Goal: Task Accomplishment & Management: Use online tool/utility

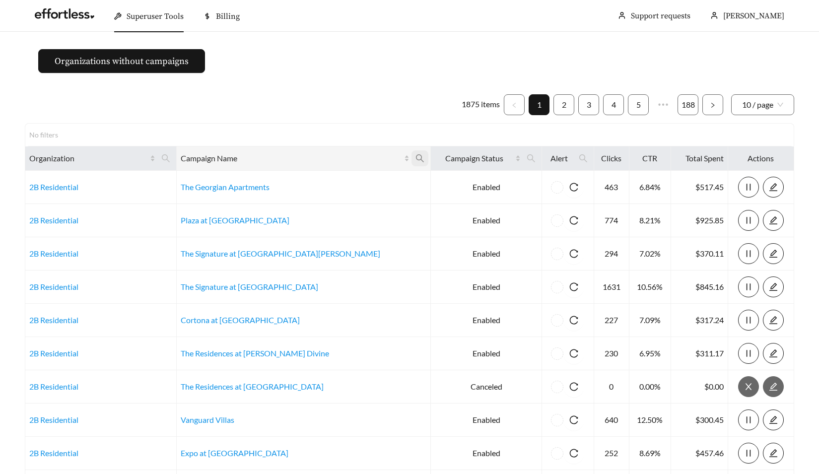
click at [416, 154] on icon "search" at bounding box center [420, 158] width 9 height 9
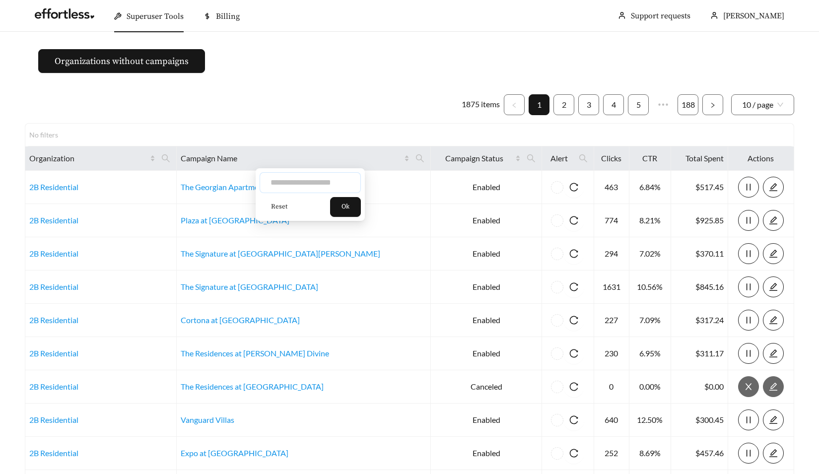
click at [309, 179] on input "text" at bounding box center [310, 182] width 101 height 21
click at [170, 160] on icon "search" at bounding box center [166, 158] width 8 height 8
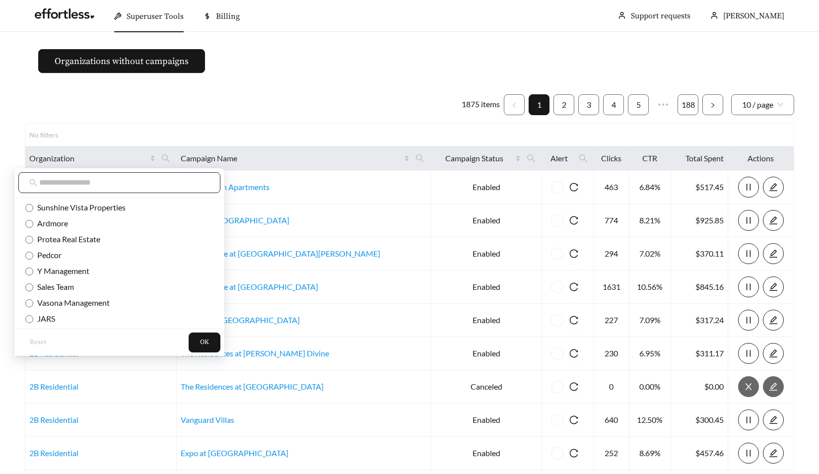
click at [158, 188] on input "text" at bounding box center [124, 183] width 170 height 12
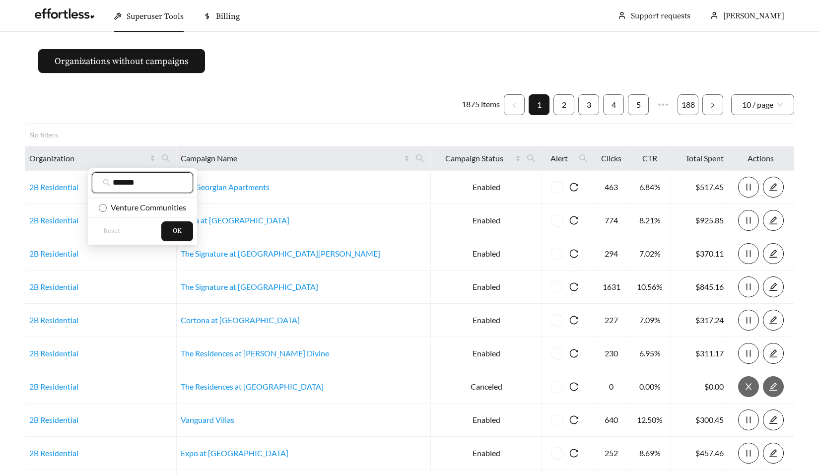
type input "*******"
click at [144, 204] on span "Venture Communities" at bounding box center [146, 207] width 79 height 9
click at [172, 227] on button "OK" at bounding box center [177, 231] width 32 height 20
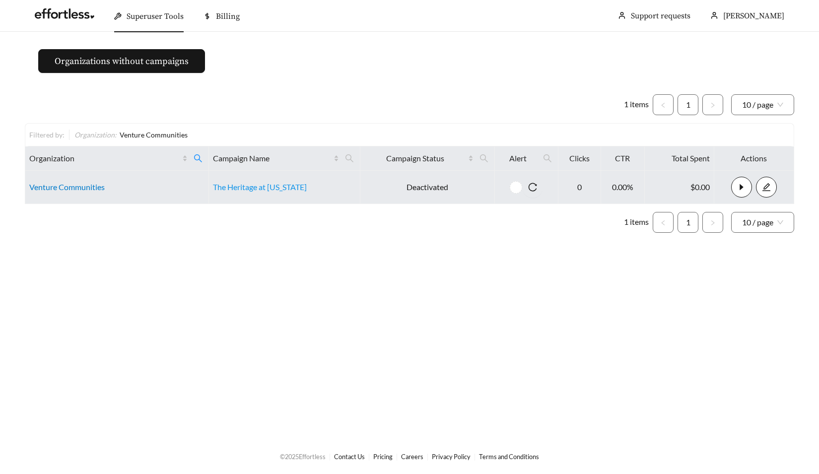
click at [50, 183] on link "Venture Communities" at bounding box center [66, 186] width 75 height 9
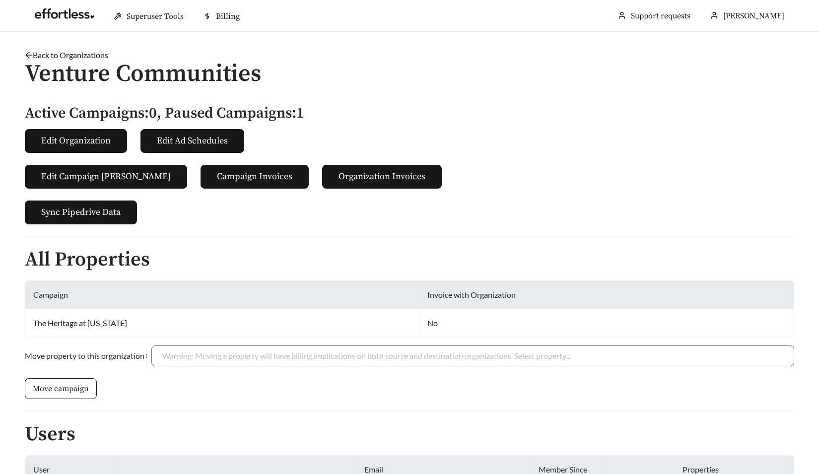
scroll to position [99, 0]
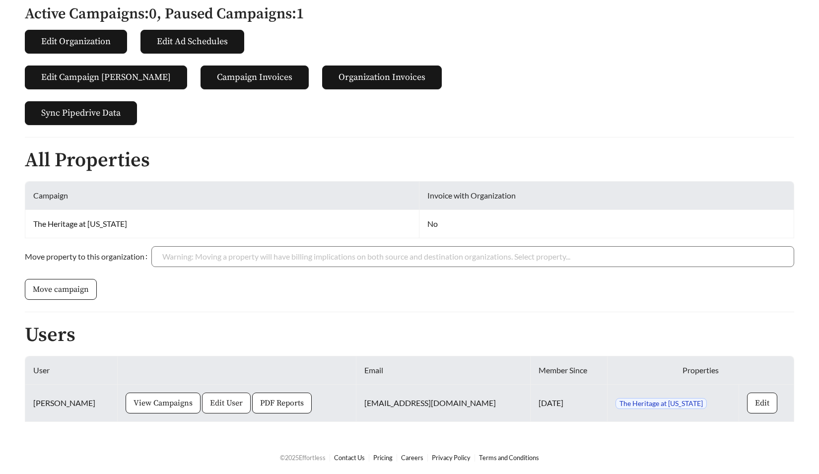
click at [202, 406] on button "Edit User" at bounding box center [226, 403] width 49 height 21
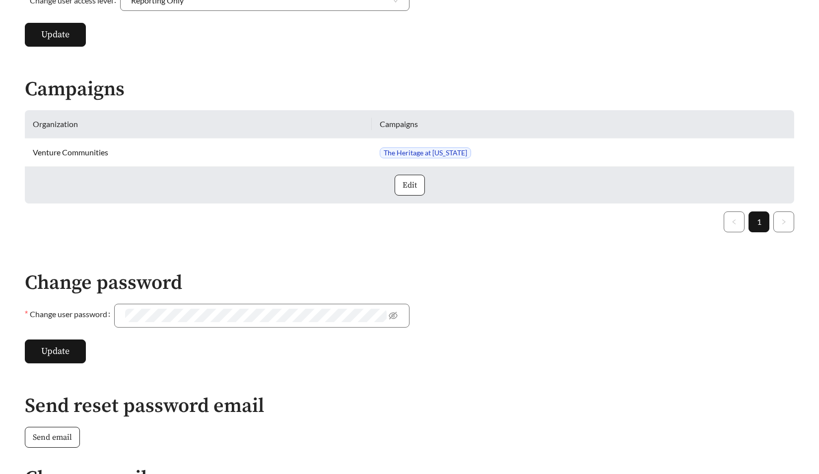
scroll to position [493, 0]
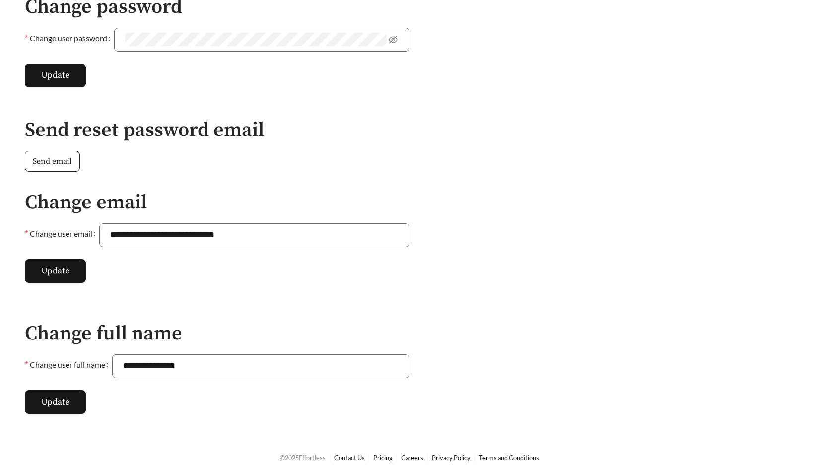
click at [57, 161] on span "Send email" at bounding box center [52, 161] width 39 height 12
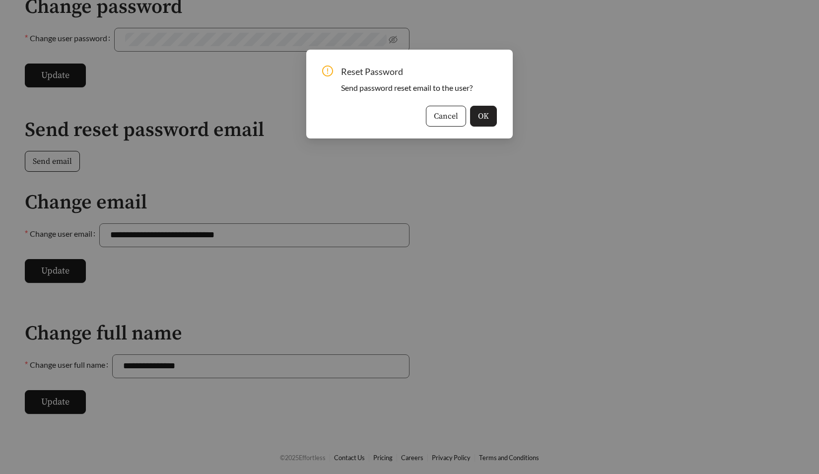
click at [489, 113] on button "OK" at bounding box center [483, 116] width 27 height 21
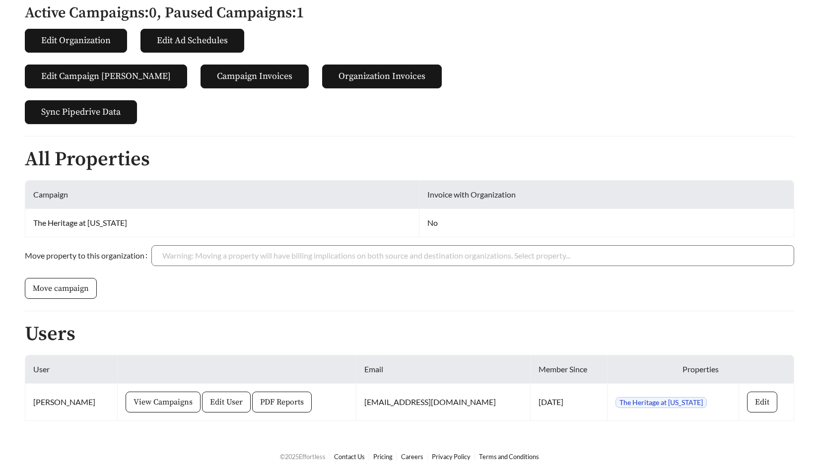
scroll to position [99, 0]
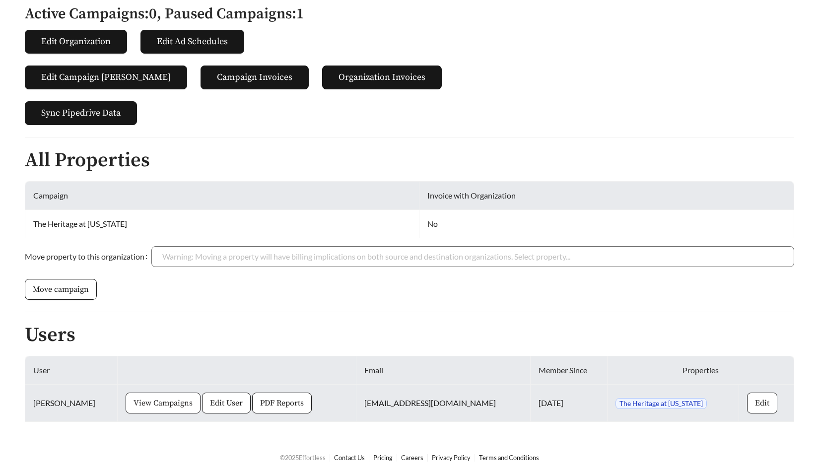
click at [153, 406] on span "View Campaigns" at bounding box center [163, 403] width 59 height 12
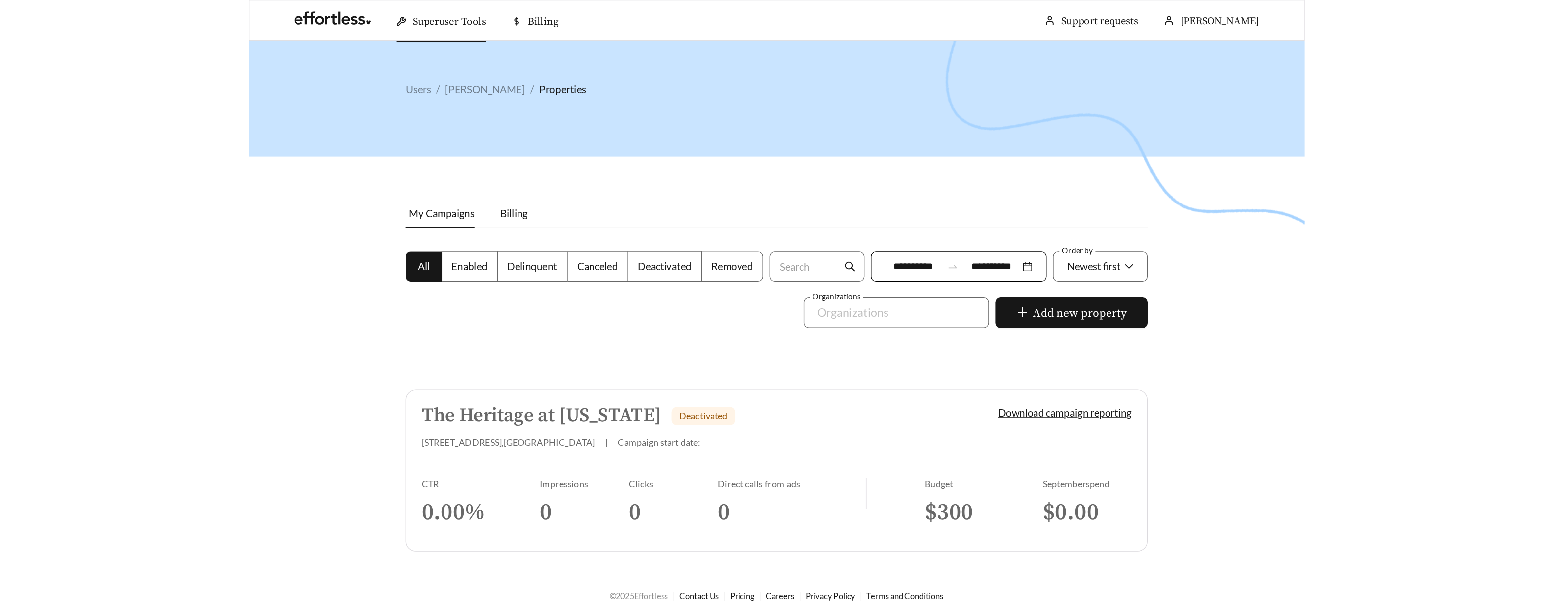
scroll to position [31, 0]
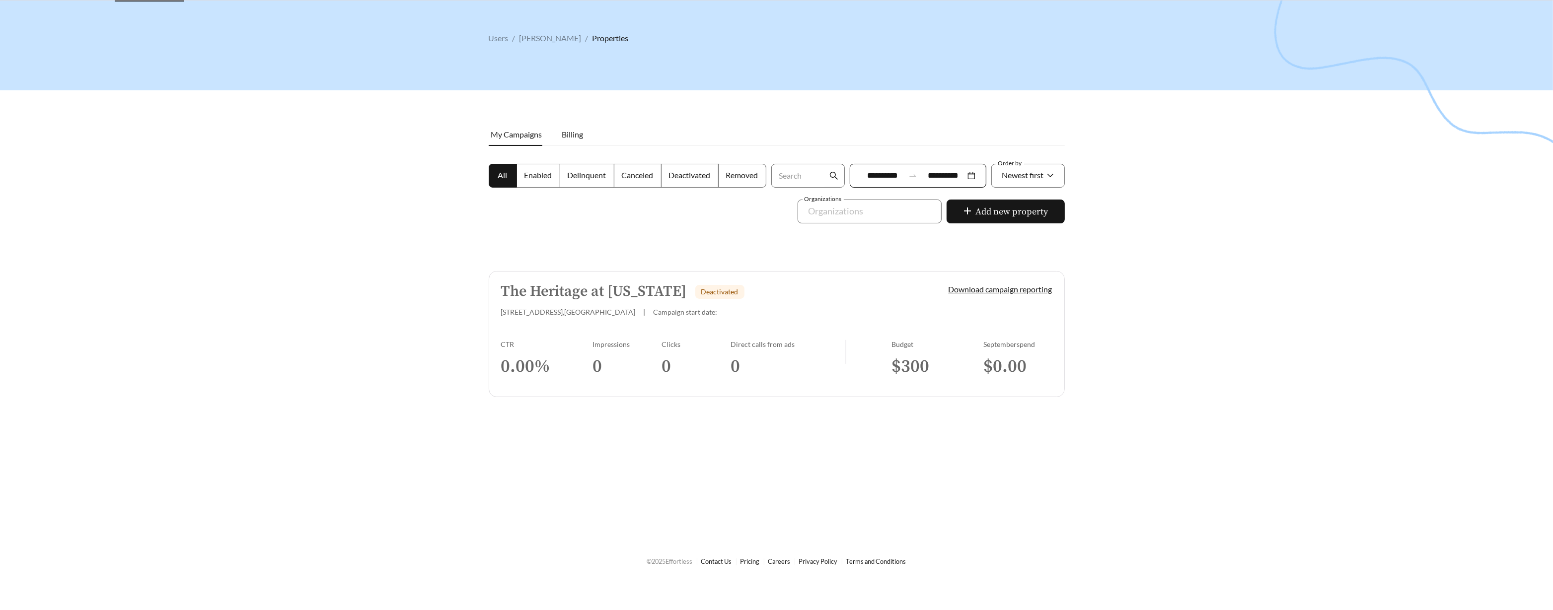
click at [577, 326] on link "The Heritage at Wyoming Deactivated 1410 Springfield Pike , Cincinnati | Campai…" at bounding box center [777, 334] width 576 height 126
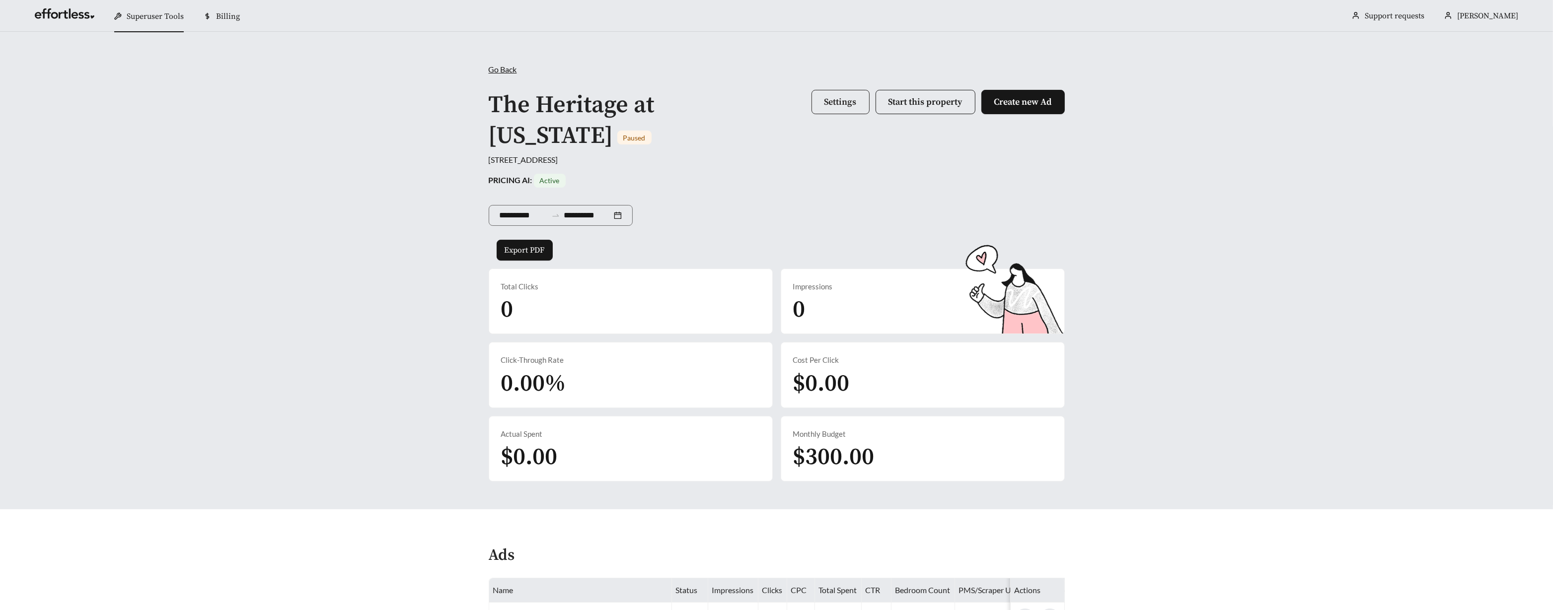
click at [819, 108] on button "Settings" at bounding box center [840, 102] width 58 height 24
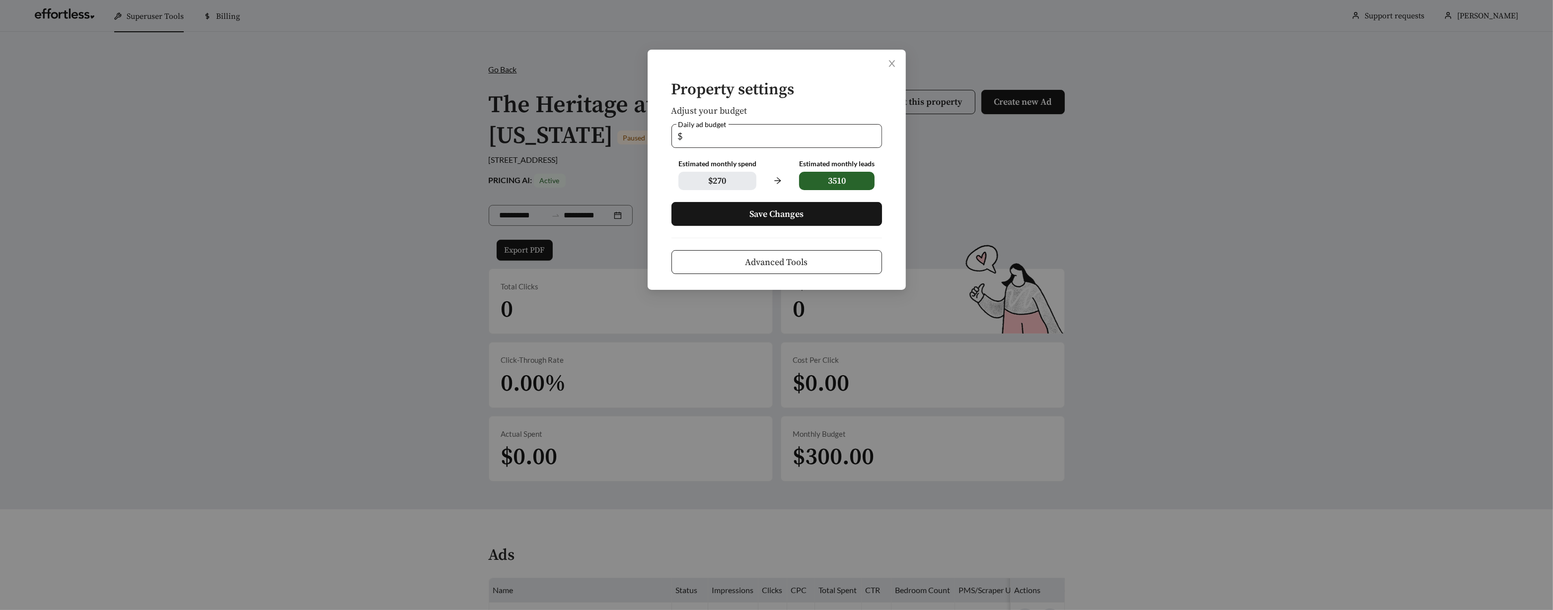
click at [819, 142] on input "*" at bounding box center [780, 136] width 191 height 23
click at [819, 133] on input "**" at bounding box center [780, 136] width 191 height 23
click at [819, 62] on icon "close" at bounding box center [891, 63] width 9 height 9
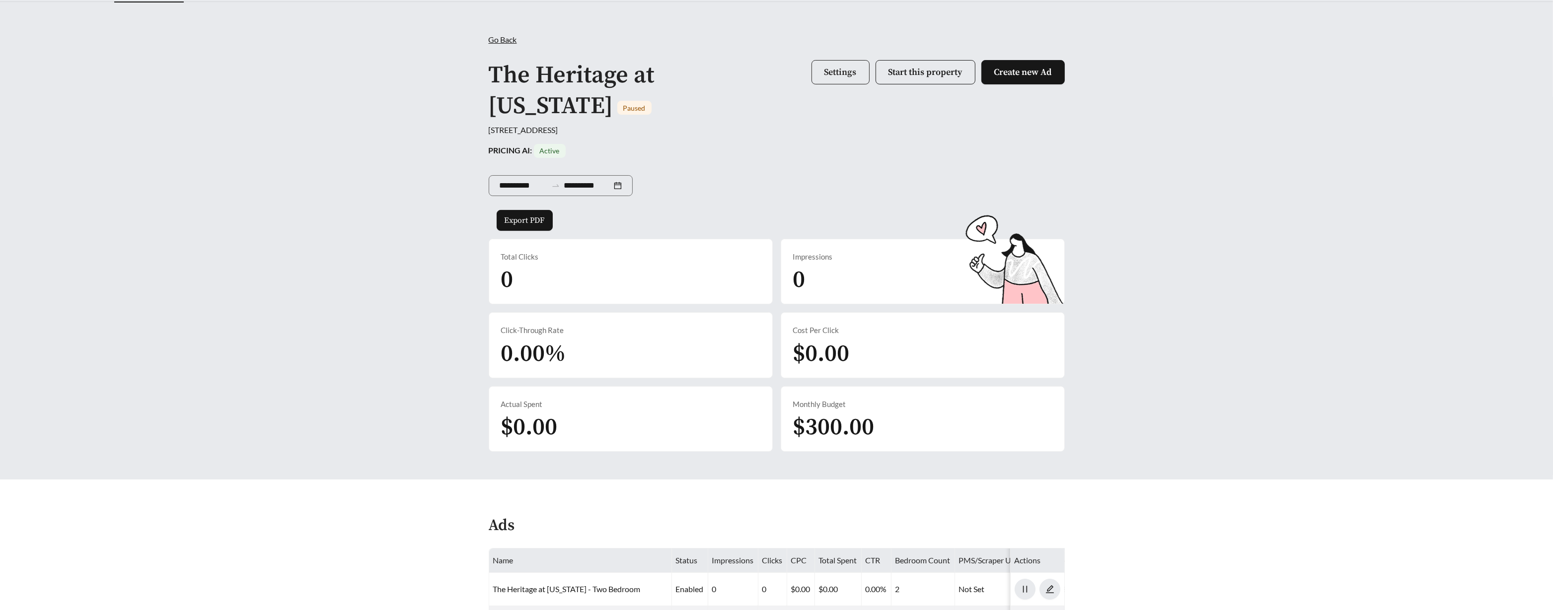
scroll to position [30, 0]
click at [819, 74] on span "Settings" at bounding box center [840, 72] width 32 height 11
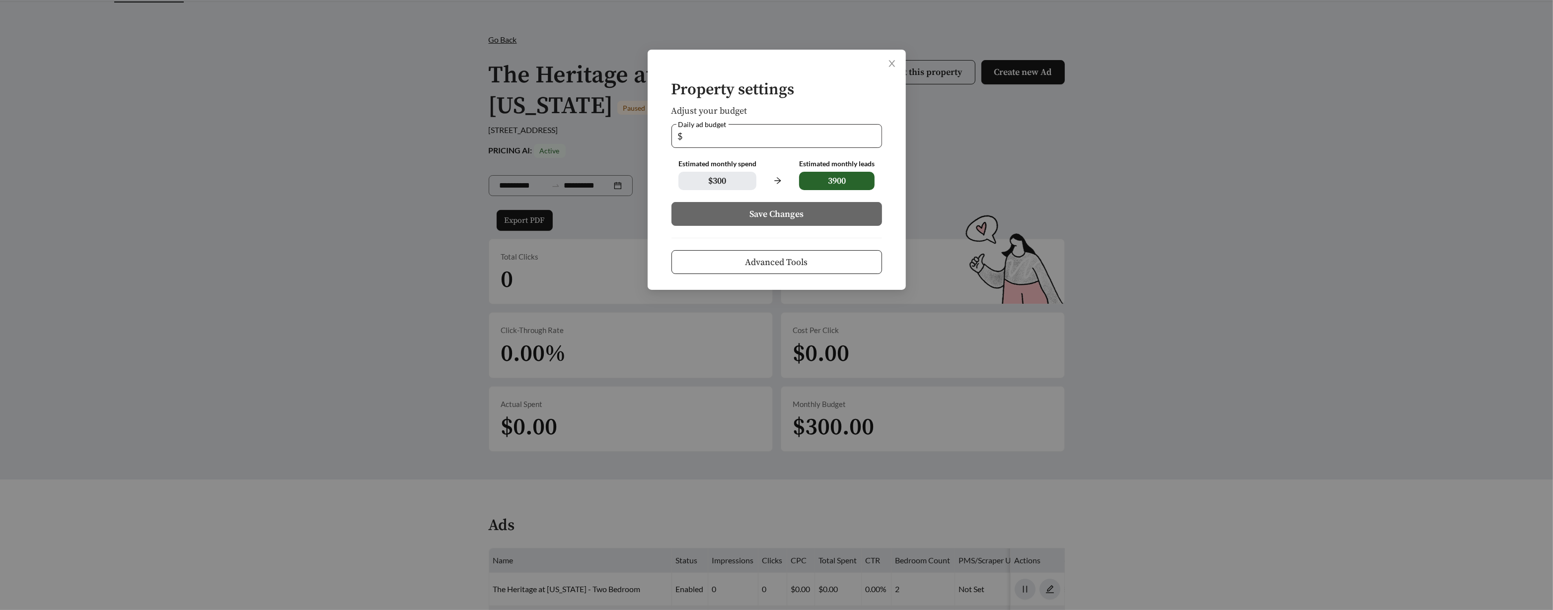
click at [819, 138] on input "*" at bounding box center [780, 136] width 191 height 23
type input "**"
click at [819, 130] on input "**" at bounding box center [780, 136] width 191 height 23
click at [819, 64] on icon "close" at bounding box center [891, 63] width 9 height 9
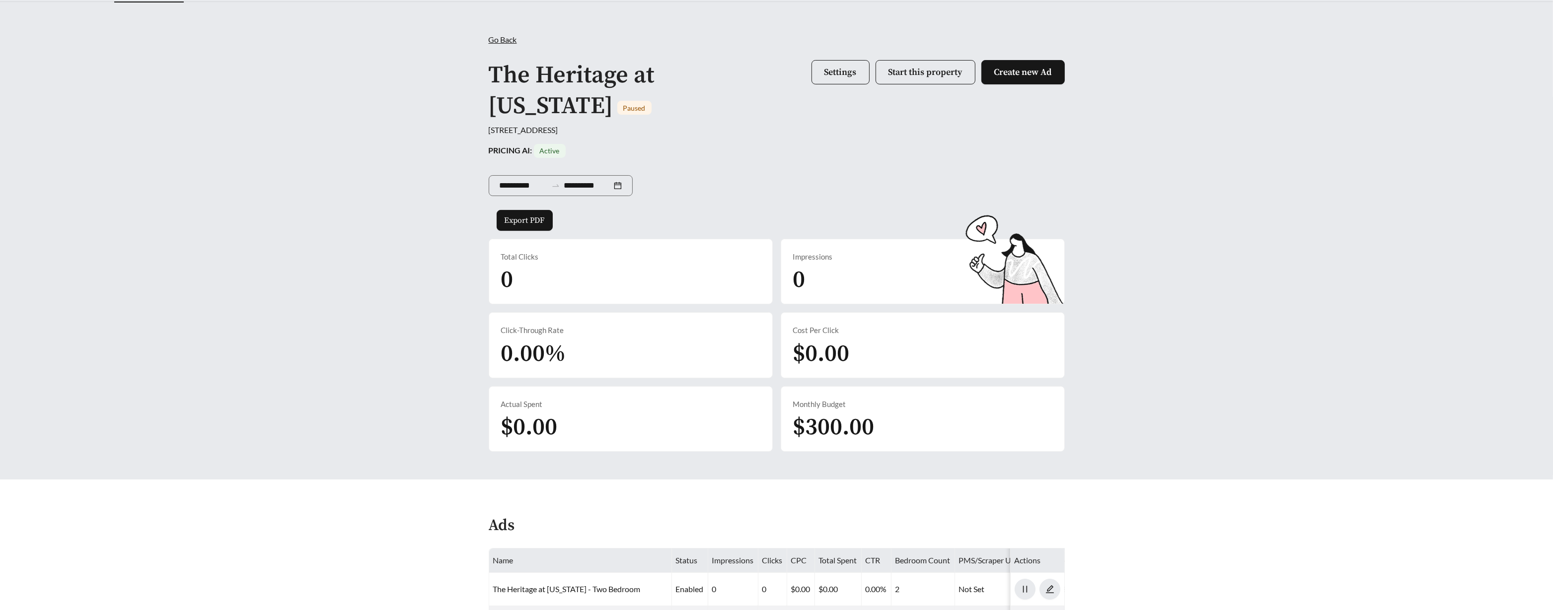
click at [805, 165] on div "**********" at bounding box center [777, 184] width 576 height 52
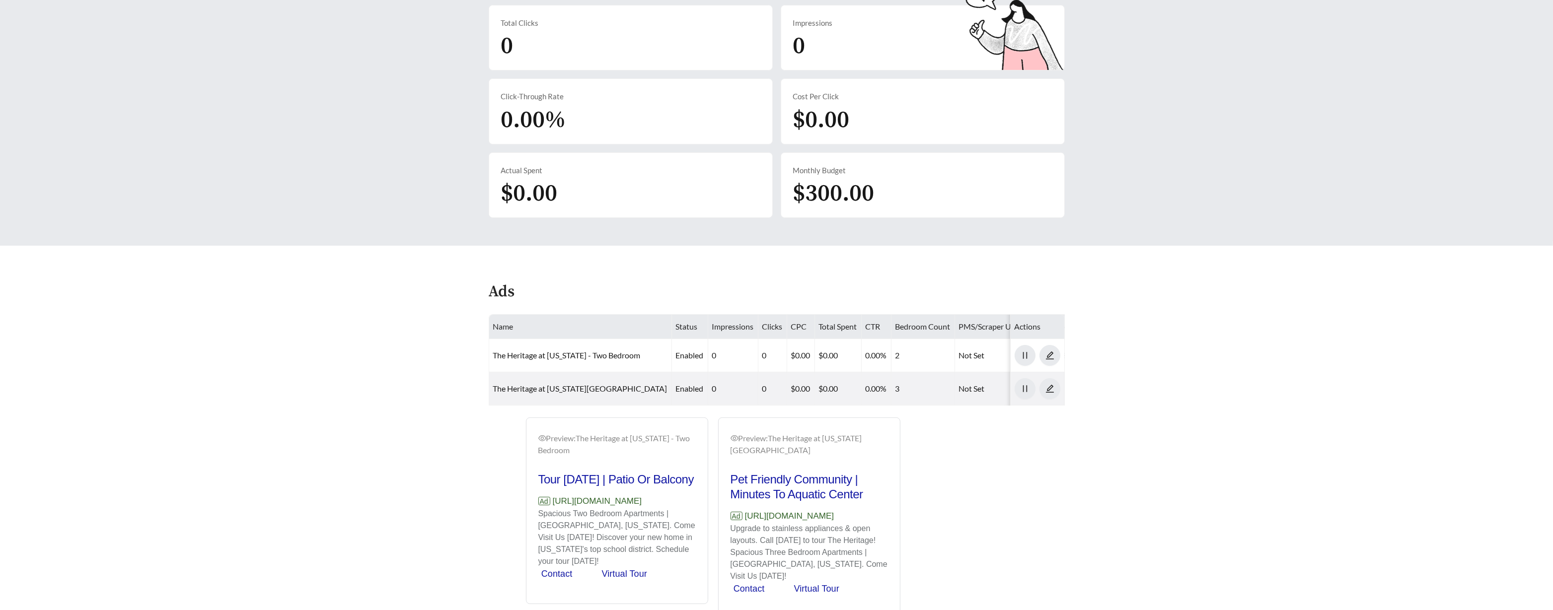
scroll to position [289, 0]
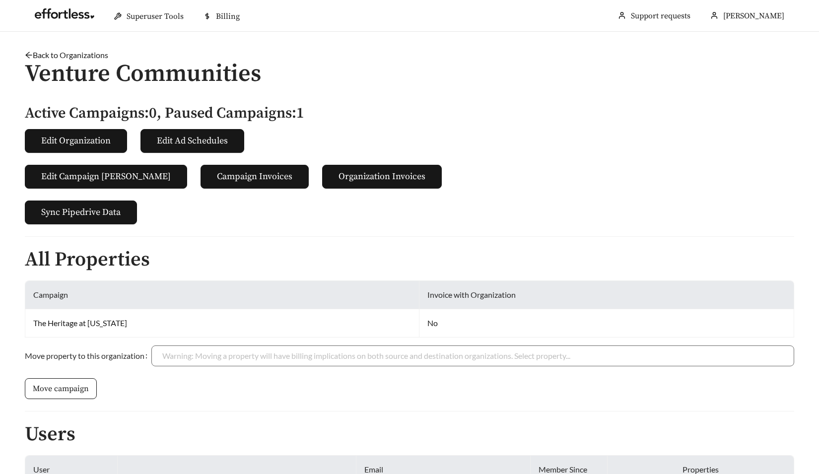
scroll to position [99, 0]
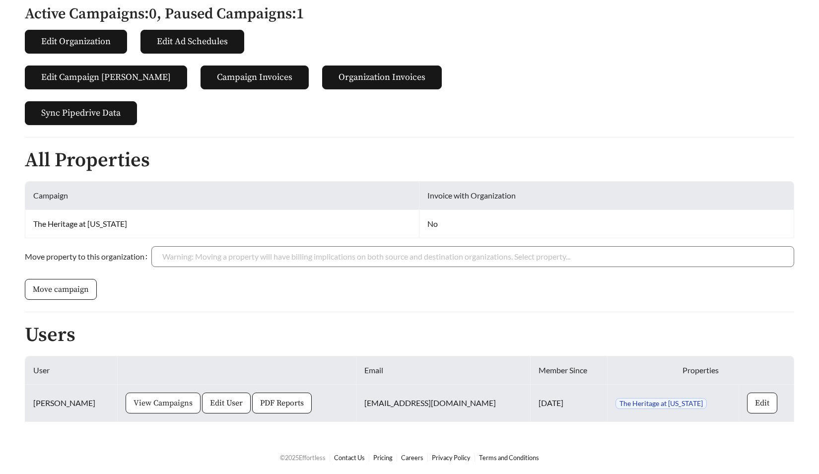
click at [151, 397] on span "View Campaigns" at bounding box center [163, 403] width 59 height 12
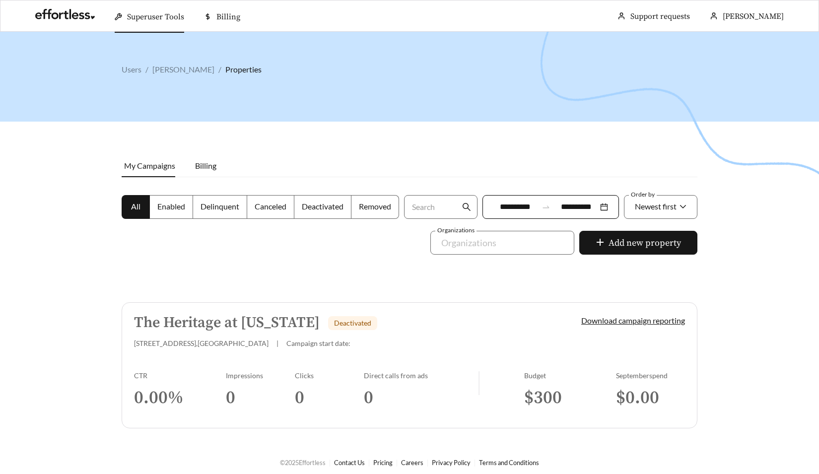
click at [244, 353] on link "The Heritage at Wyoming Deactivated 1410 Springfield Pike , Cincinnati | Campai…" at bounding box center [410, 365] width 576 height 126
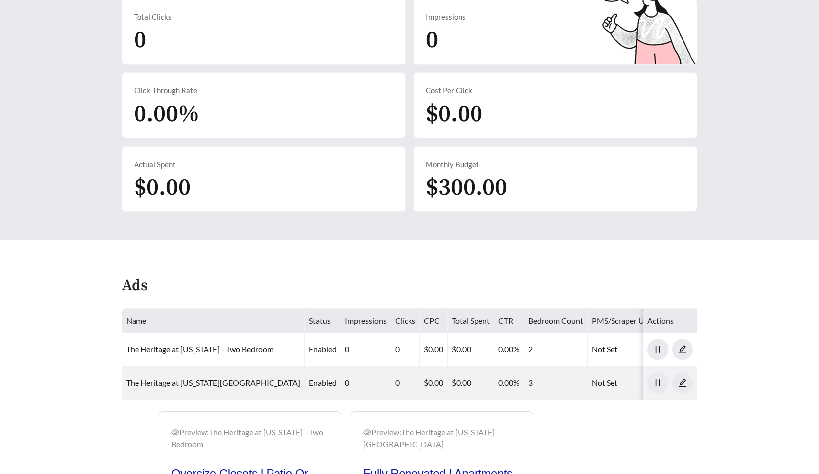
scroll to position [437, 0]
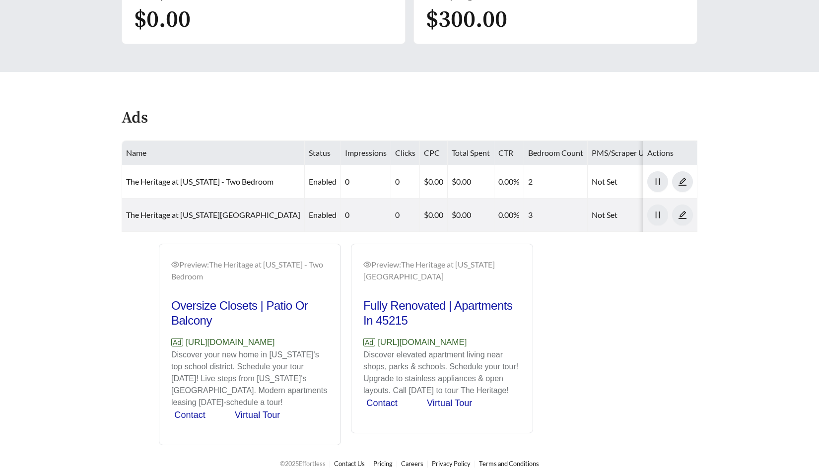
drag, startPoint x: 195, startPoint y: 337, endPoint x: 161, endPoint y: 326, distance: 35.5
click at [161, 326] on div "Preview: The Heritage at Wyoming - Two Bedroom Oversize Closets | Patio Or Balc…" at bounding box center [249, 346] width 181 height 198
copy p "https://www.theheritageatwyoming.com/#Top"
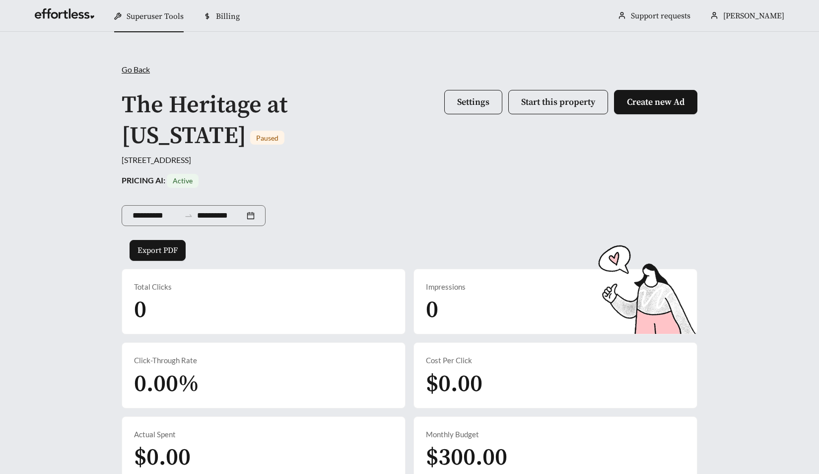
scroll to position [438, 0]
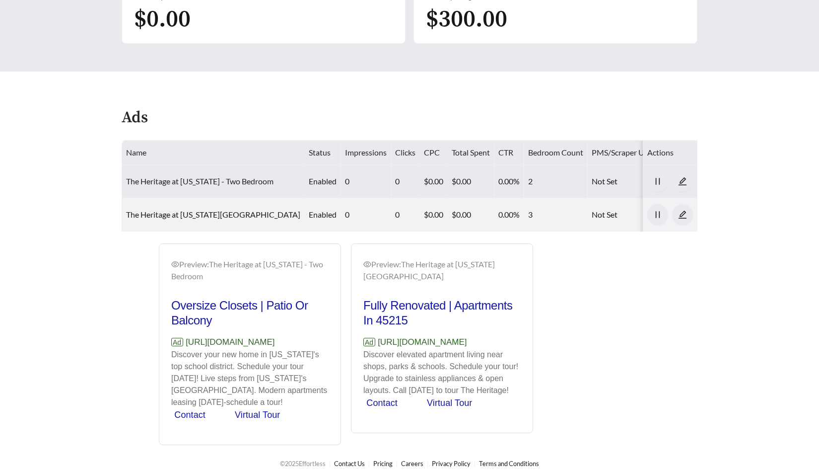
click at [140, 176] on link "The Heritage at Wyoming - Two Bedroom" at bounding box center [199, 180] width 147 height 9
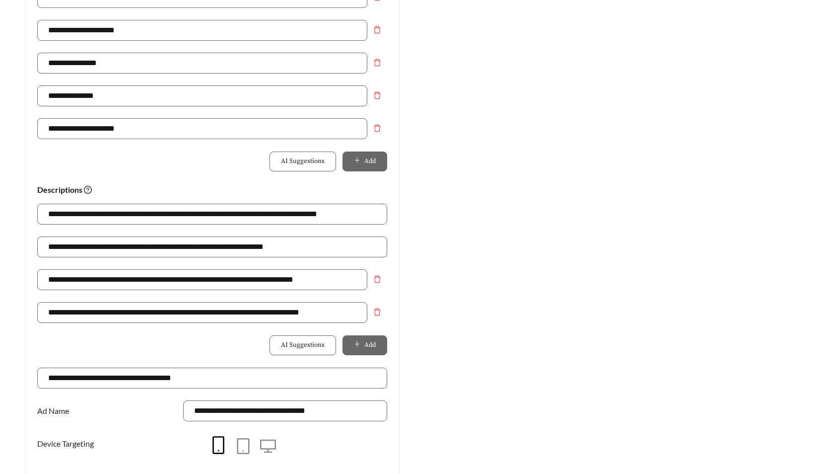
scroll to position [545, 0]
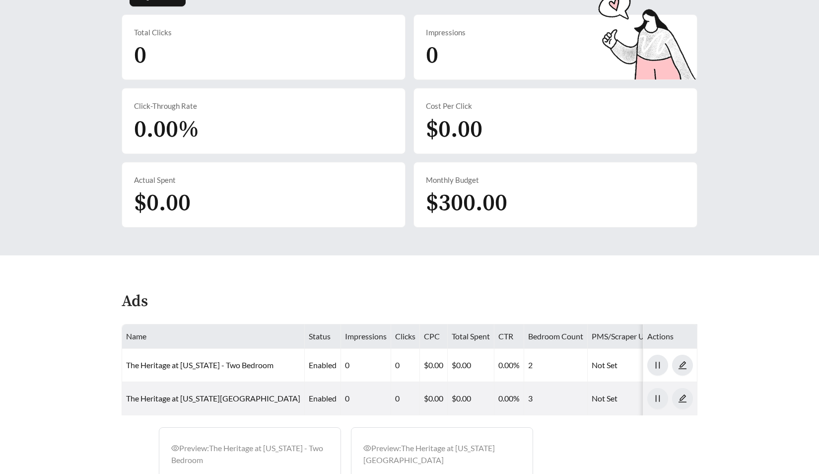
scroll to position [438, 0]
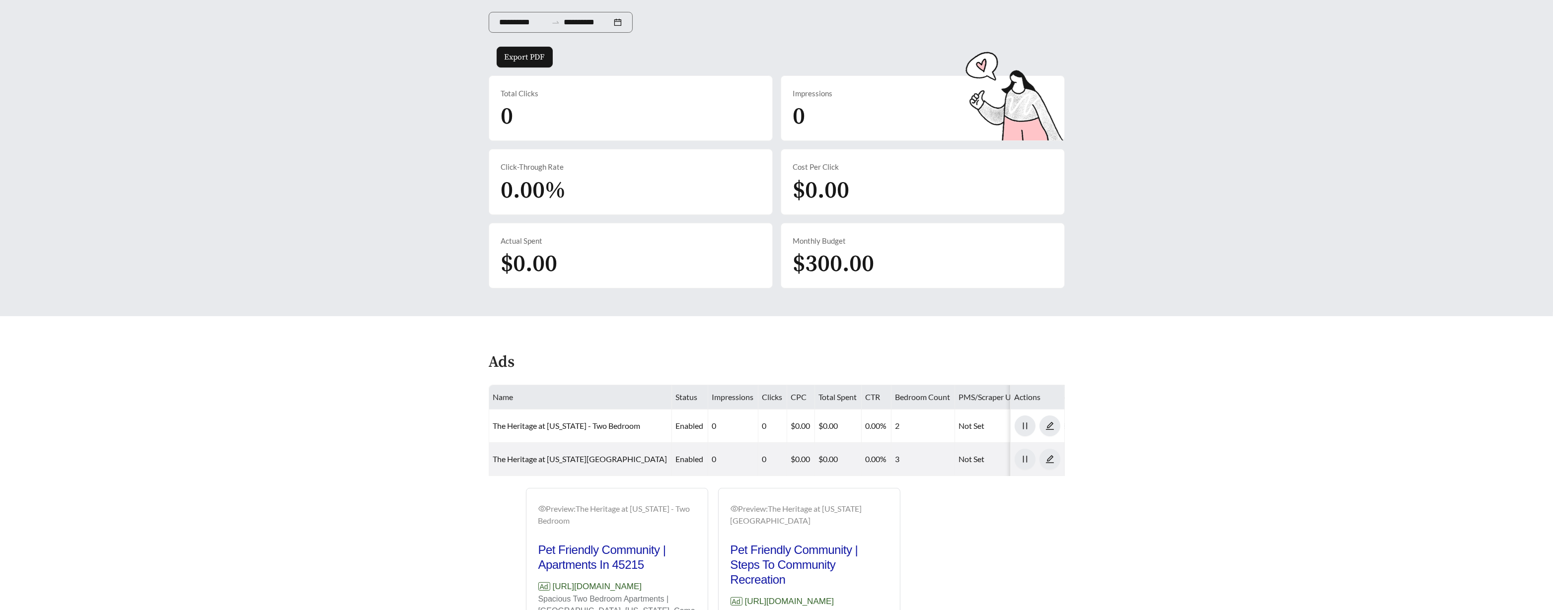
scroll to position [304, 0]
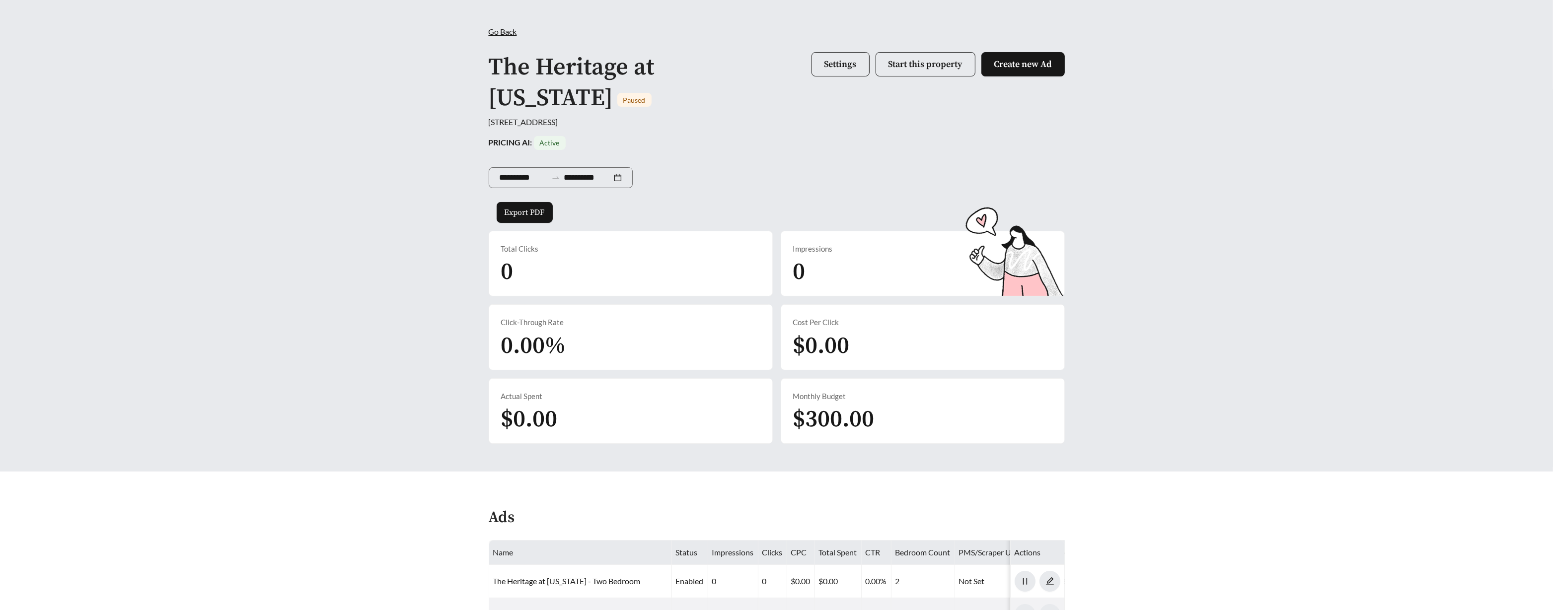
scroll to position [39, 0]
click at [895, 64] on span "Start this property" at bounding box center [925, 63] width 74 height 11
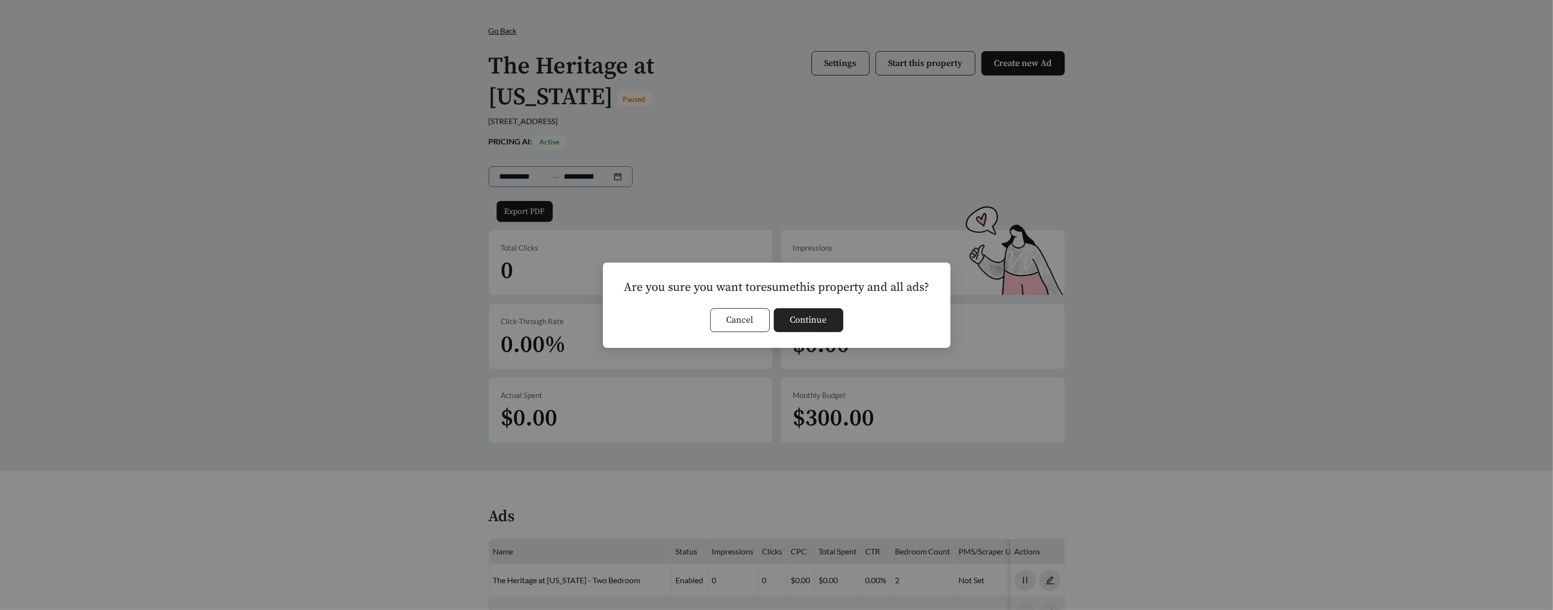
click at [804, 330] on button "Continue" at bounding box center [809, 320] width 70 height 24
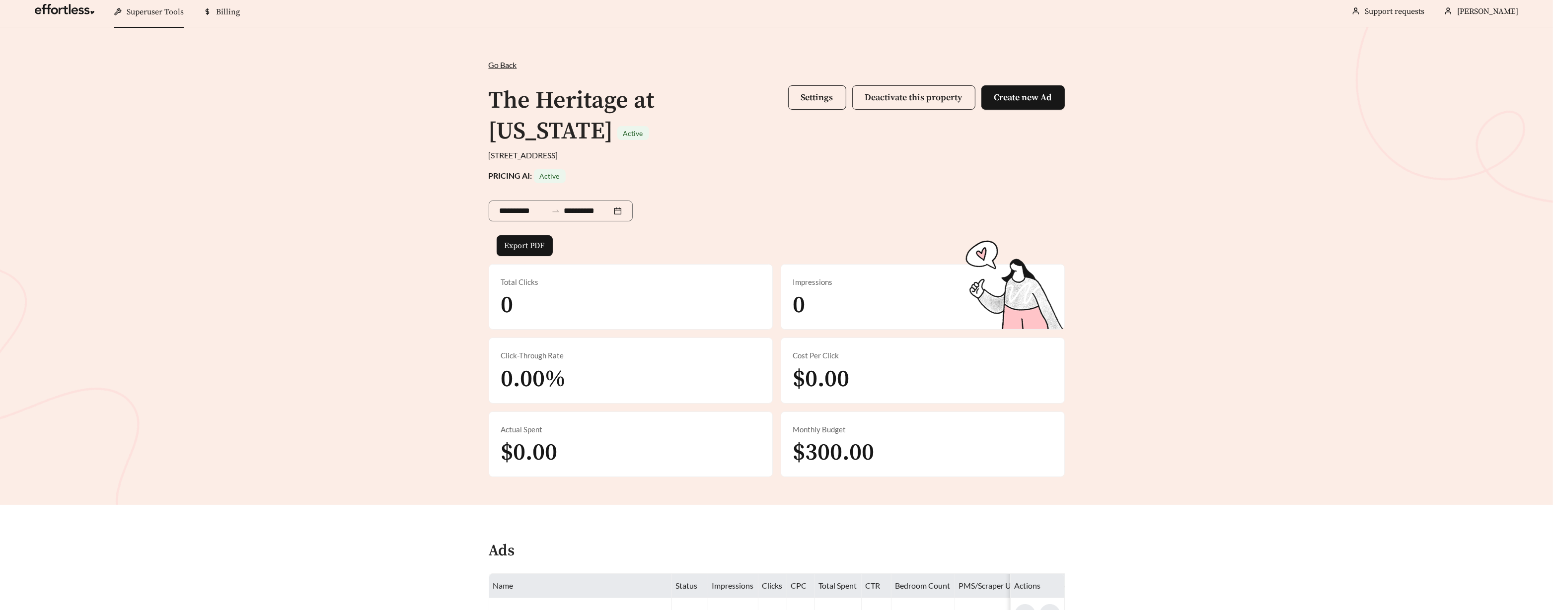
scroll to position [0, 0]
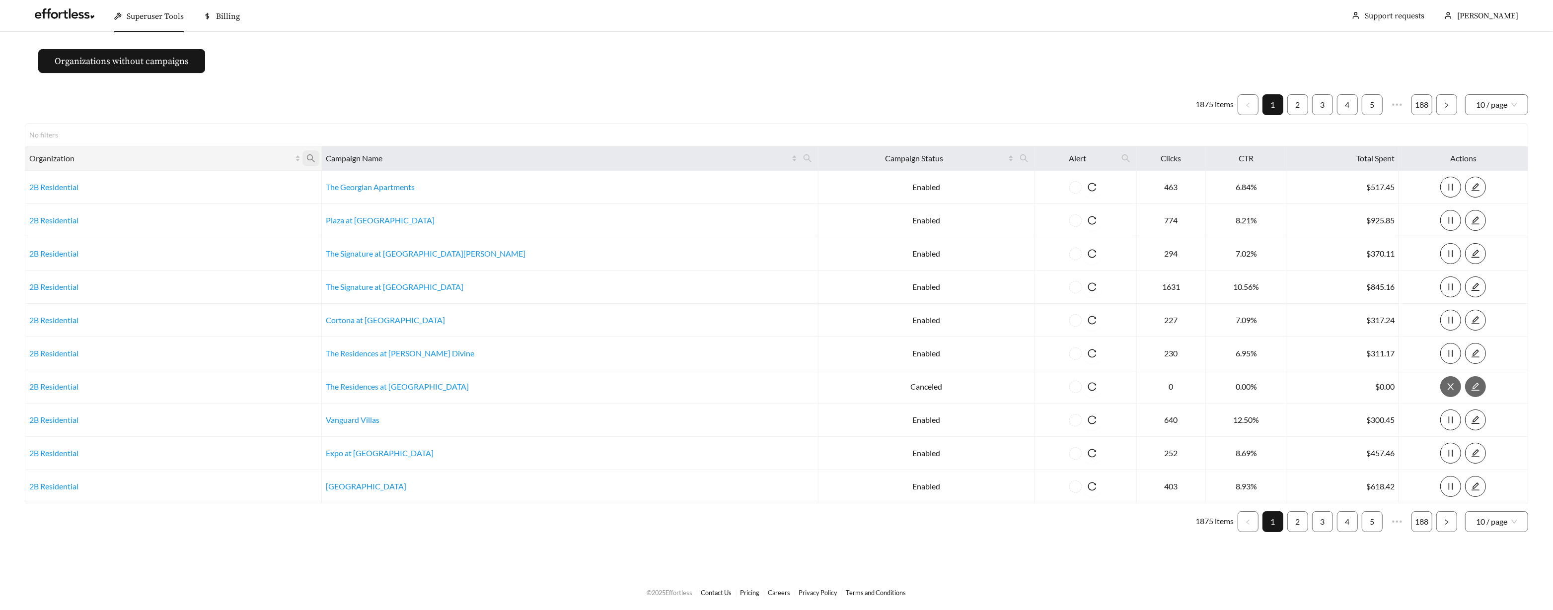
click at [315, 157] on icon "search" at bounding box center [310, 158] width 9 height 9
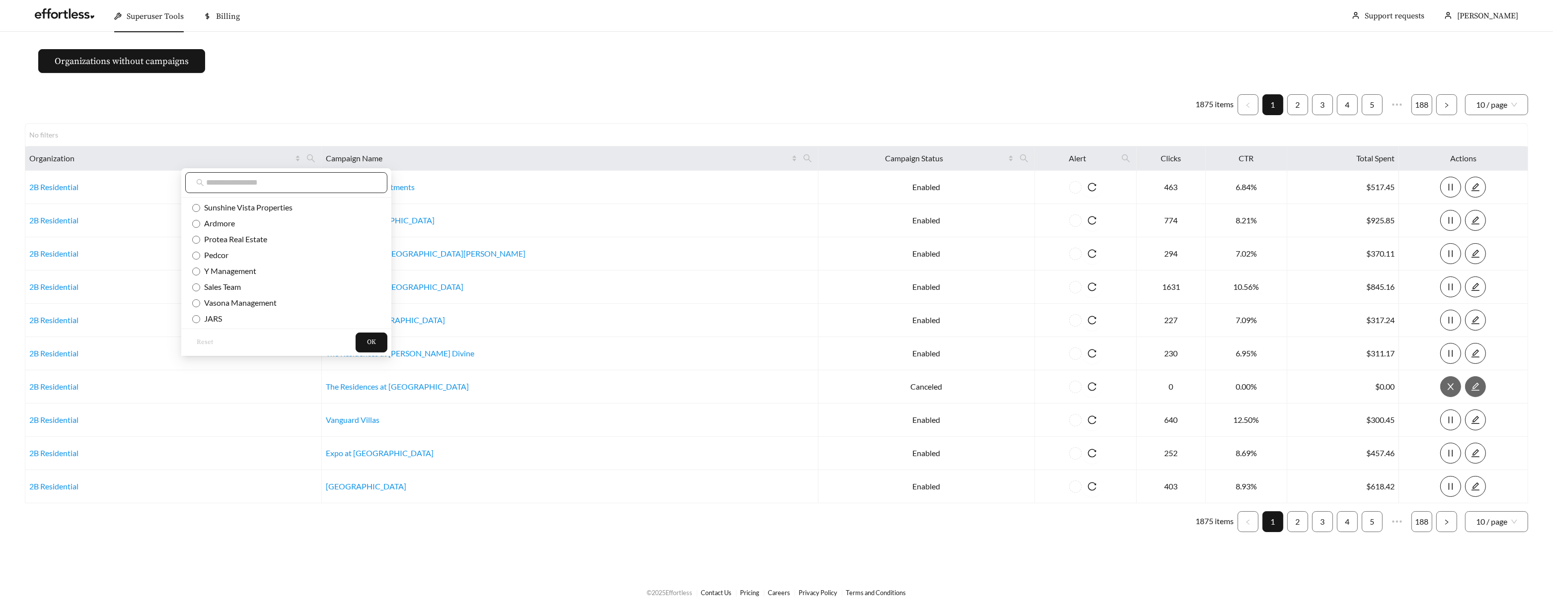
click at [316, 183] on input "text" at bounding box center [291, 183] width 170 height 12
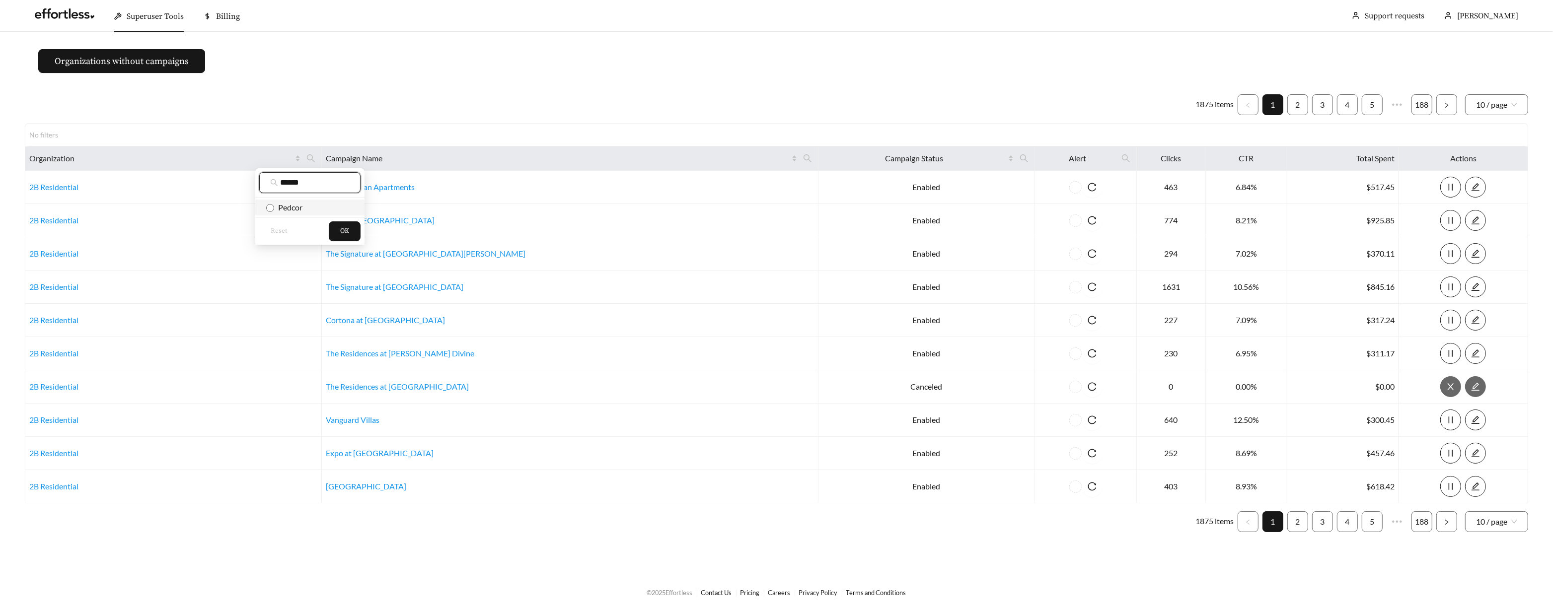
type input "******"
click at [297, 206] on span "Pedcor" at bounding box center [288, 207] width 28 height 9
click at [347, 234] on span "OK" at bounding box center [344, 231] width 9 height 10
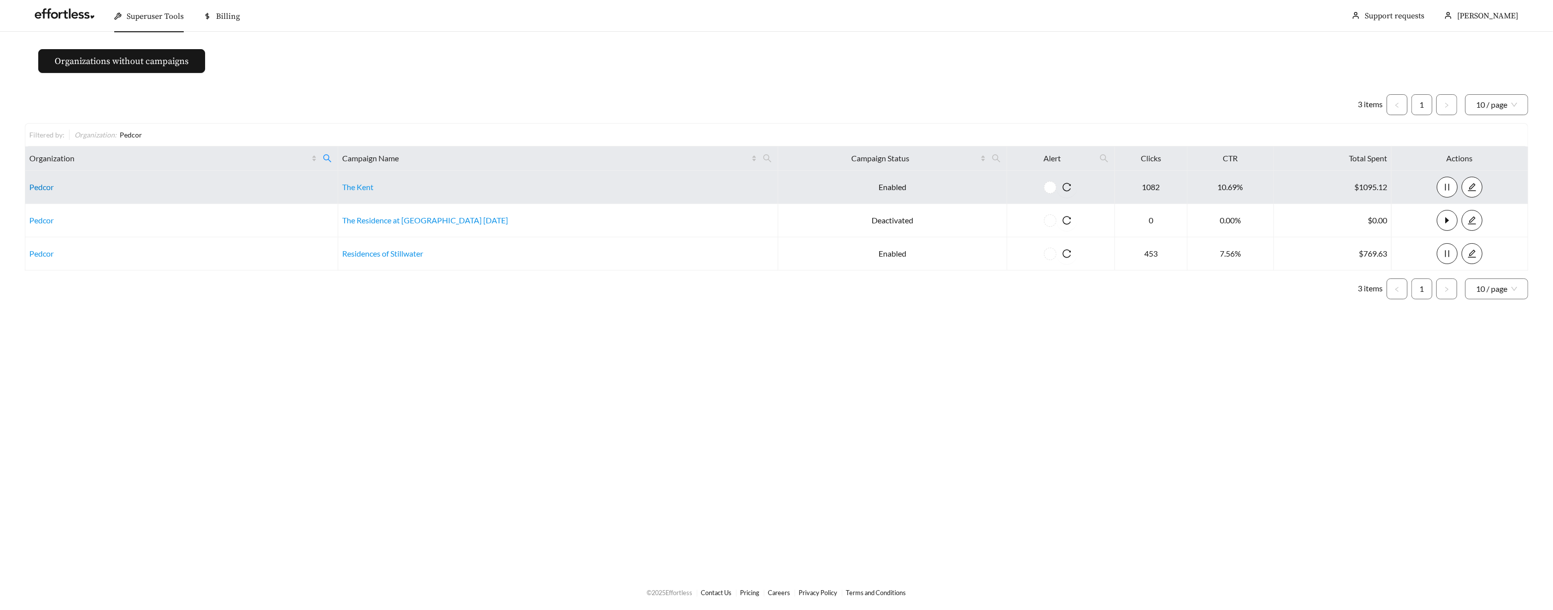
click at [46, 185] on link "Pedcor" at bounding box center [41, 186] width 24 height 9
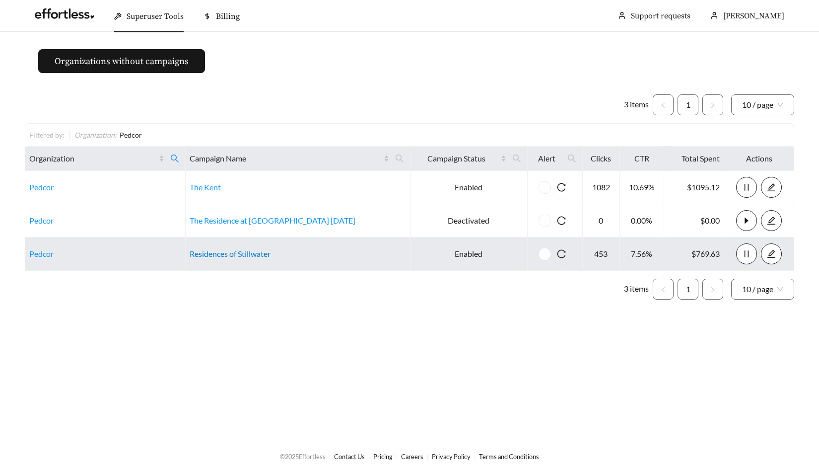
click at [253, 252] on link "Residences of Stillwater" at bounding box center [230, 253] width 81 height 9
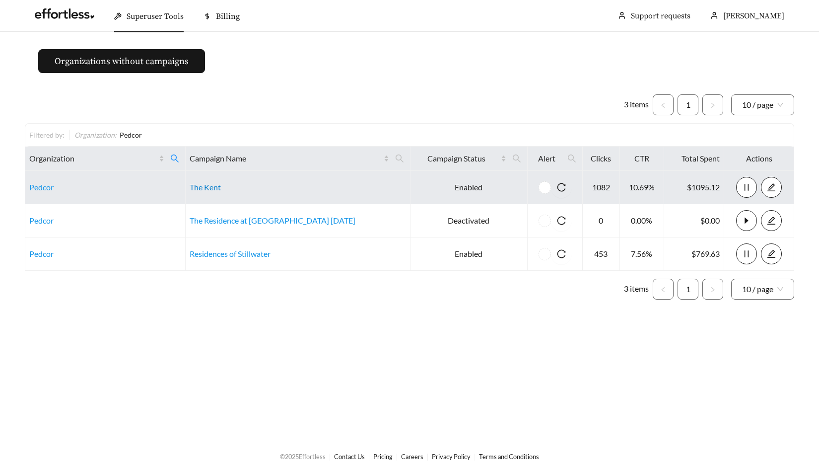
click at [221, 185] on link "The Kent" at bounding box center [205, 186] width 31 height 9
click at [39, 181] on td "Pedcor" at bounding box center [105, 187] width 160 height 33
click at [39, 186] on link "Pedcor" at bounding box center [41, 186] width 24 height 9
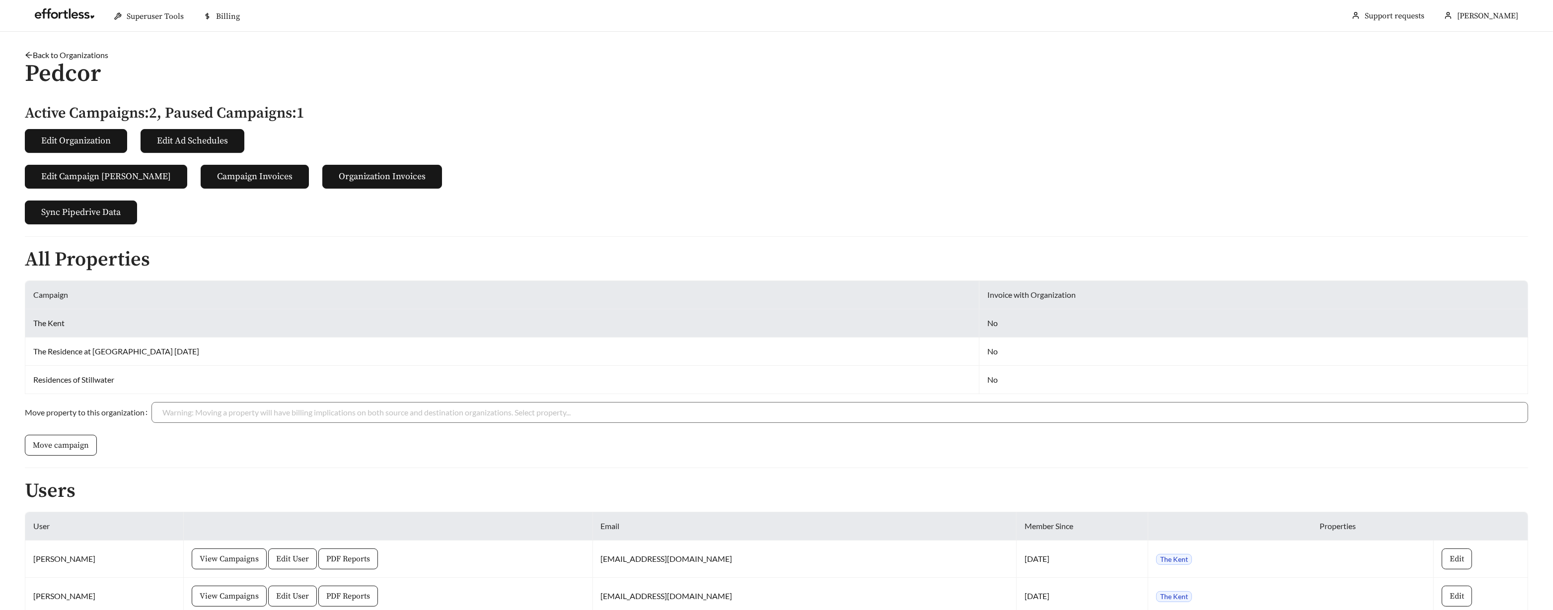
scroll to position [243, 0]
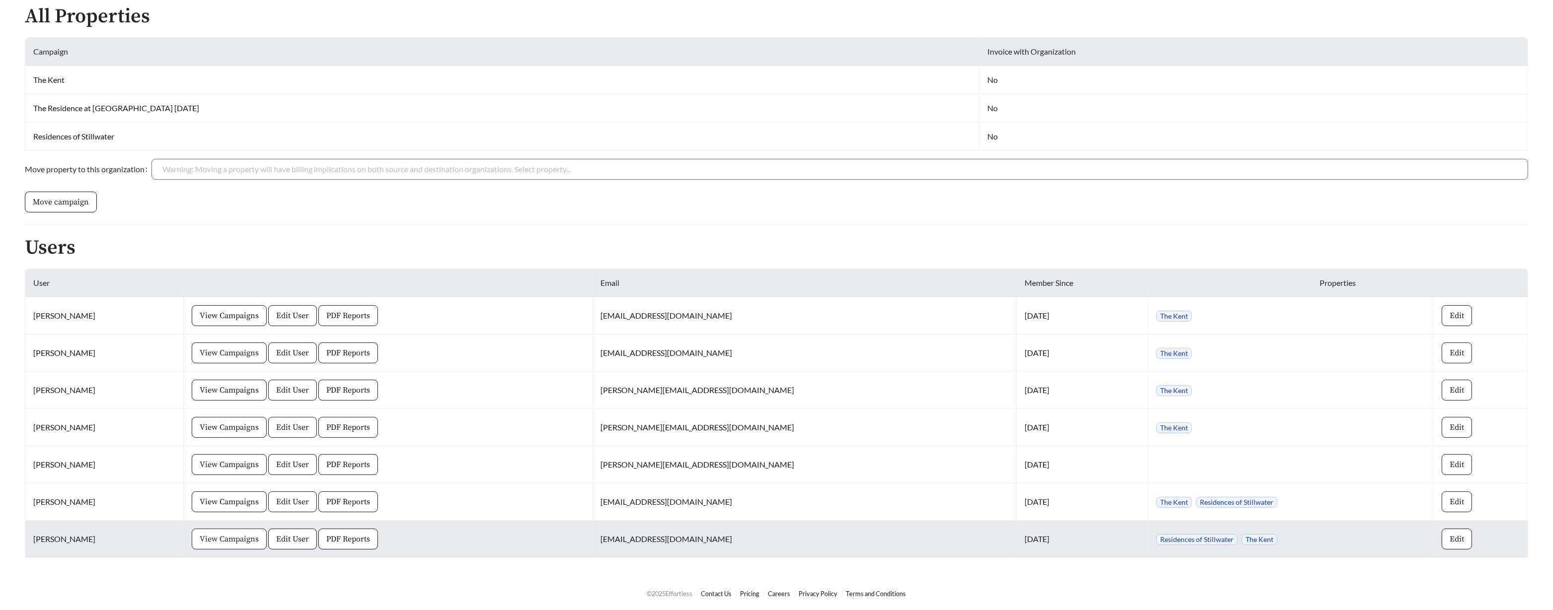
click at [222, 533] on span "View Campaigns" at bounding box center [229, 539] width 59 height 12
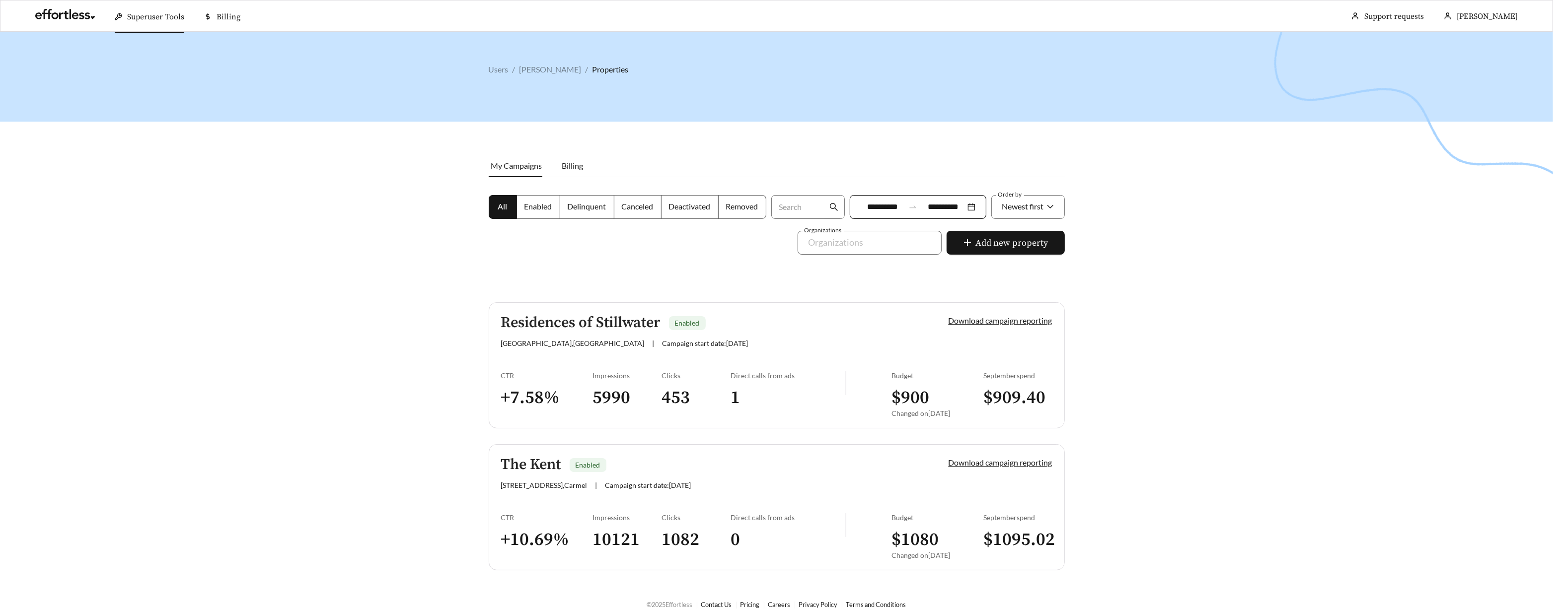
scroll to position [31, 0]
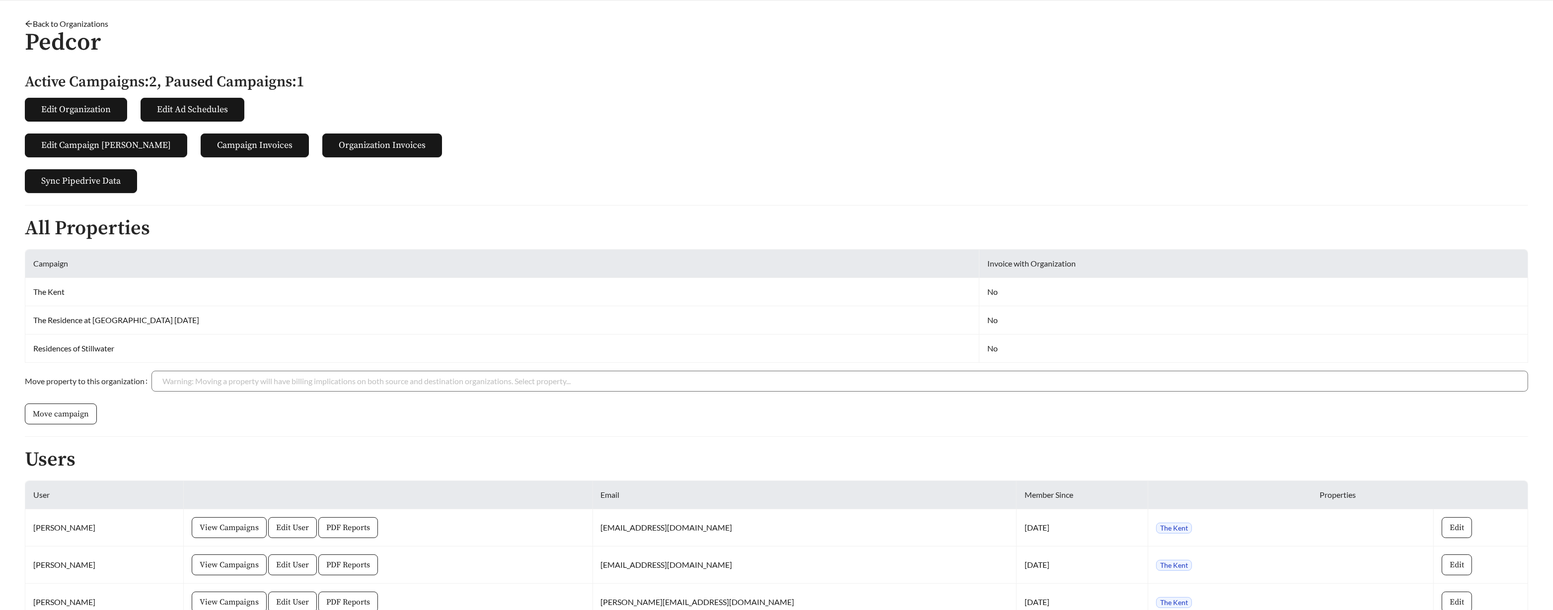
scroll to position [243, 0]
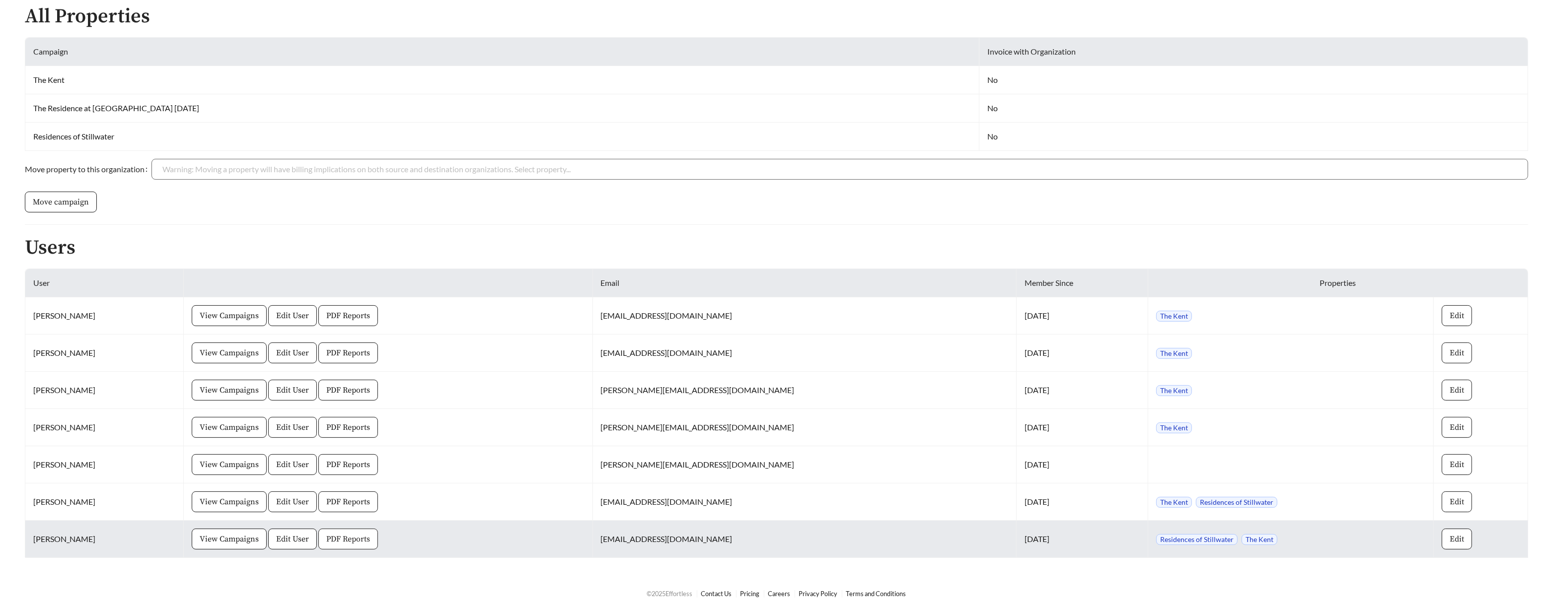
click at [357, 538] on span "PDF Reports" at bounding box center [348, 539] width 44 height 12
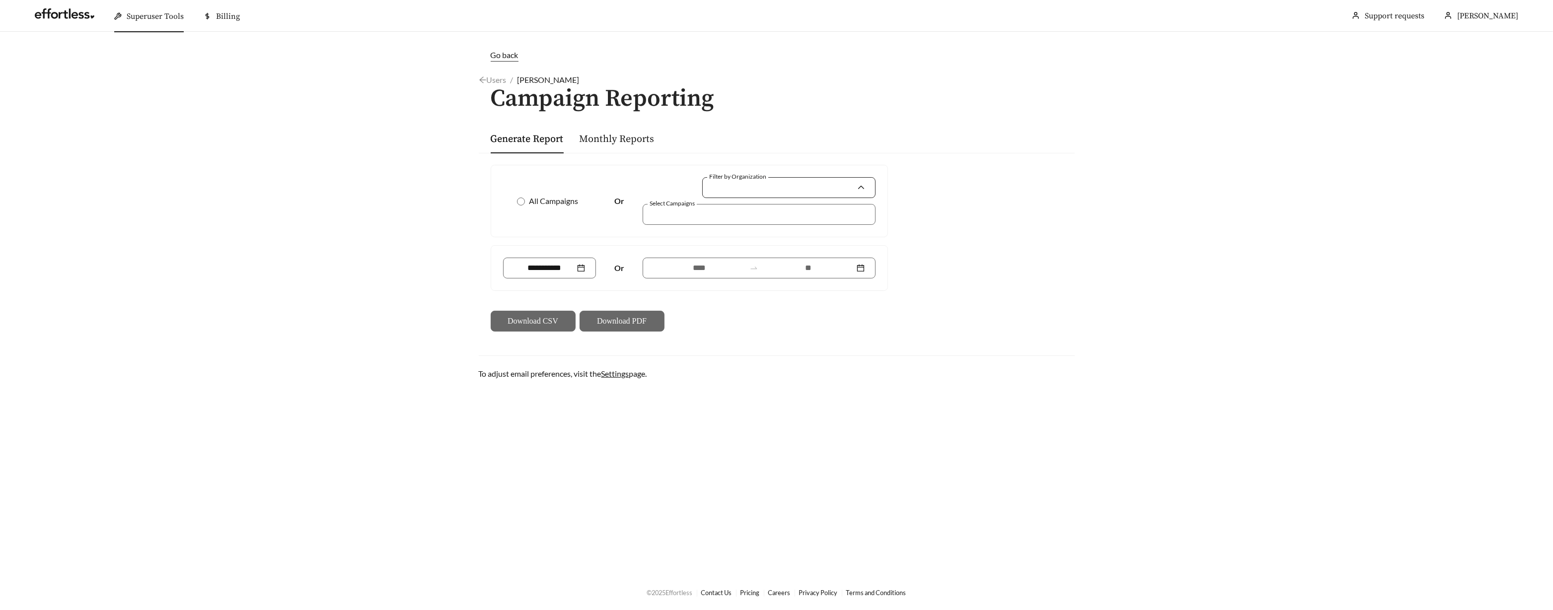
click at [835, 194] on input "Filter by Organization" at bounding box center [785, 188] width 144 height 20
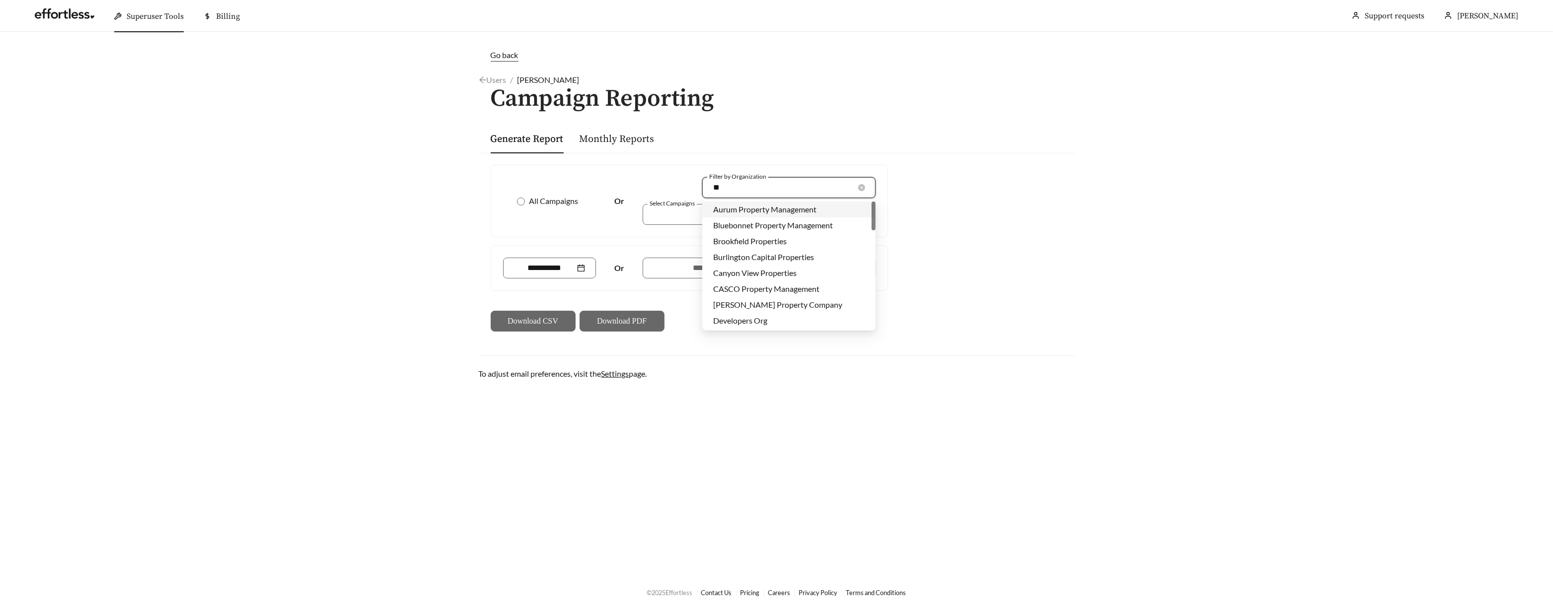
type input "***"
click at [849, 205] on div "Pedcor" at bounding box center [788, 209] width 151 height 11
click at [671, 214] on div at bounding box center [752, 214] width 210 height 13
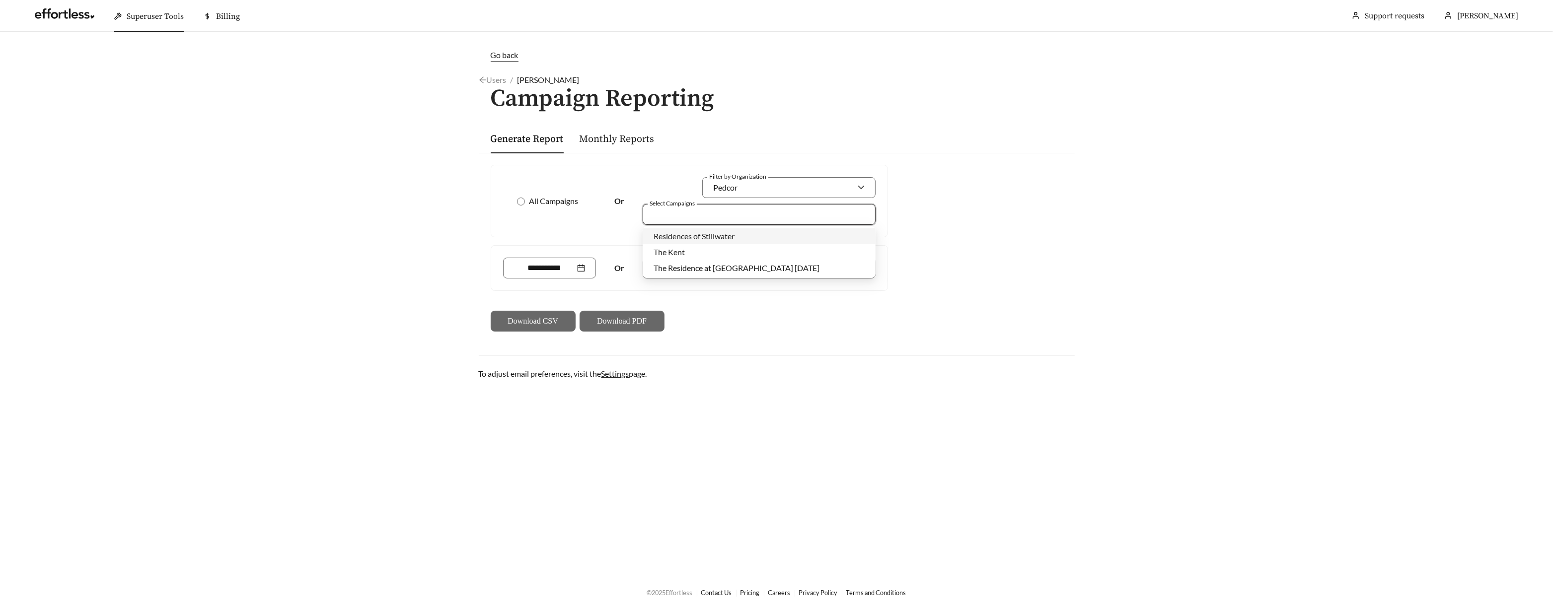
click at [681, 231] on span "Residences of Stillwater" at bounding box center [693, 235] width 81 height 9
click at [682, 251] on span "The Kent" at bounding box center [668, 251] width 31 height 9
click at [614, 231] on div "All Campaigns Or Filter by Organization Pedcor Select Campaigns Residences of S…" at bounding box center [689, 201] width 396 height 72
click at [537, 266] on input at bounding box center [545, 268] width 62 height 12
click at [697, 263] on input at bounding box center [699, 268] width 92 height 12
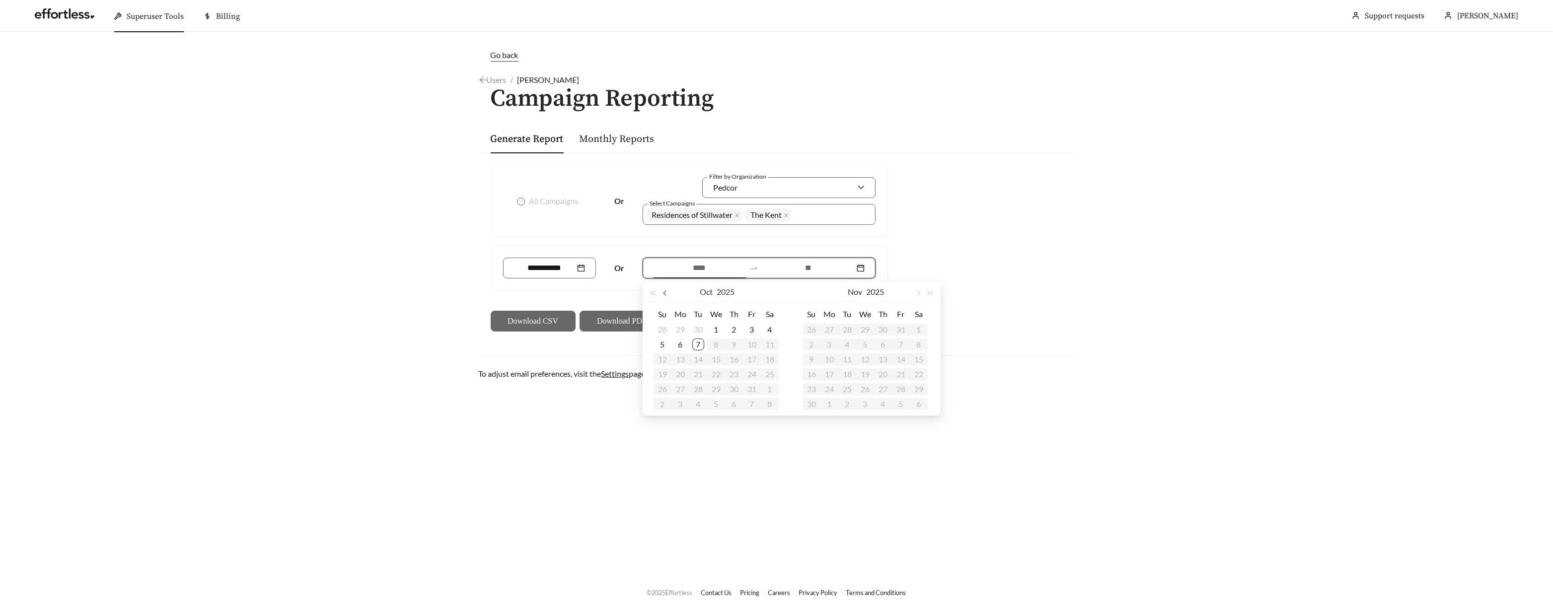
click at [666, 289] on button "button" at bounding box center [665, 292] width 13 height 20
type input "**********"
click at [686, 348] on td "8" at bounding box center [680, 344] width 18 height 15
type input "**********"
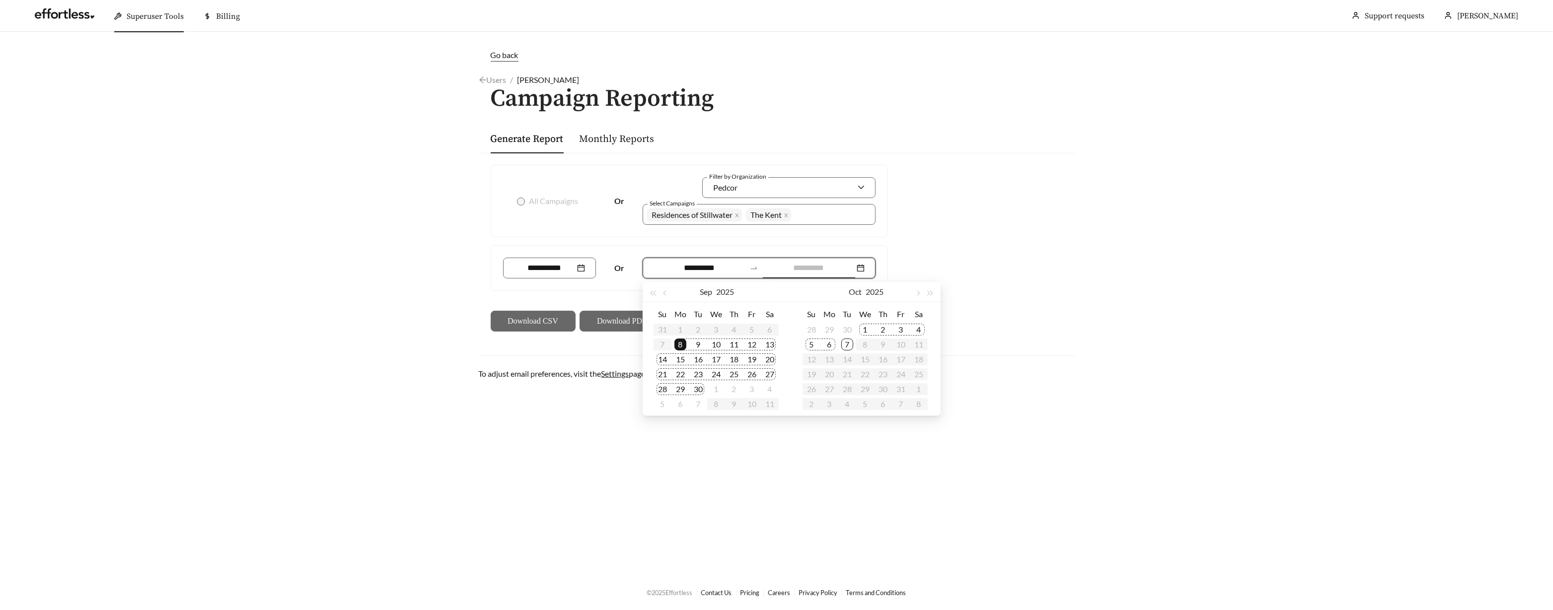
click at [835, 345] on div "6" at bounding box center [829, 345] width 12 height 12
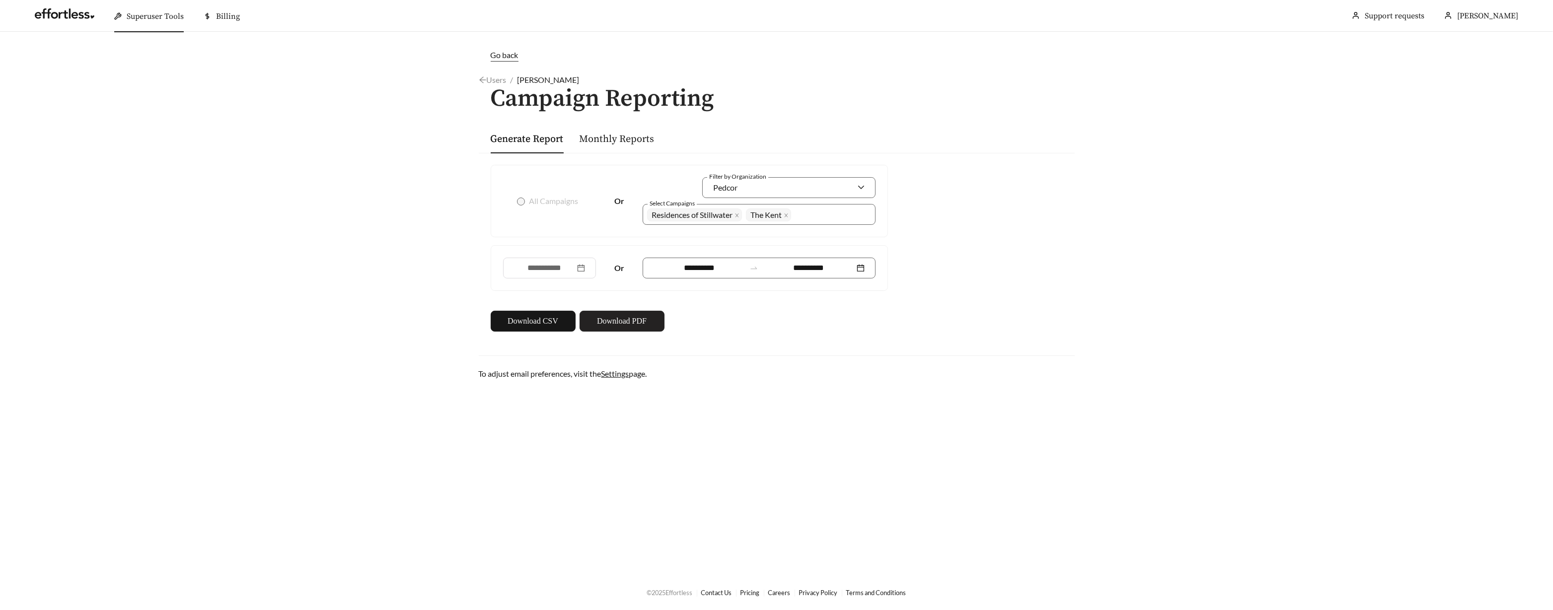
click at [629, 322] on span "Download PDF" at bounding box center [622, 321] width 50 height 12
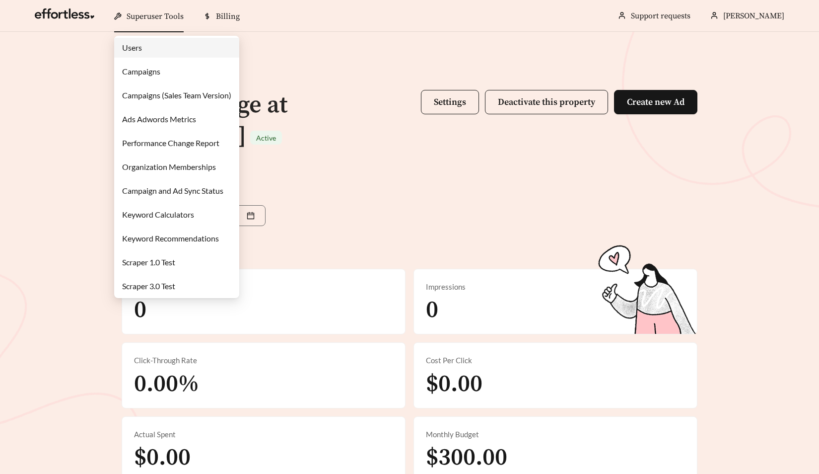
click at [138, 43] on link "Users" at bounding box center [132, 47] width 20 height 9
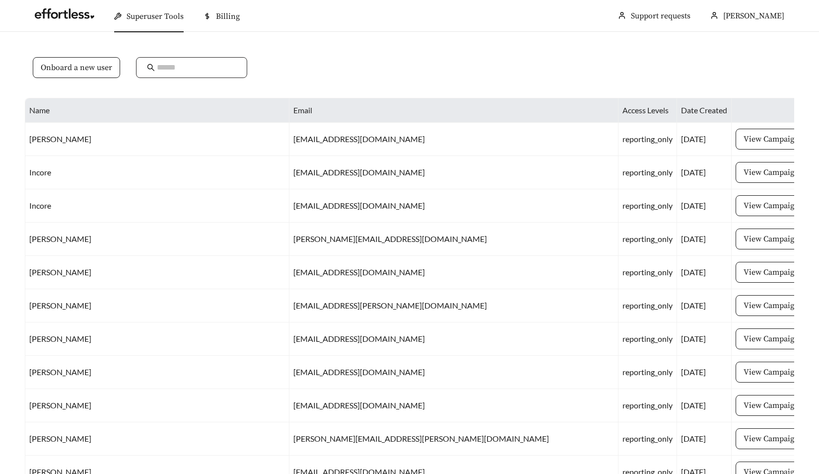
click at [162, 67] on input "text" at bounding box center [196, 68] width 79 height 12
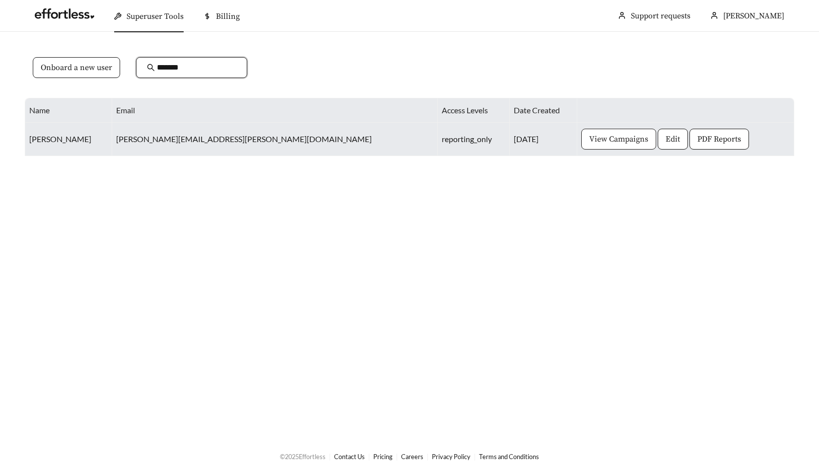
type input "*******"
click at [589, 136] on span "View Campaigns" at bounding box center [618, 139] width 59 height 12
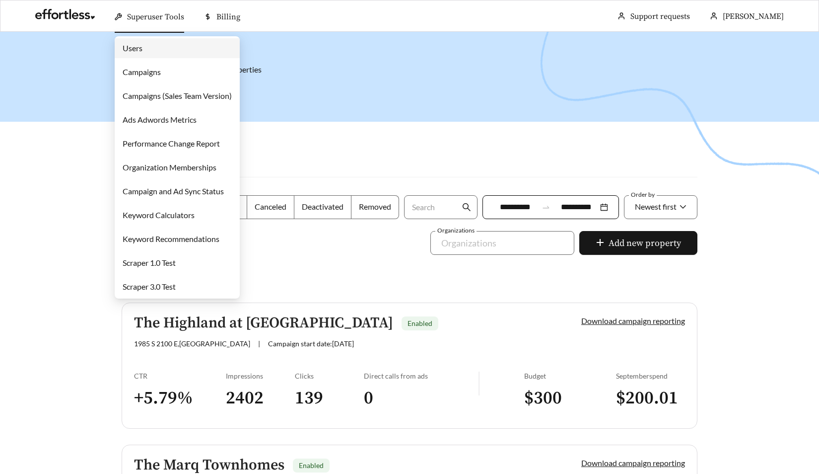
click at [161, 76] on link "Campaigns" at bounding box center [142, 71] width 38 height 9
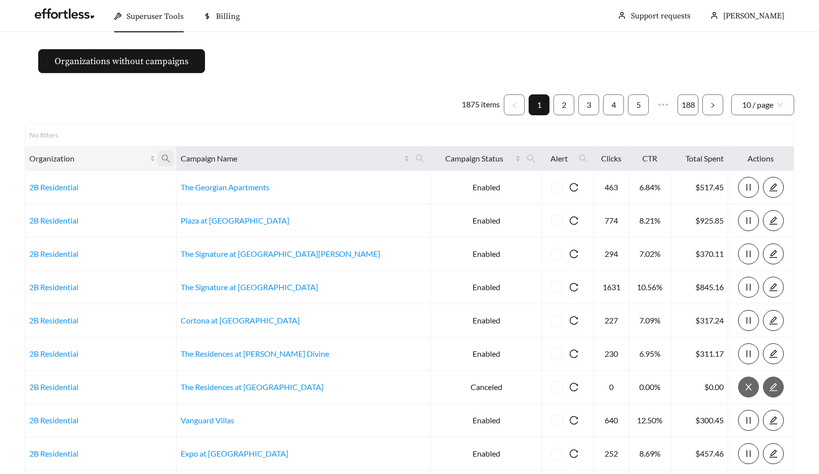
click at [170, 159] on icon "search" at bounding box center [165, 158] width 9 height 9
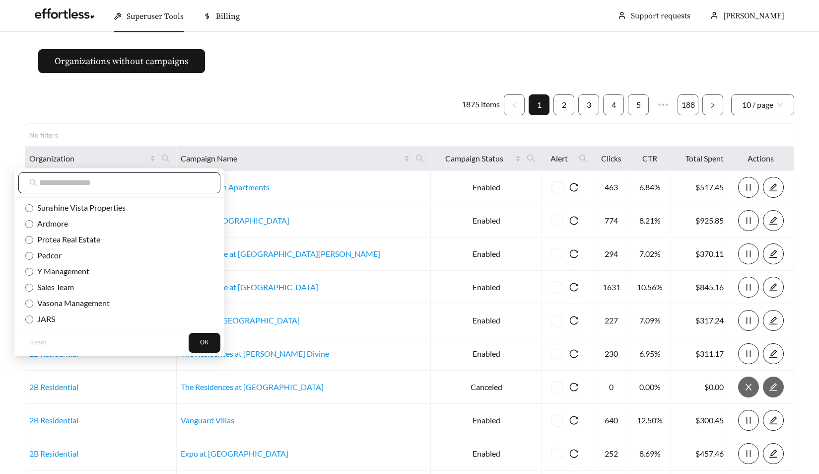
click at [146, 188] on input "text" at bounding box center [124, 183] width 170 height 12
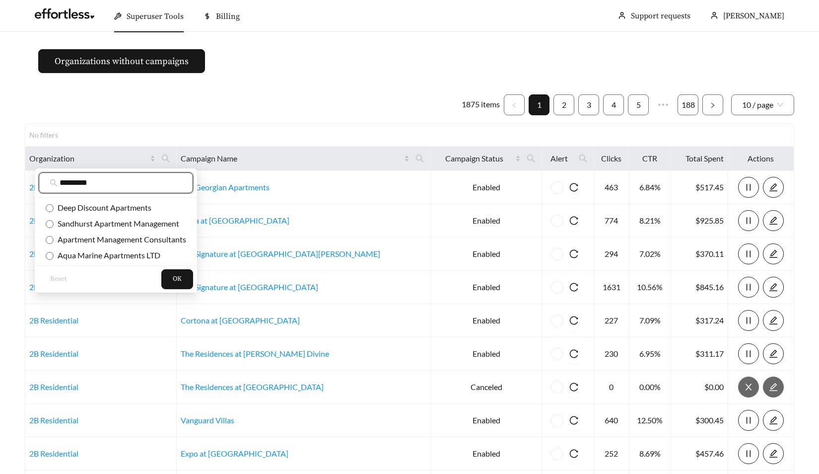
type input "*********"
click at [374, 81] on main "Organizations without campaigns 1875 items 1 2 3 4 5 ••• 188 10 / page No filte…" at bounding box center [409, 295] width 819 height 526
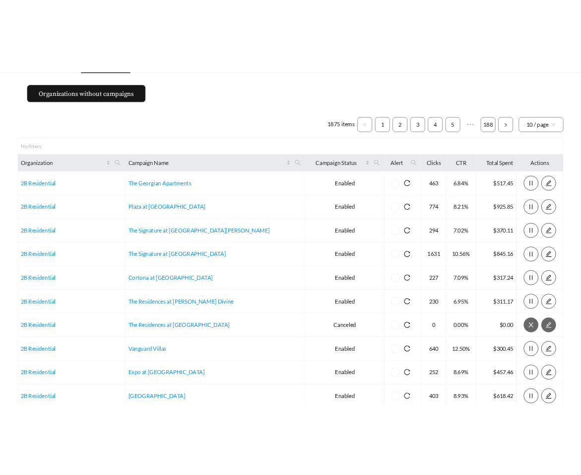
scroll to position [26, 0]
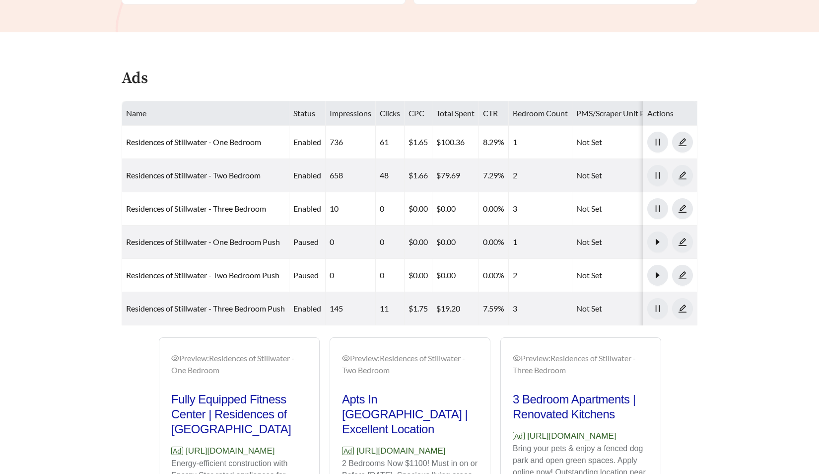
scroll to position [602, 0]
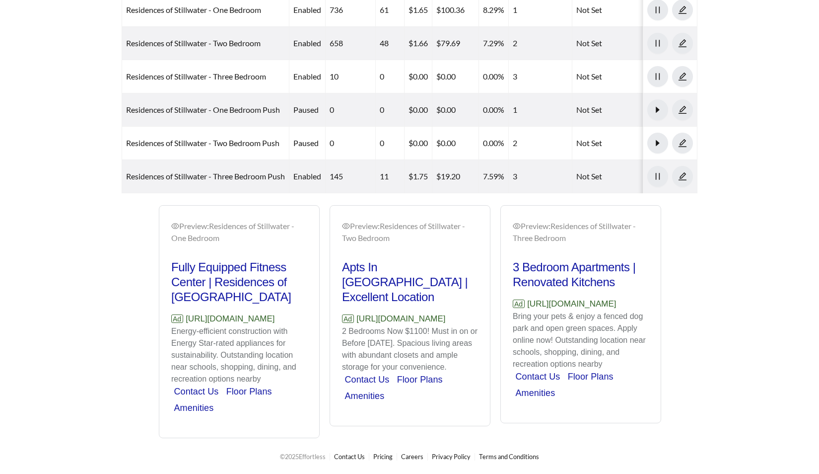
drag, startPoint x: 277, startPoint y: 317, endPoint x: 155, endPoint y: 309, distance: 121.9
click at [157, 308] on div "Preview: Residences of Stillwater - One Bedroom Fully Equipped Fitness Center |…" at bounding box center [239, 321] width 171 height 233
copy p "[URL][DOMAIN_NAME]"
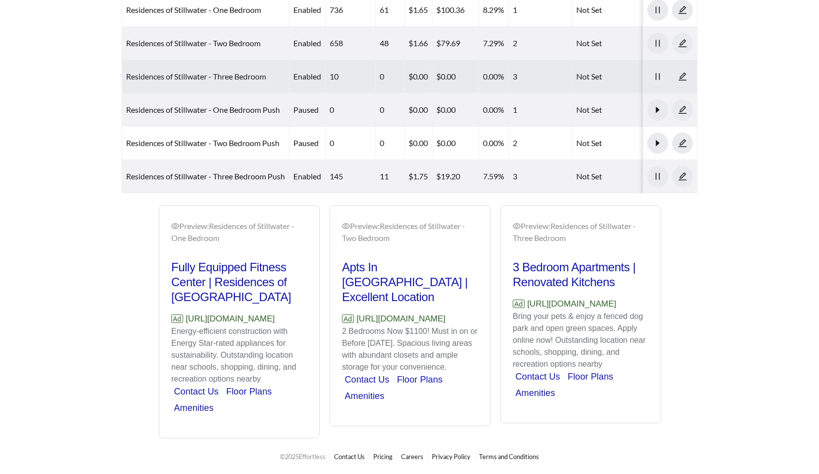
click at [167, 72] on link "Residences of Stillwater - Three Bedroom" at bounding box center [196, 76] width 140 height 9
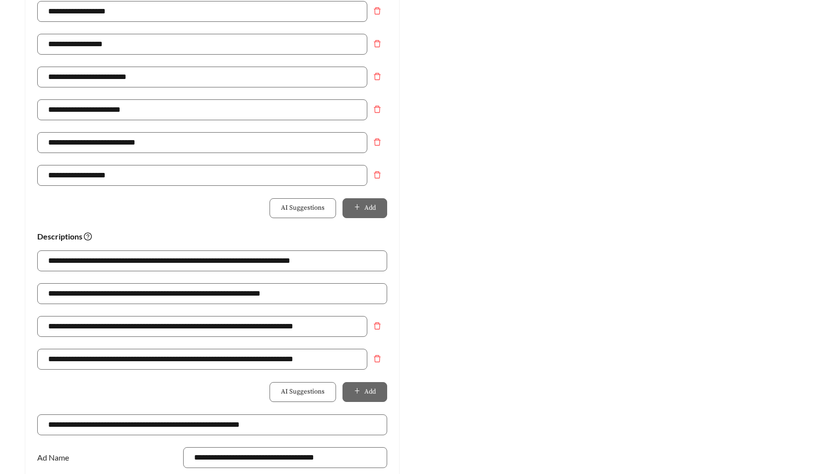
scroll to position [514, 0]
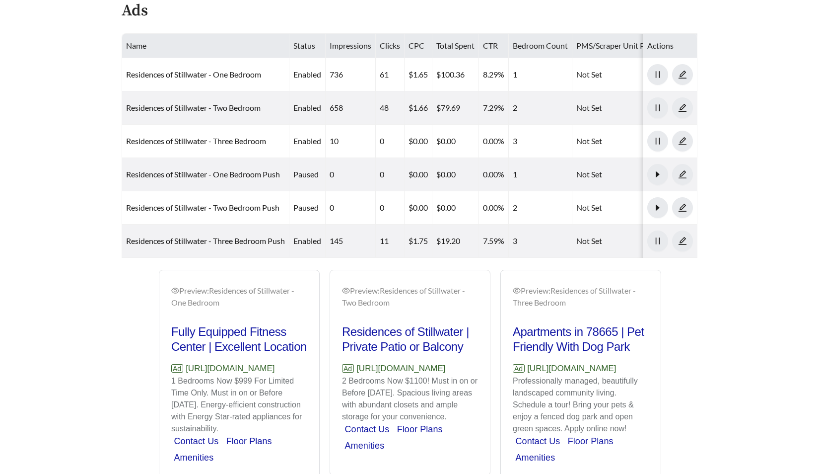
scroll to position [602, 0]
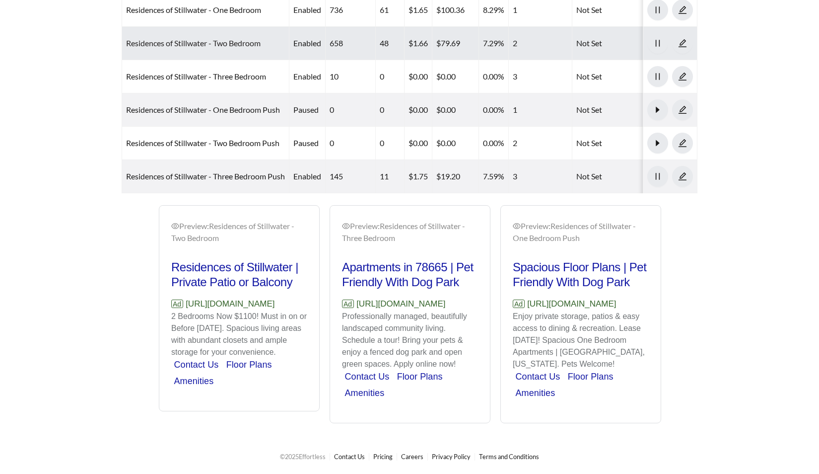
click at [188, 38] on link "Residences of Stillwater - Two Bedroom" at bounding box center [193, 42] width 135 height 9
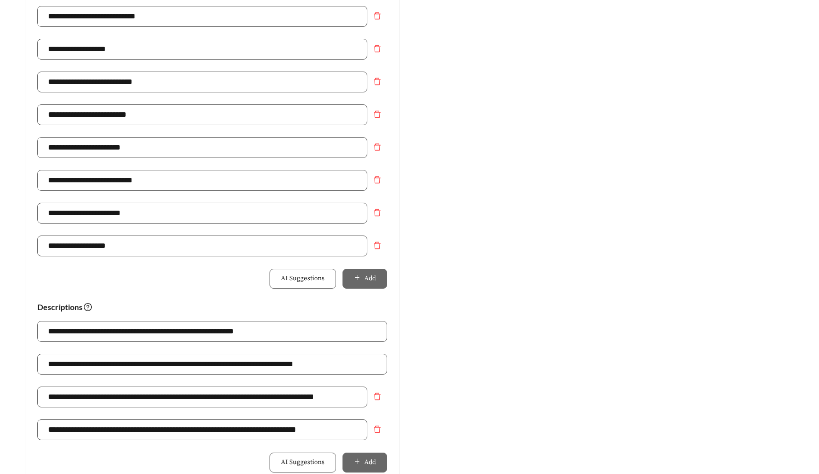
scroll to position [427, 0]
drag, startPoint x: 300, startPoint y: 332, endPoint x: 59, endPoint y: 328, distance: 241.4
click at [59, 328] on input "**********" at bounding box center [212, 331] width 350 height 21
click at [283, 328] on input "**********" at bounding box center [212, 331] width 350 height 21
drag, startPoint x: 287, startPoint y: 329, endPoint x: 210, endPoint y: 330, distance: 77.0
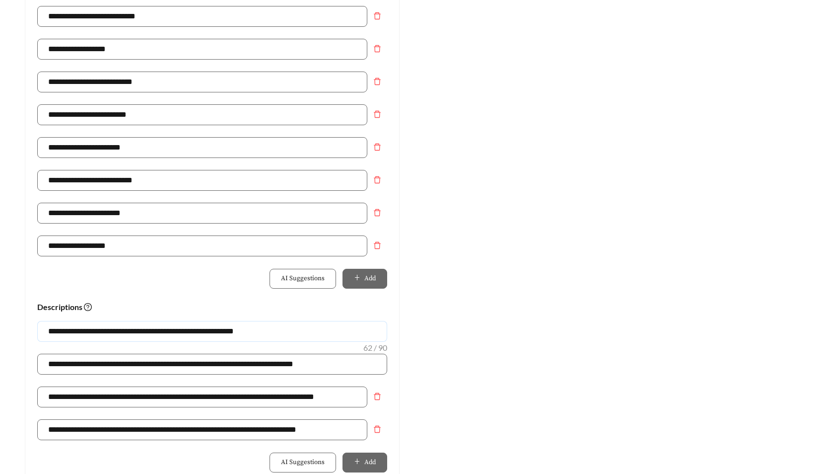
click at [210, 330] on input "**********" at bounding box center [212, 331] width 350 height 21
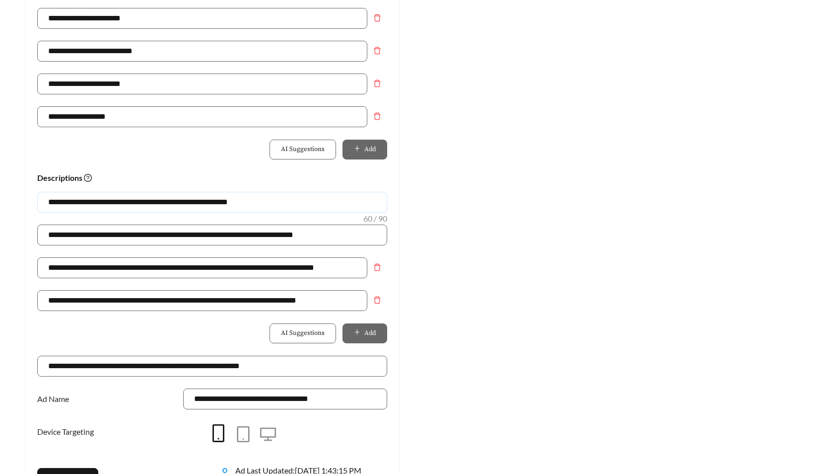
scroll to position [641, 0]
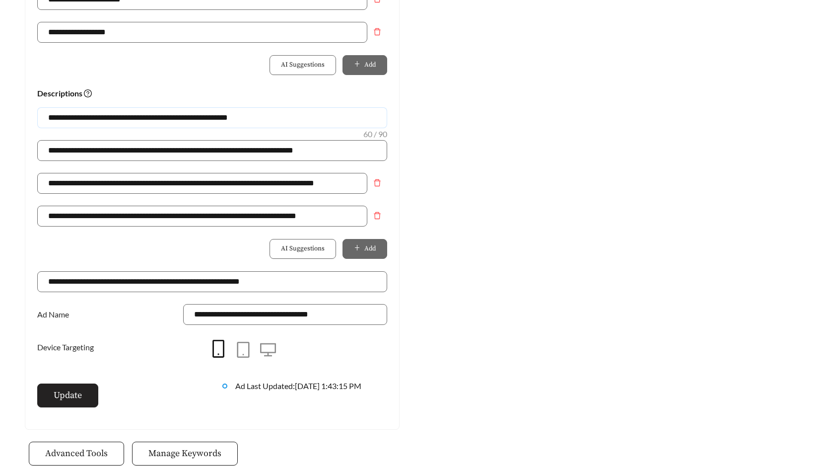
type input "**********"
click at [58, 395] on span "Update" at bounding box center [68, 394] width 28 height 13
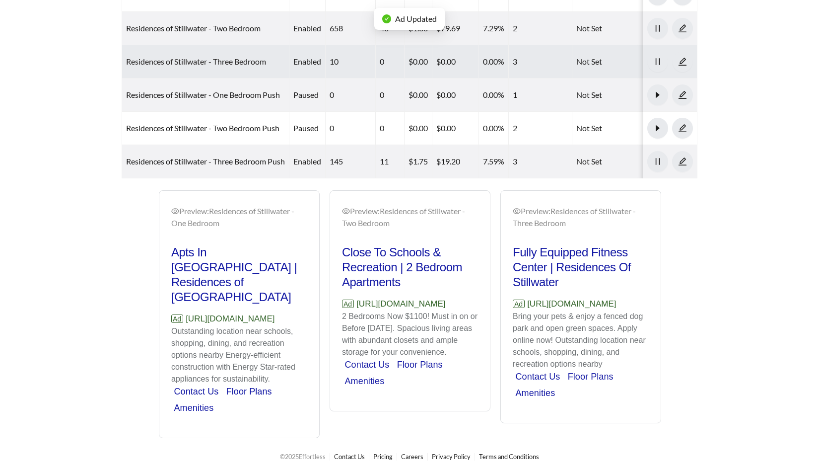
click at [175, 57] on link "Residences of Stillwater - Three Bedroom" at bounding box center [196, 61] width 140 height 9
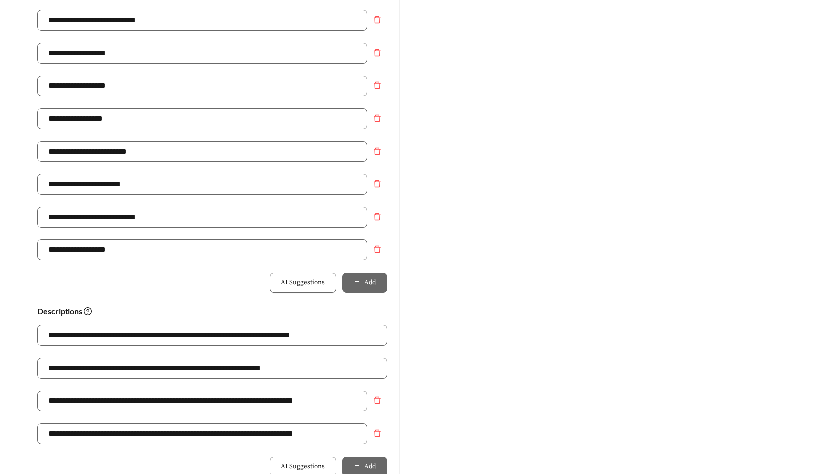
scroll to position [424, 0]
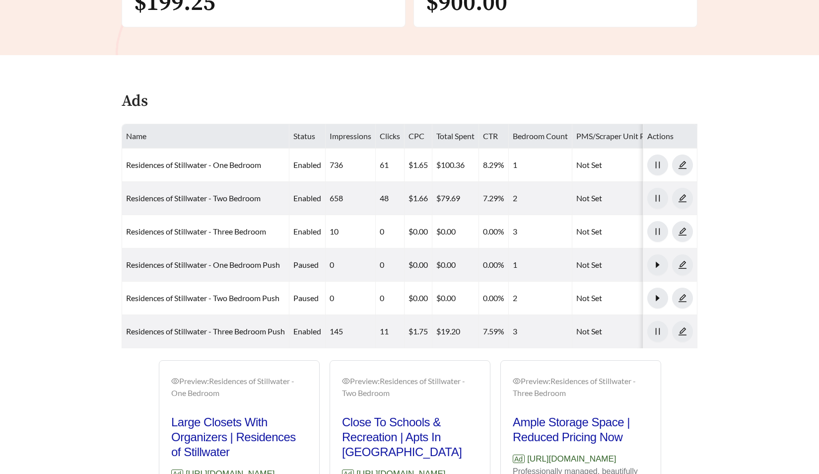
scroll to position [602, 0]
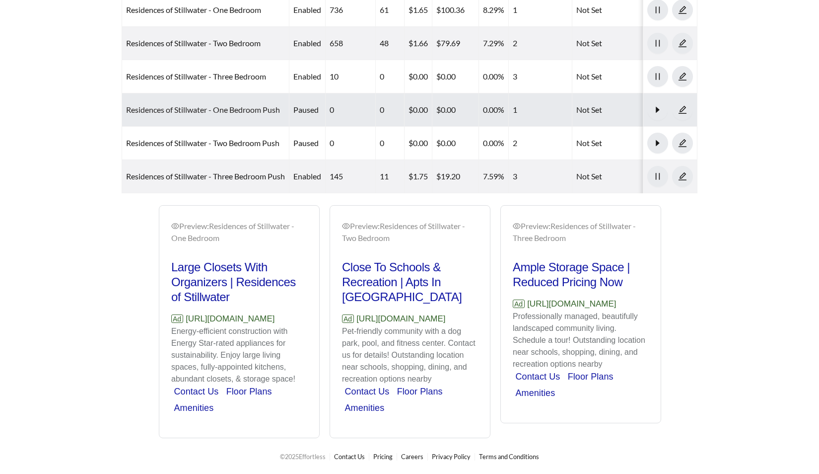
click at [159, 105] on link "Residences of Stillwater - One Bedroom Push" at bounding box center [203, 109] width 154 height 9
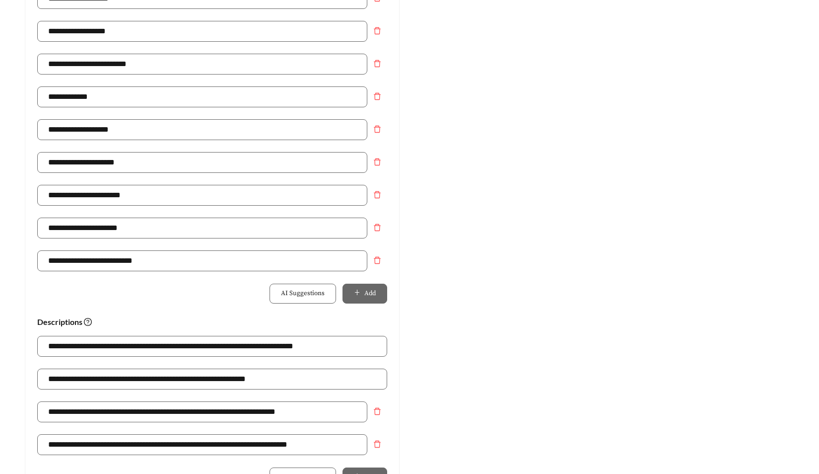
scroll to position [414, 0]
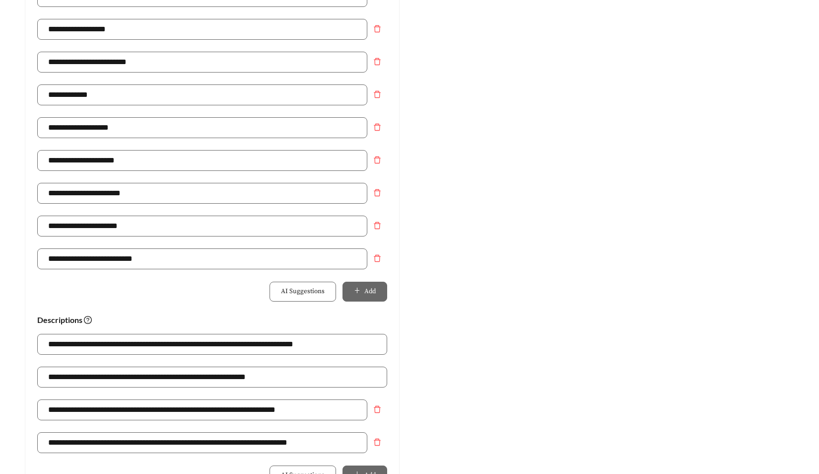
scroll to position [602, 0]
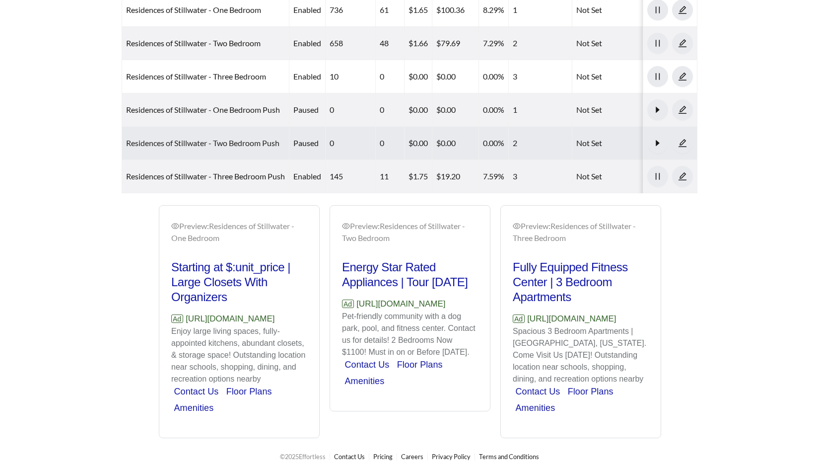
click at [139, 138] on link "Residences of Stillwater - Two Bedroom Push" at bounding box center [202, 142] width 153 height 9
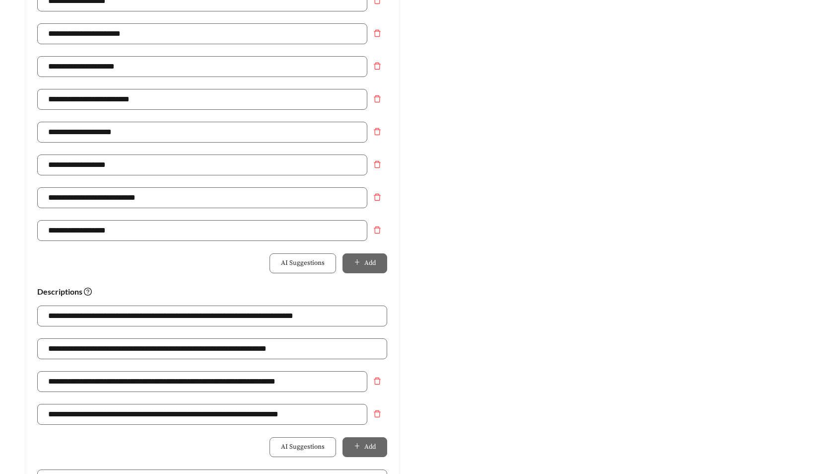
scroll to position [443, 0]
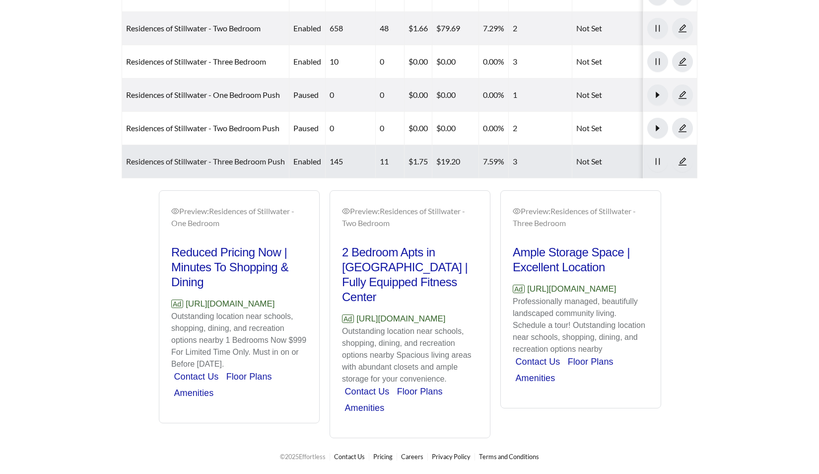
click at [187, 156] on link "Residences of Stillwater - Three Bedroom Push" at bounding box center [205, 160] width 159 height 9
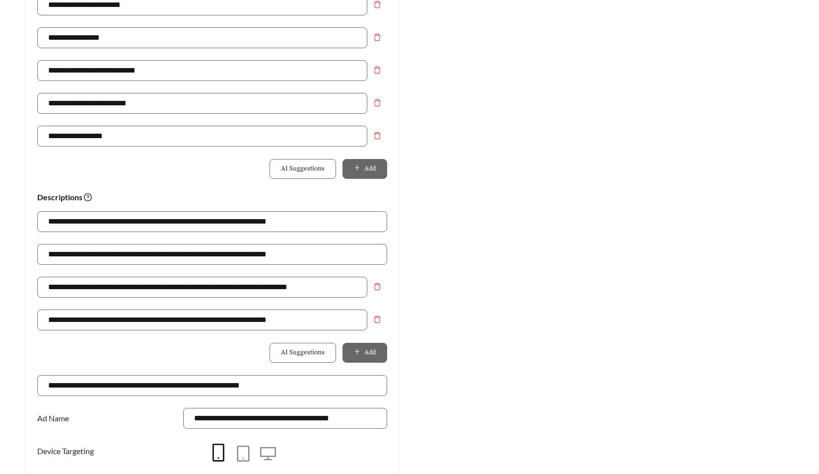
scroll to position [538, 0]
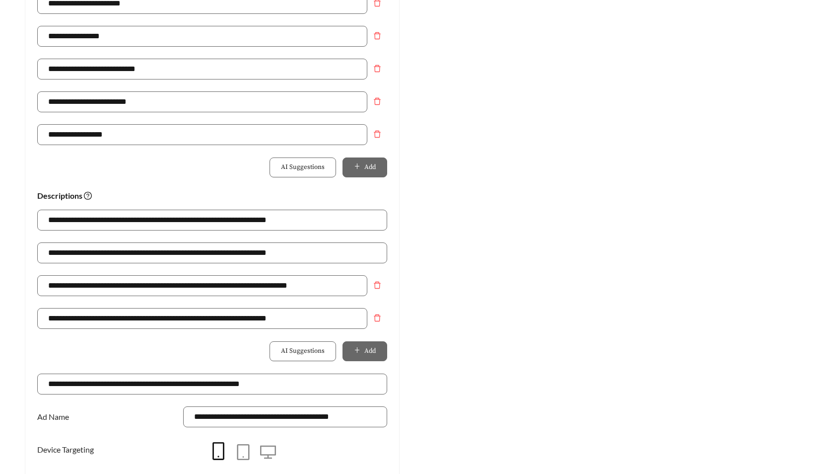
scroll to position [602, 0]
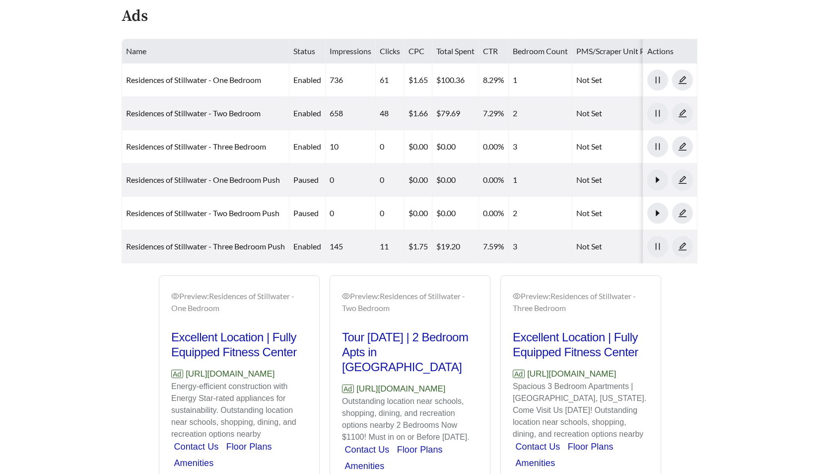
scroll to position [602, 0]
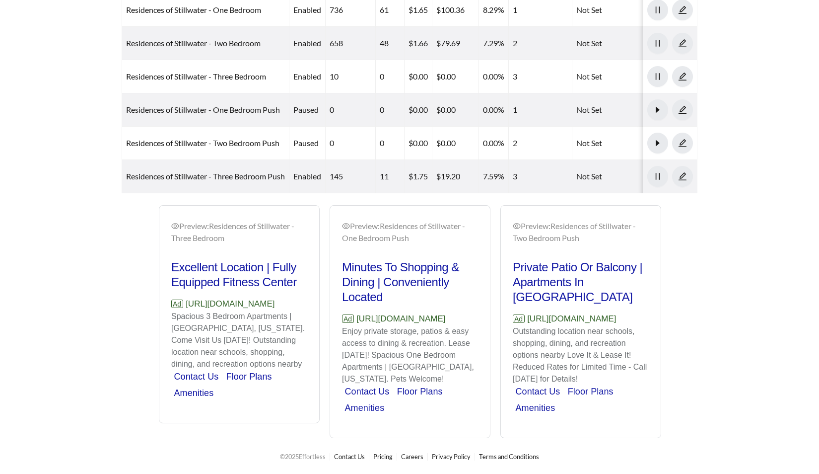
click at [548, 312] on p "Ad [URL][DOMAIN_NAME]" at bounding box center [581, 318] width 136 height 13
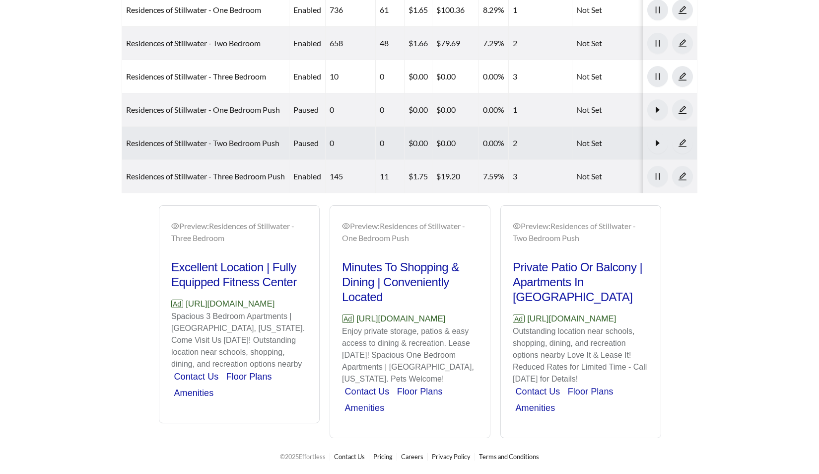
click at [243, 138] on link "Residences of Stillwater - Two Bedroom Push" at bounding box center [202, 142] width 153 height 9
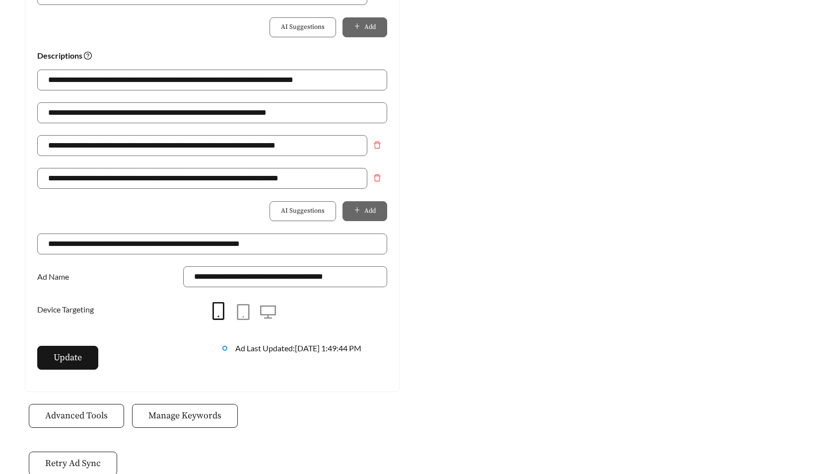
scroll to position [679, 0]
click at [222, 142] on input "**********" at bounding box center [202, 145] width 330 height 21
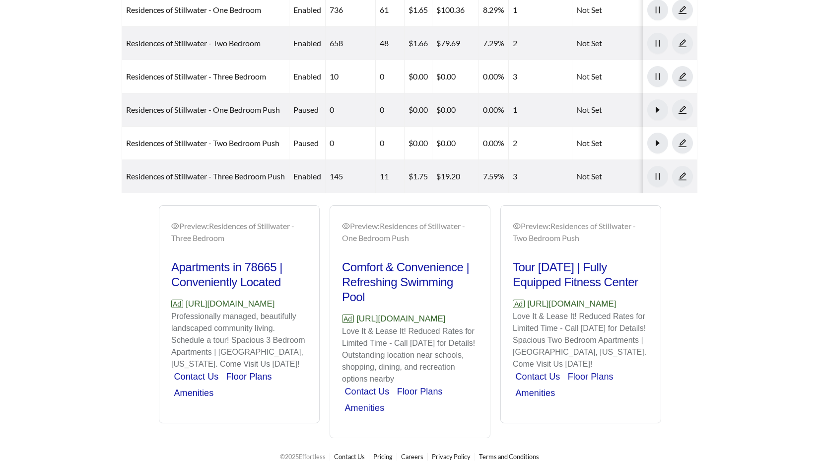
click at [286, 320] on p "Professionally managed, beautifully landscaped community living. Schedule a tou…" at bounding box center [239, 340] width 136 height 60
drag, startPoint x: 299, startPoint y: 303, endPoint x: 162, endPoint y: 294, distance: 137.3
click at [162, 294] on div "Preview: Residences of Stillwater - Three Bedroom Apartments in 78665 | Conveni…" at bounding box center [239, 315] width 160 height 215
copy p "[URL][DOMAIN_NAME]"
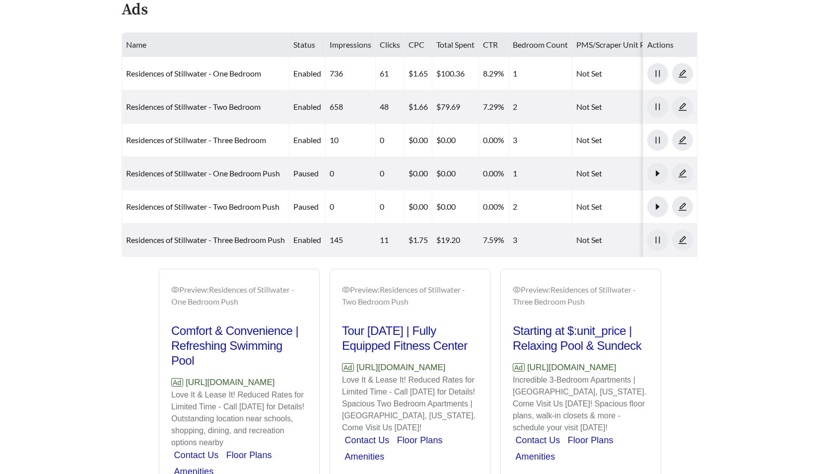
scroll to position [503, 0]
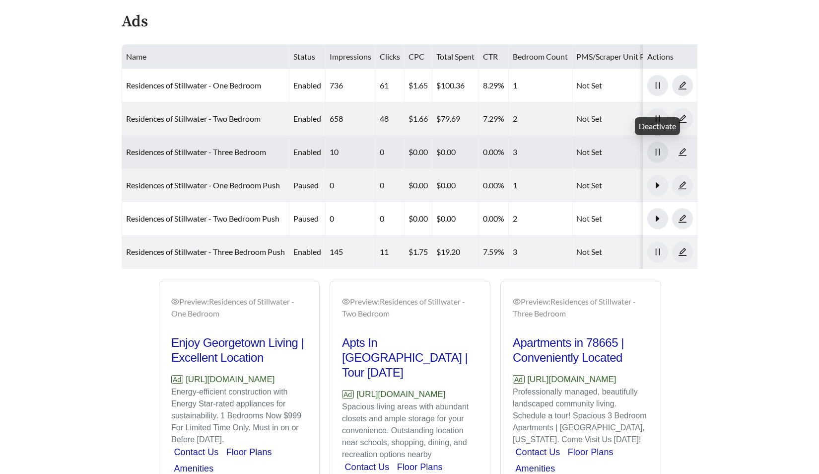
click at [654, 154] on icon "pause" at bounding box center [657, 151] width 9 height 9
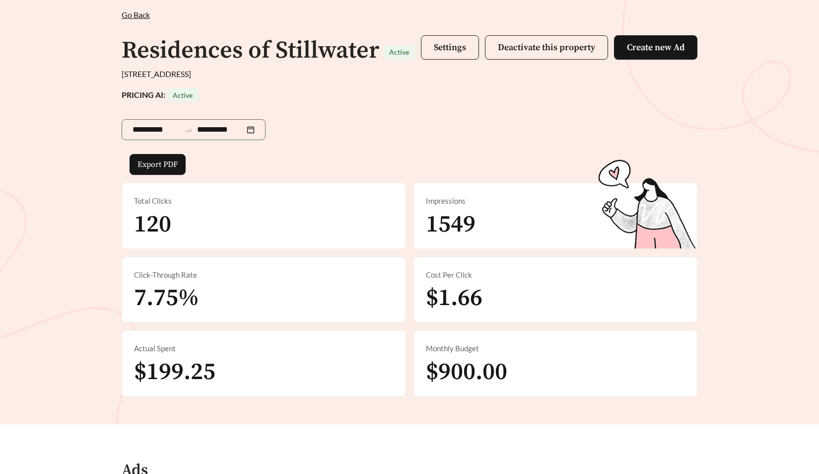
scroll to position [0, 0]
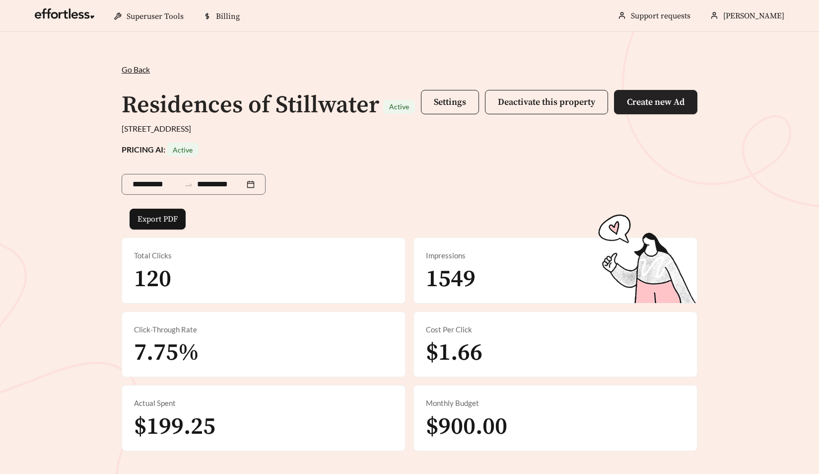
click at [632, 93] on button "Create new Ad" at bounding box center [655, 102] width 83 height 24
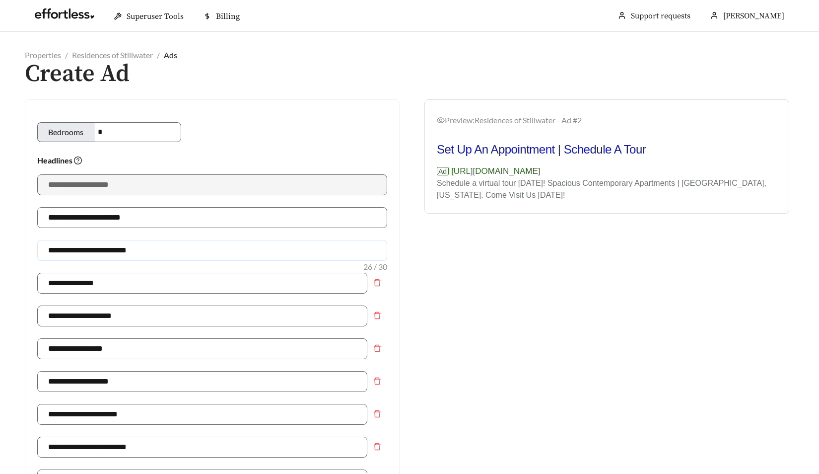
drag, startPoint x: 107, startPoint y: 250, endPoint x: 91, endPoint y: 251, distance: 15.9
click at [91, 251] on input "**********" at bounding box center [212, 250] width 350 height 21
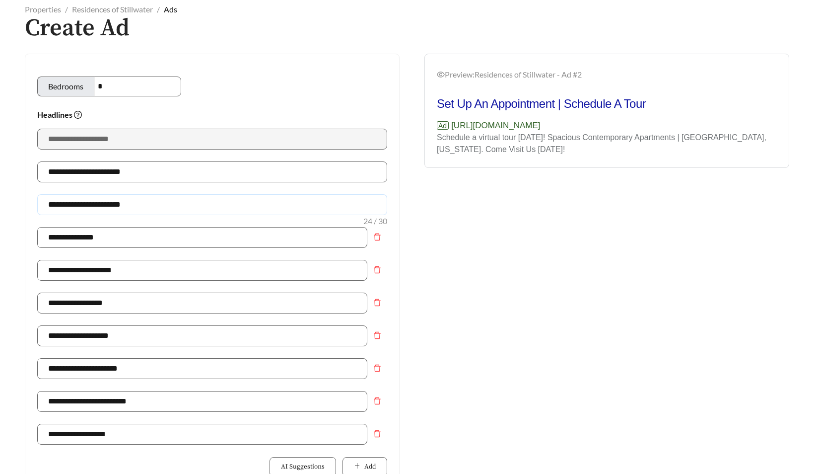
scroll to position [72, 0]
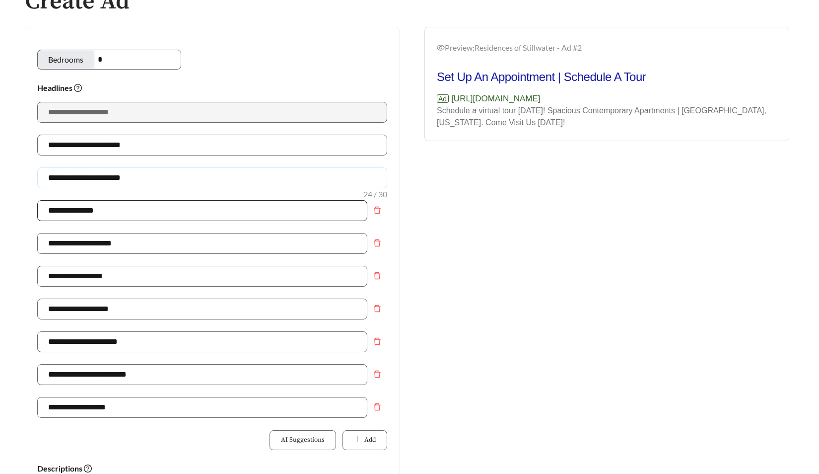
type input "**********"
click at [109, 201] on input "**********" at bounding box center [202, 210] width 330 height 21
drag, startPoint x: 117, startPoint y: 211, endPoint x: 13, endPoint y: 207, distance: 103.9
click at [13, 207] on main "**********" at bounding box center [409, 433] width 819 height 948
type input "**********"
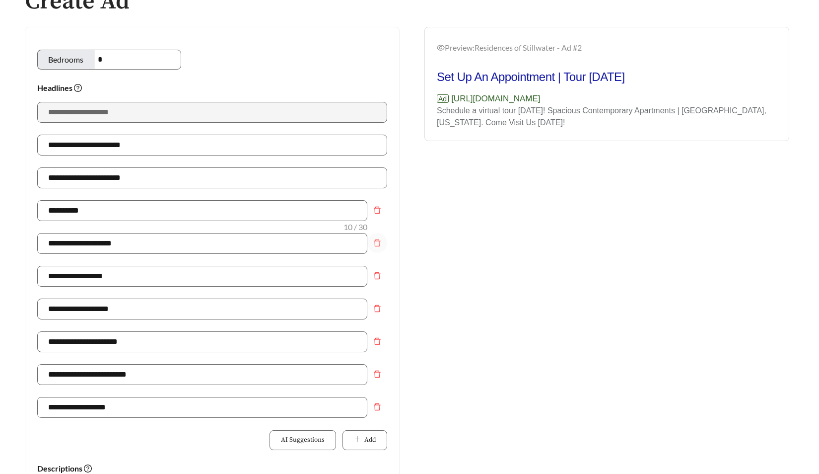
click at [374, 244] on icon "delete" at bounding box center [377, 243] width 8 height 8
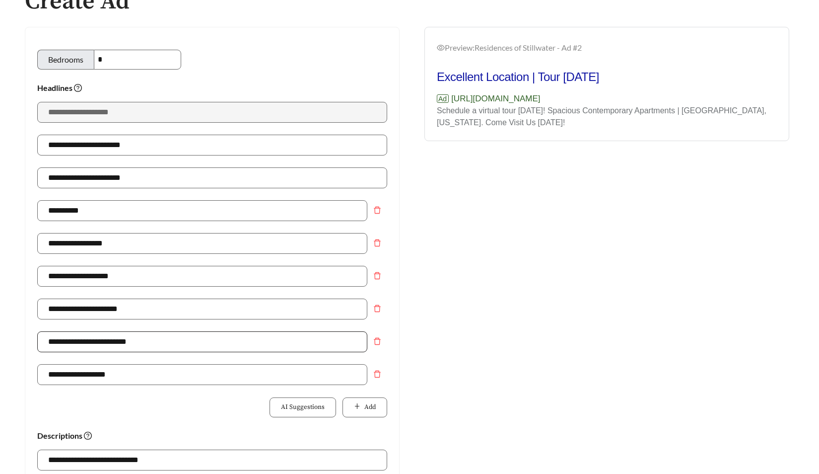
scroll to position [78, 0]
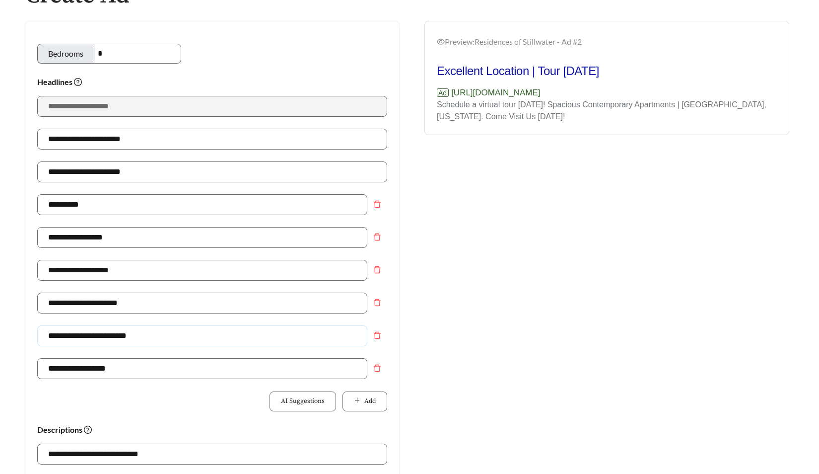
click at [95, 336] on input "**********" at bounding box center [202, 335] width 330 height 21
click at [300, 408] on button "AI Suggestions" at bounding box center [303, 401] width 67 height 20
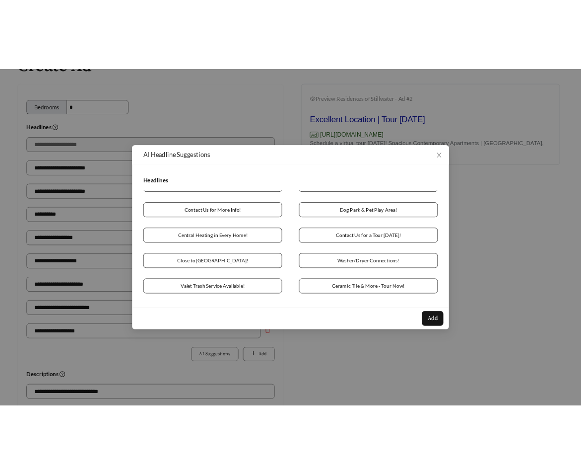
scroll to position [519, 0]
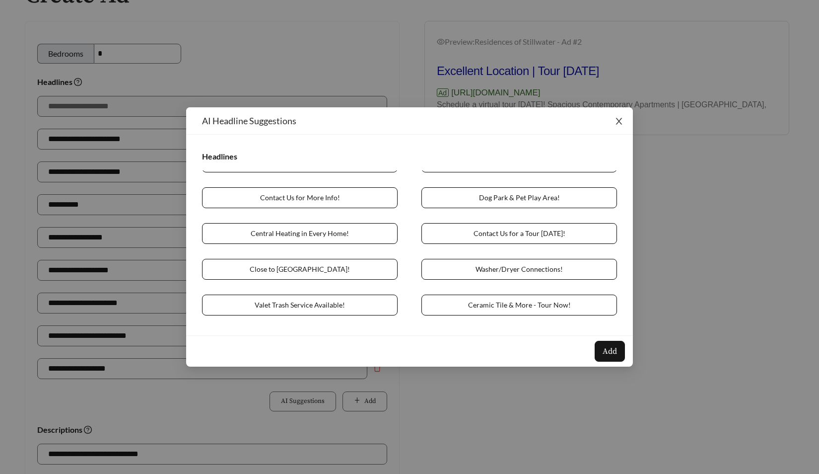
click at [618, 123] on icon "close" at bounding box center [619, 121] width 9 height 9
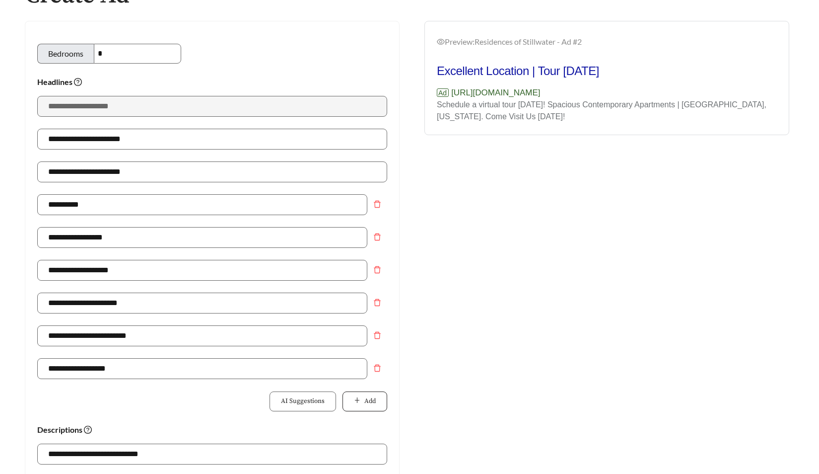
click at [373, 400] on span "Add" at bounding box center [369, 401] width 11 height 10
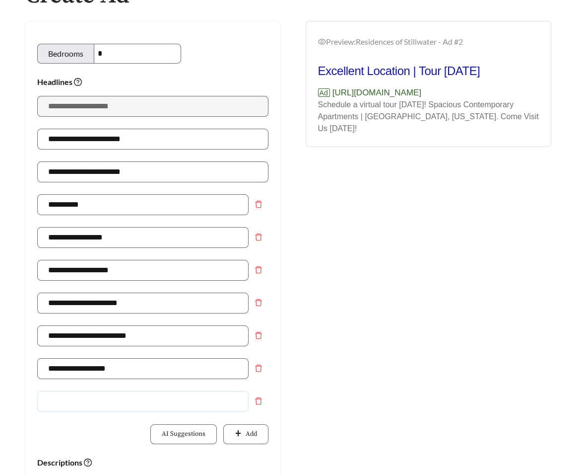
click at [136, 402] on input "text" at bounding box center [143, 401] width 212 height 21
type input "**********"
click at [239, 432] on icon "plus" at bounding box center [238, 433] width 6 height 6
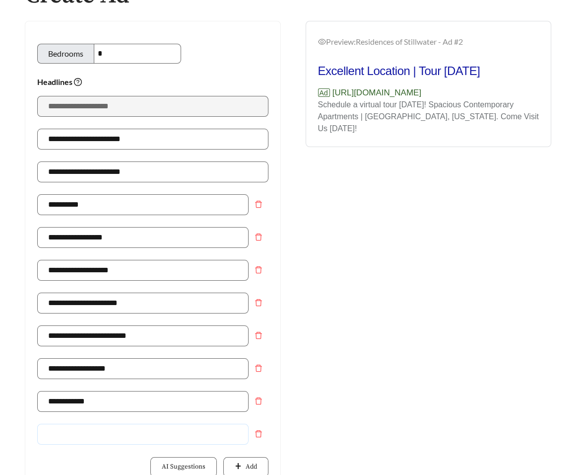
click at [175, 425] on input "text" at bounding box center [143, 434] width 212 height 21
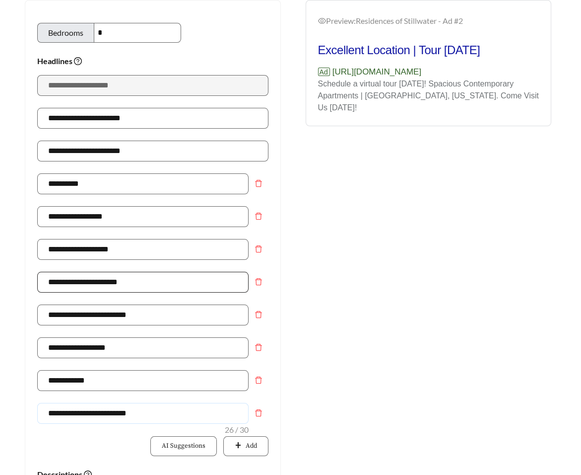
scroll to position [102, 0]
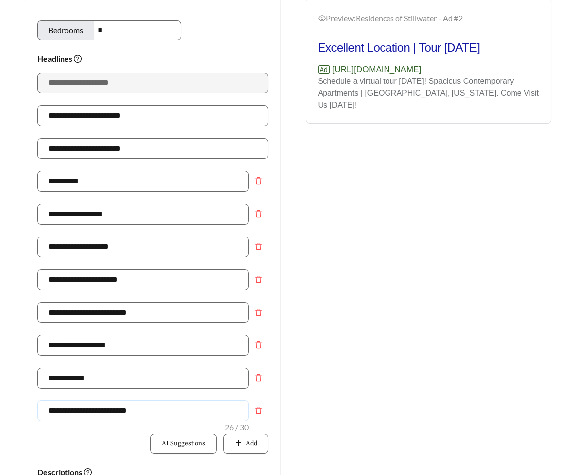
click at [47, 408] on input "**********" at bounding box center [143, 410] width 212 height 21
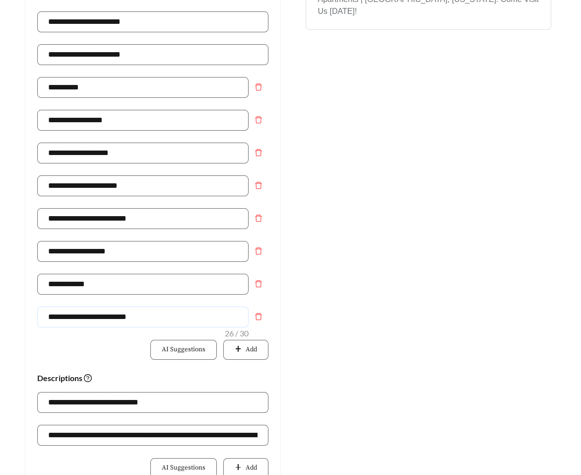
scroll to position [199, 0]
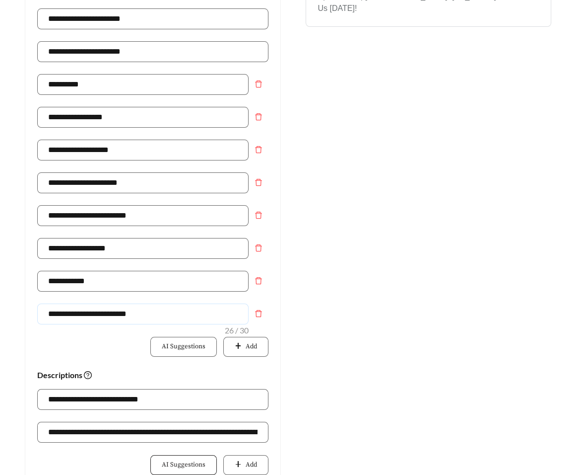
type input "**********"
click at [174, 463] on span "AI Suggestions" at bounding box center [184, 465] width 44 height 10
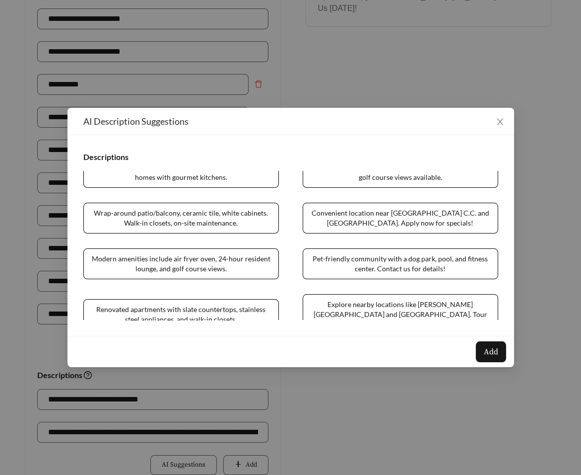
scroll to position [16, 0]
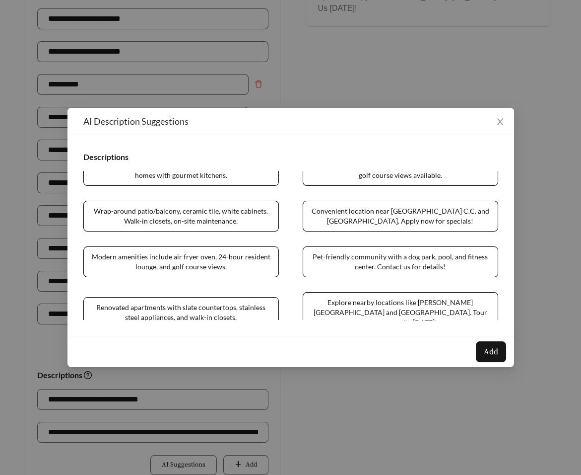
click at [377, 260] on span "Pet-friendly community with a dog park, pool, and fitness center. Contact us fo…" at bounding box center [401, 261] width 196 height 31
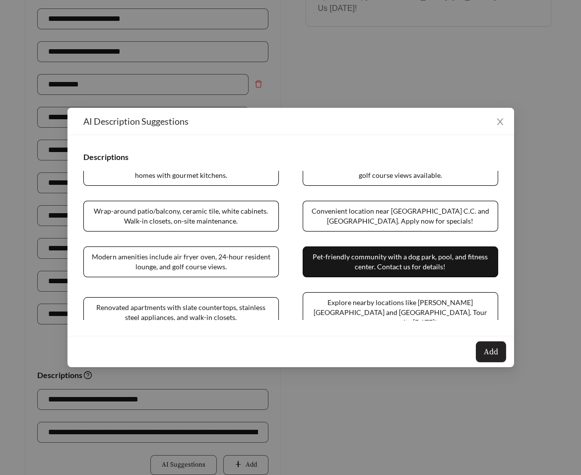
click at [495, 352] on span "Add" at bounding box center [491, 352] width 14 height 12
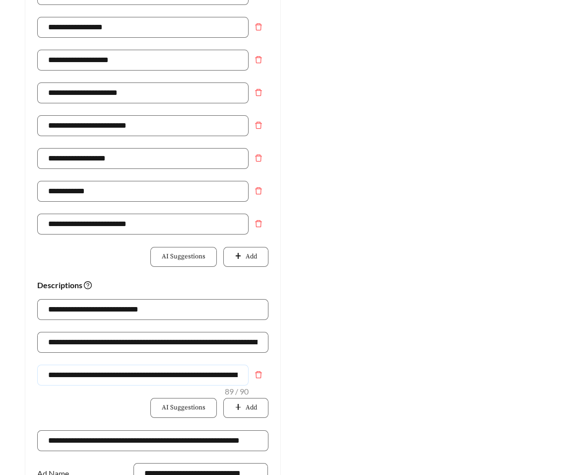
scroll to position [0, 109]
drag, startPoint x: 46, startPoint y: 374, endPoint x: 307, endPoint y: 378, distance: 260.7
click at [307, 378] on div "**********" at bounding box center [291, 276] width 552 height 930
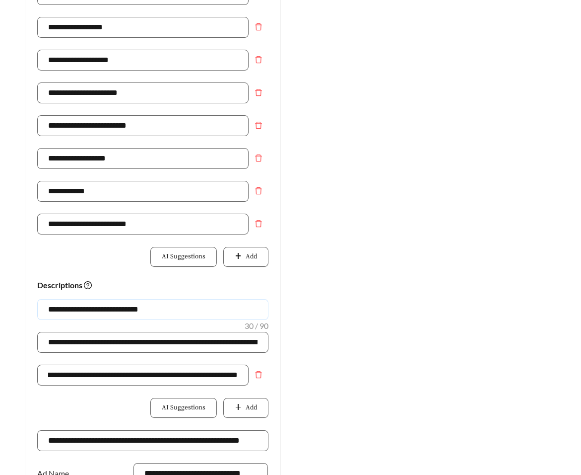
scroll to position [0, 0]
drag, startPoint x: 219, startPoint y: 306, endPoint x: 25, endPoint y: 302, distance: 194.2
click at [25, 302] on div "**********" at bounding box center [152, 275] width 255 height 929
paste input "**********"
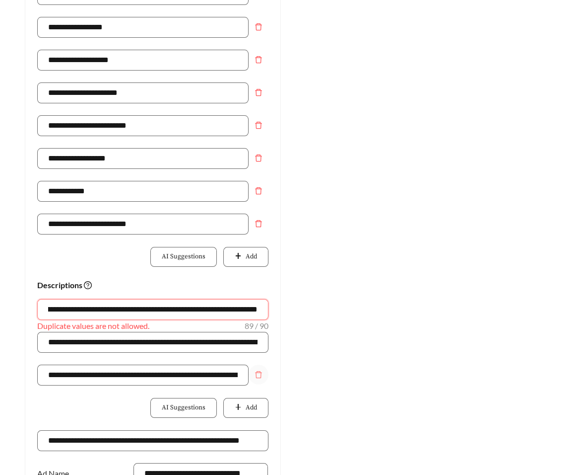
type input "**********"
click at [263, 376] on span "delete" at bounding box center [258, 374] width 19 height 8
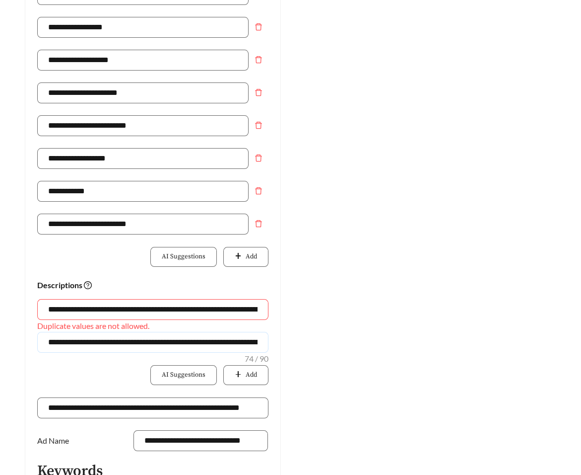
drag, startPoint x: 133, startPoint y: 340, endPoint x: 19, endPoint y: 340, distance: 113.2
click at [19, 340] on div "**********" at bounding box center [153, 259] width 276 height 897
type input "**********"
click at [209, 373] on button "AI Suggestions" at bounding box center [183, 375] width 67 height 20
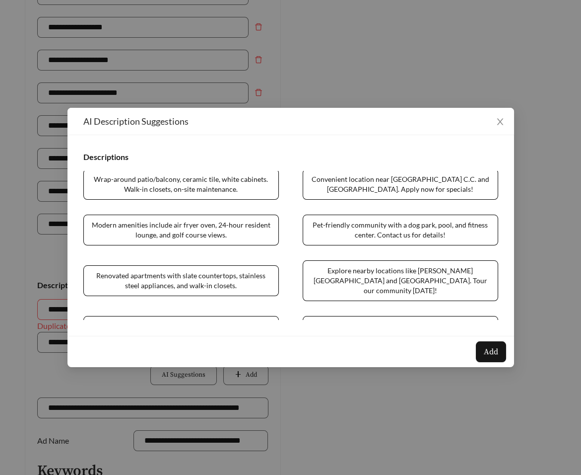
scroll to position [49, 0]
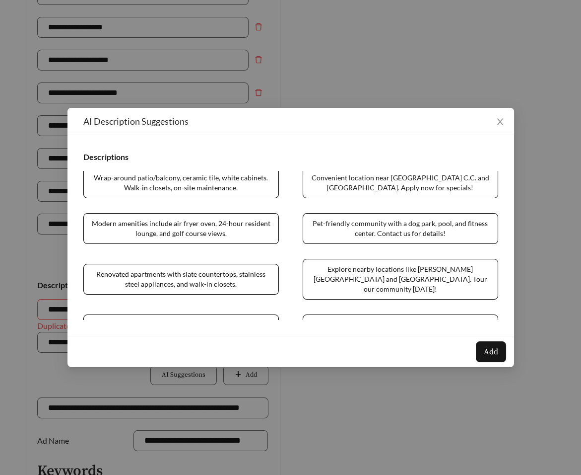
click at [369, 274] on span "Explore nearby locations like Howard Station and Lakeline Station. Tour our com…" at bounding box center [401, 279] width 196 height 41
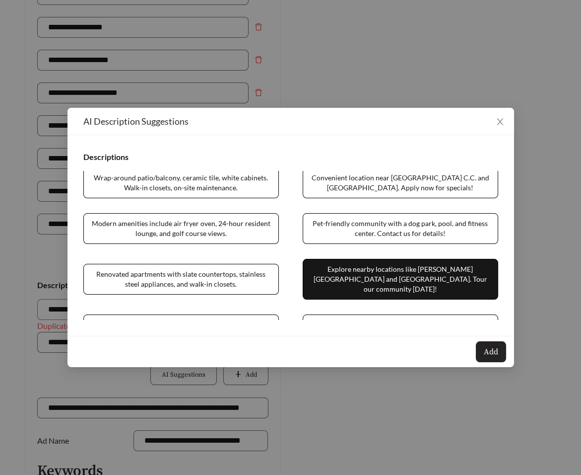
click at [494, 357] on span "Add" at bounding box center [491, 352] width 14 height 12
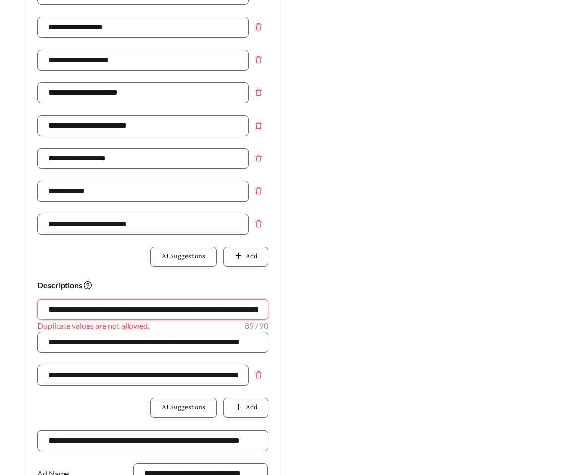
click at [168, 310] on input "**********" at bounding box center [152, 309] width 231 height 21
type input "**********"
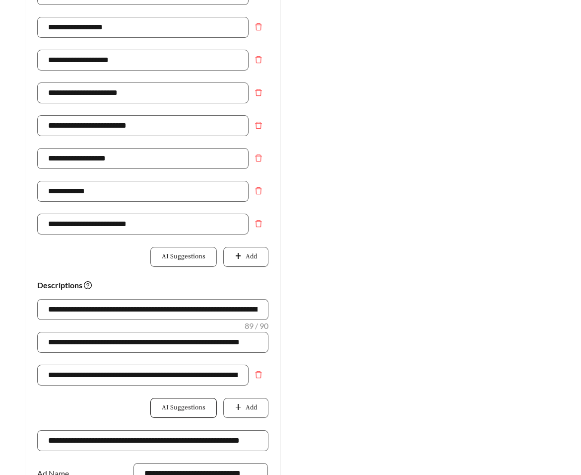
click at [187, 408] on span "AI Suggestions" at bounding box center [184, 408] width 44 height 10
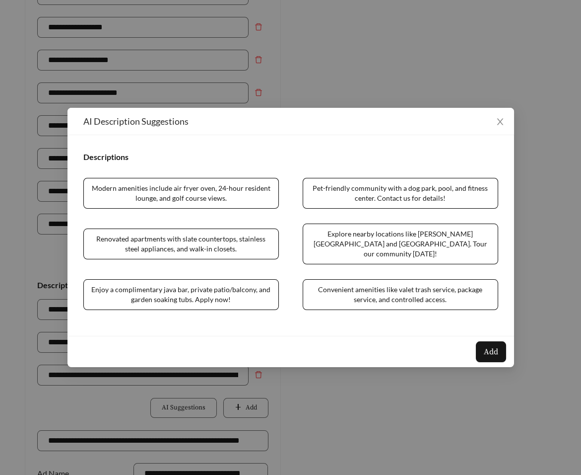
scroll to position [85, 0]
click at [234, 283] on span "Enjoy a complimentary java bar, private patio/balcony, and garden soaking tubs.…" at bounding box center [181, 293] width 196 height 31
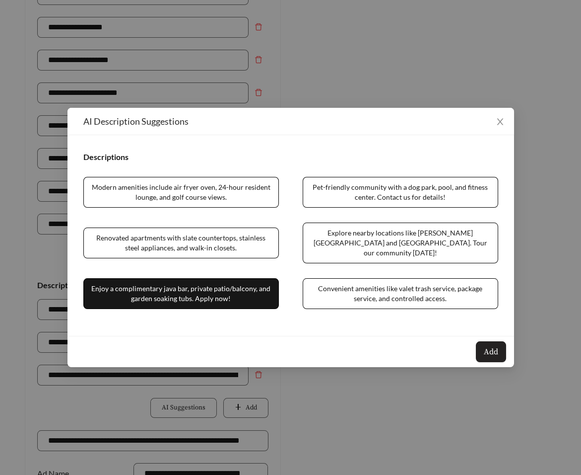
click at [486, 349] on span "Add" at bounding box center [491, 352] width 14 height 12
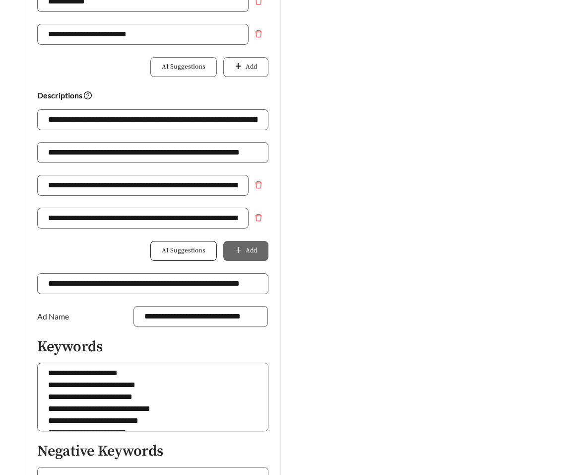
scroll to position [509, 0]
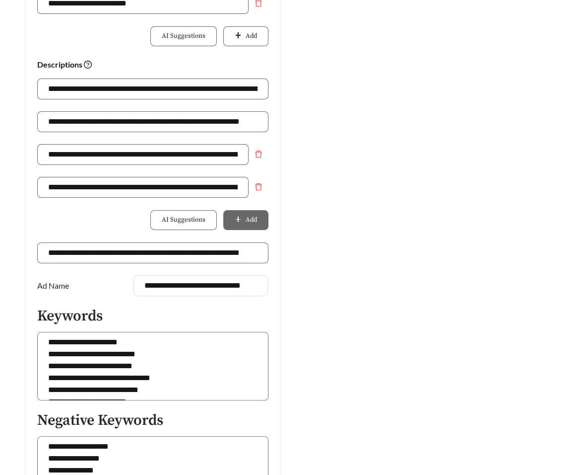
drag, startPoint x: 232, startPoint y: 286, endPoint x: 302, endPoint y: 286, distance: 70.0
click at [302, 286] on div "**********" at bounding box center [291, 71] width 552 height 962
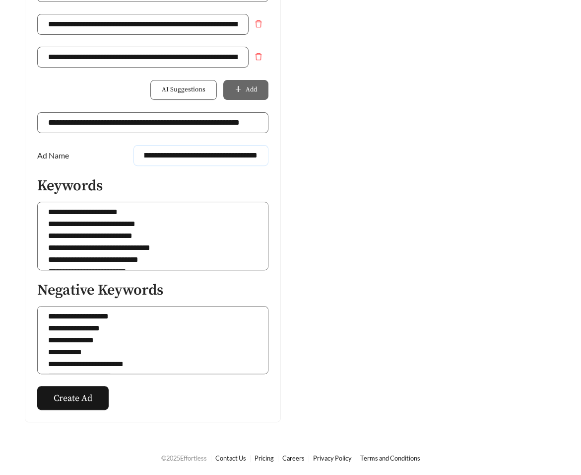
scroll to position [0, 46]
type input "**********"
click at [92, 393] on button "Create Ad" at bounding box center [73, 398] width 72 height 24
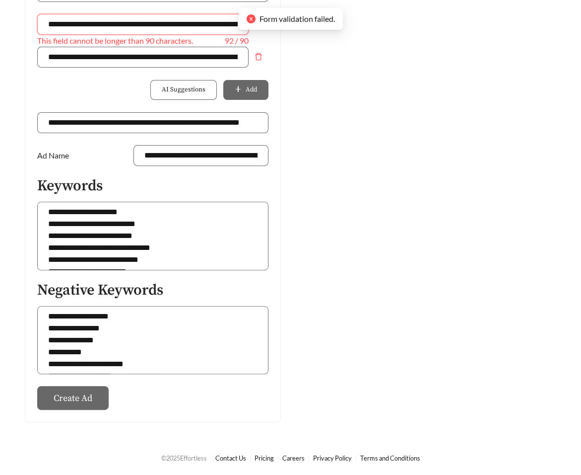
click at [186, 26] on input "**********" at bounding box center [143, 24] width 212 height 21
click at [216, 26] on input "**********" at bounding box center [143, 24] width 212 height 21
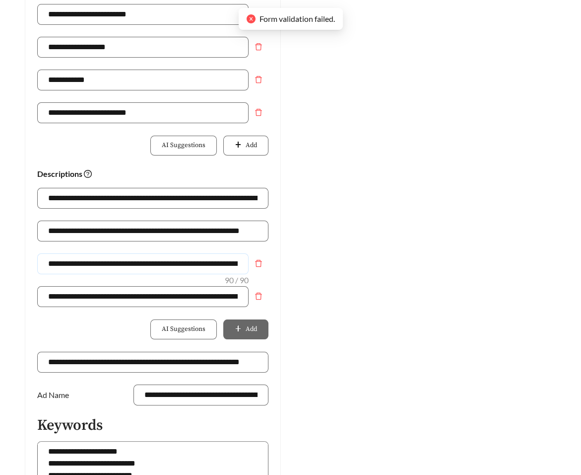
scroll to position [576, 0]
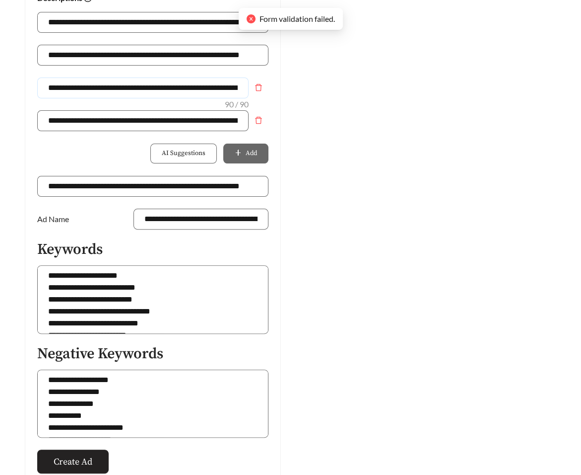
type input "**********"
click at [59, 463] on span "Create Ad" at bounding box center [73, 461] width 39 height 13
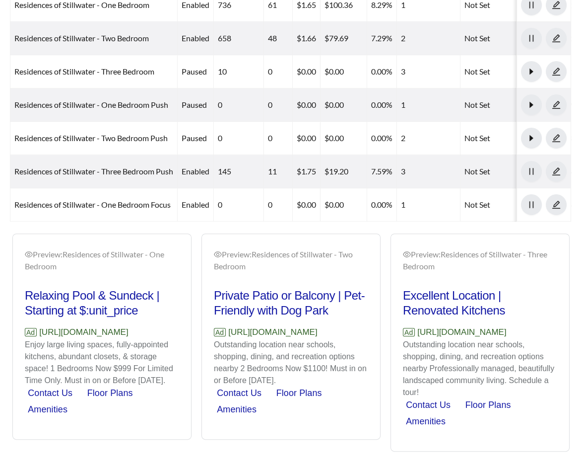
scroll to position [621, 0]
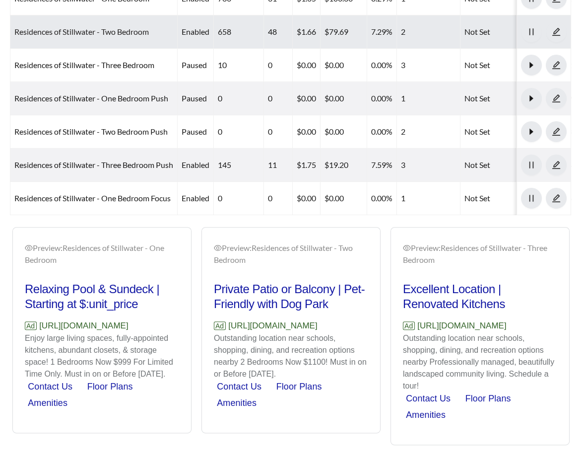
click at [83, 34] on link "Residences of Stillwater - Two Bedroom" at bounding box center [81, 31] width 135 height 9
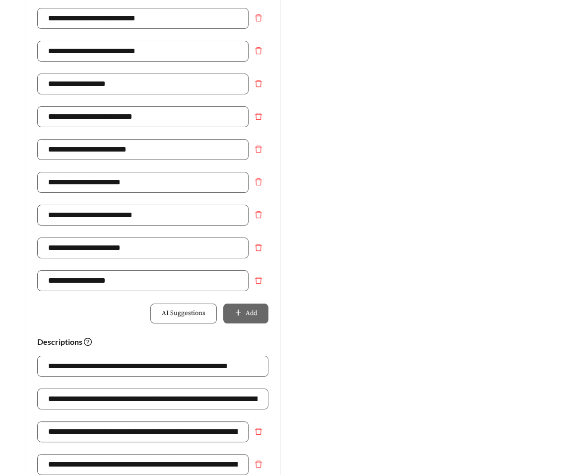
scroll to position [416, 0]
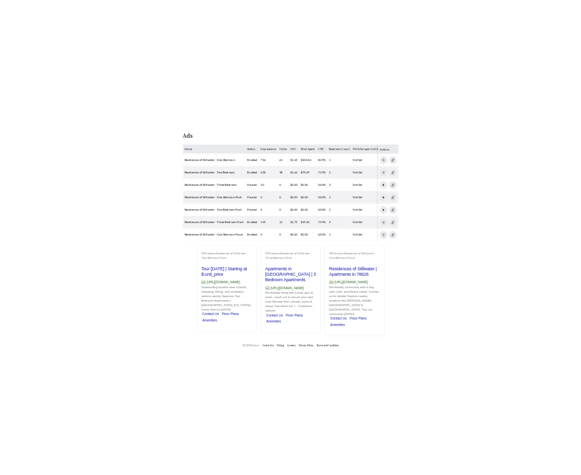
scroll to position [499, 0]
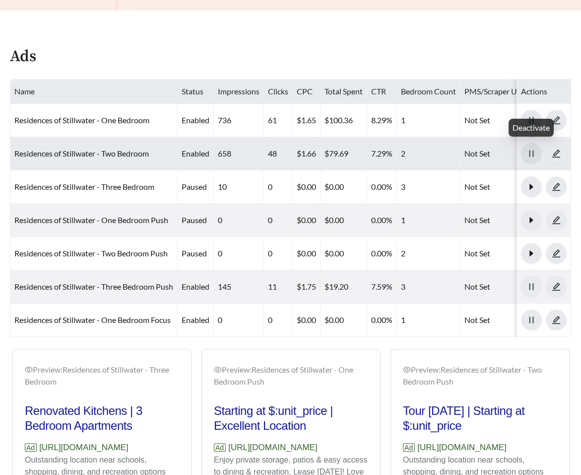
click at [524, 152] on span "pause" at bounding box center [532, 153] width 20 height 9
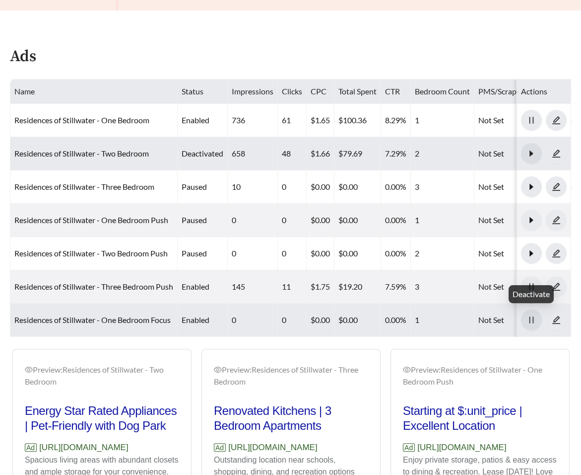
click at [530, 325] on button "button" at bounding box center [531, 319] width 21 height 21
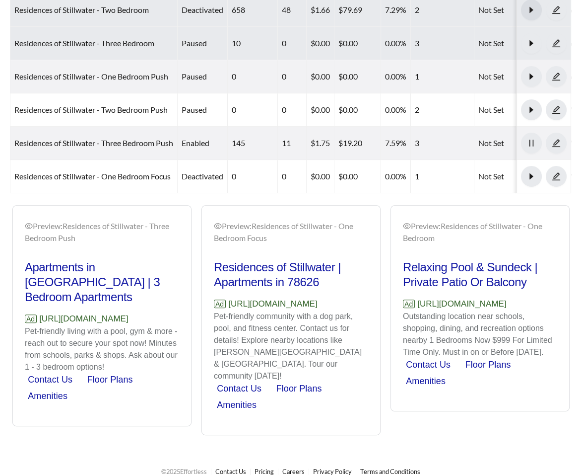
scroll to position [650, 0]
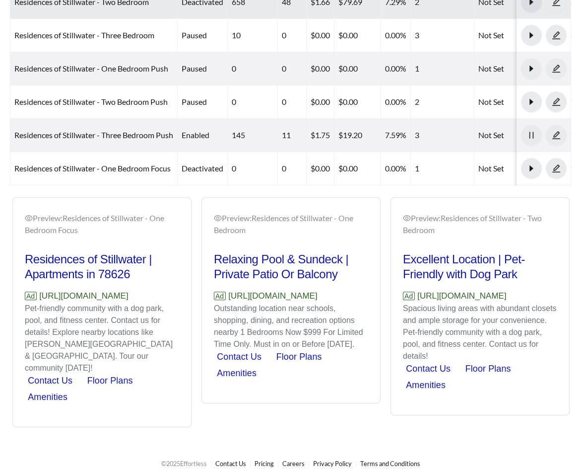
click at [454, 362] on p "Spacious living areas with abundant closets and ample storage for your convenie…" at bounding box center [480, 332] width 154 height 60
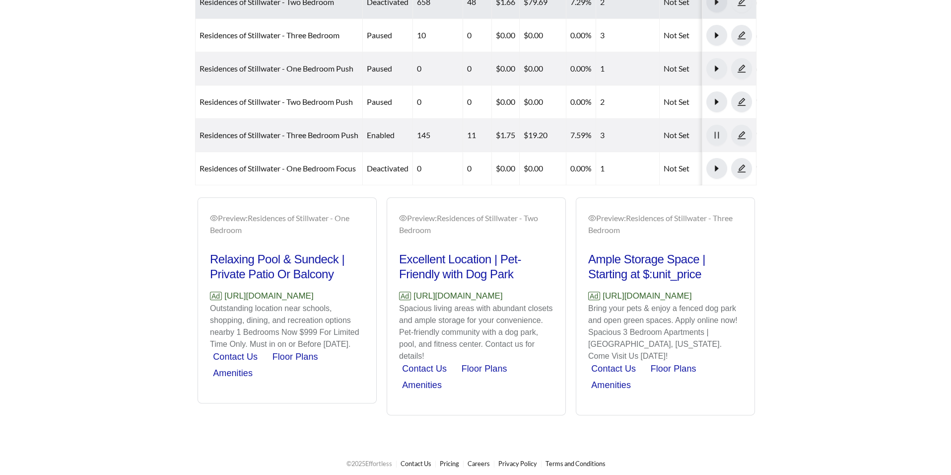
scroll to position [619, 0]
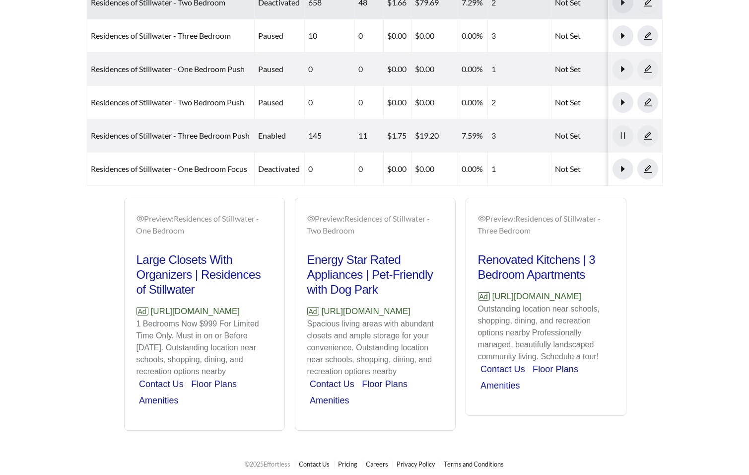
click at [423, 377] on p "Spacious living areas with abundant closets and ample storage for your convenie…" at bounding box center [375, 348] width 136 height 60
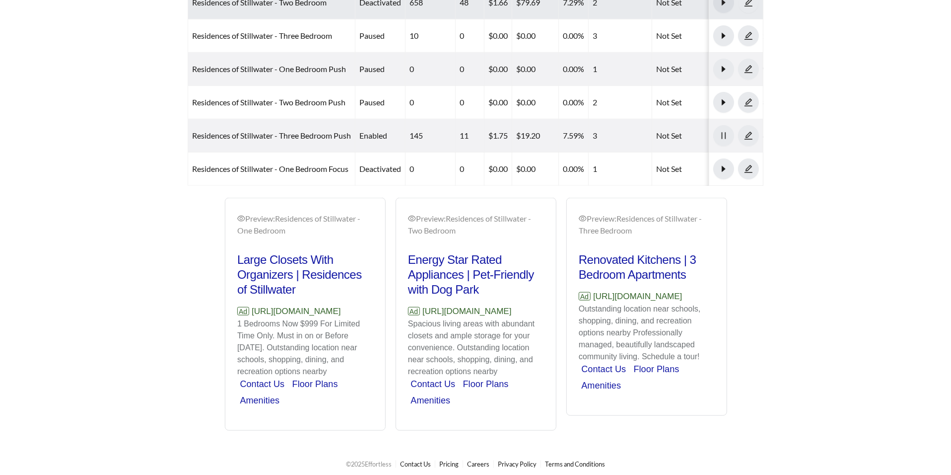
click at [356, 361] on p "1 Bedrooms Now $999 For Limited Time Only. Must in on or Before September 30, 2…" at bounding box center [305, 348] width 136 height 60
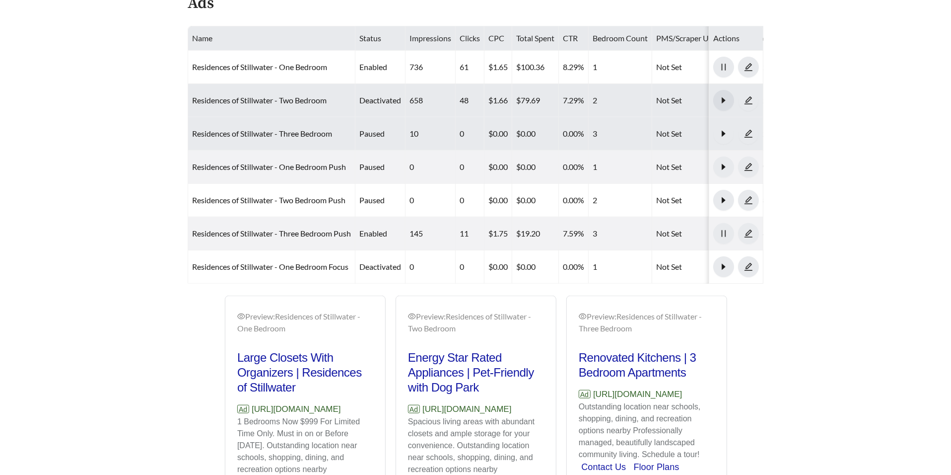
scroll to position [523, 0]
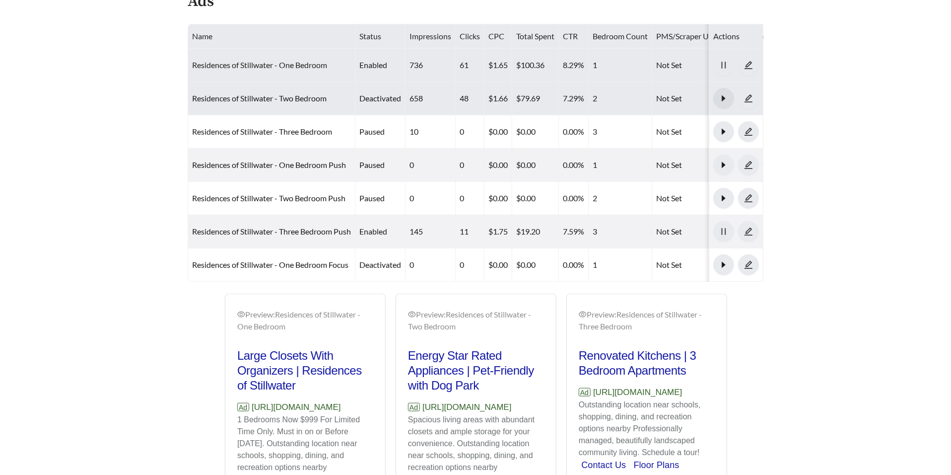
click at [231, 64] on link "Residences of Stillwater - One Bedroom" at bounding box center [259, 64] width 135 height 9
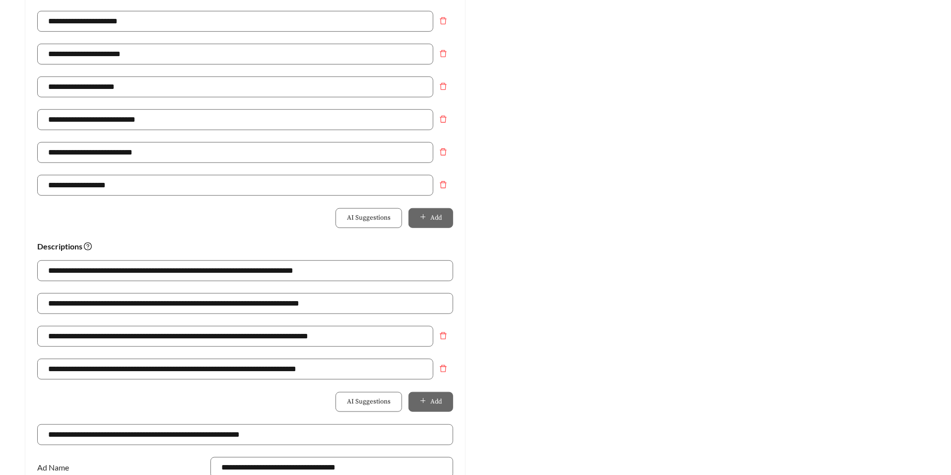
scroll to position [488, 0]
click at [269, 303] on input "**********" at bounding box center [245, 302] width 416 height 21
drag, startPoint x: 330, startPoint y: 302, endPoint x: 281, endPoint y: 303, distance: 49.7
click at [281, 303] on input "**********" at bounding box center [245, 302] width 416 height 21
click at [275, 305] on input "**********" at bounding box center [245, 302] width 416 height 21
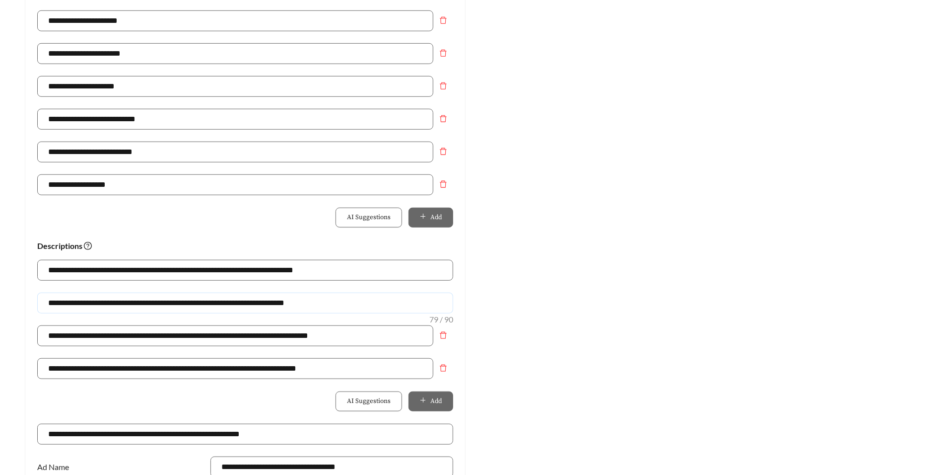
click at [343, 298] on input "**********" at bounding box center [245, 302] width 416 height 21
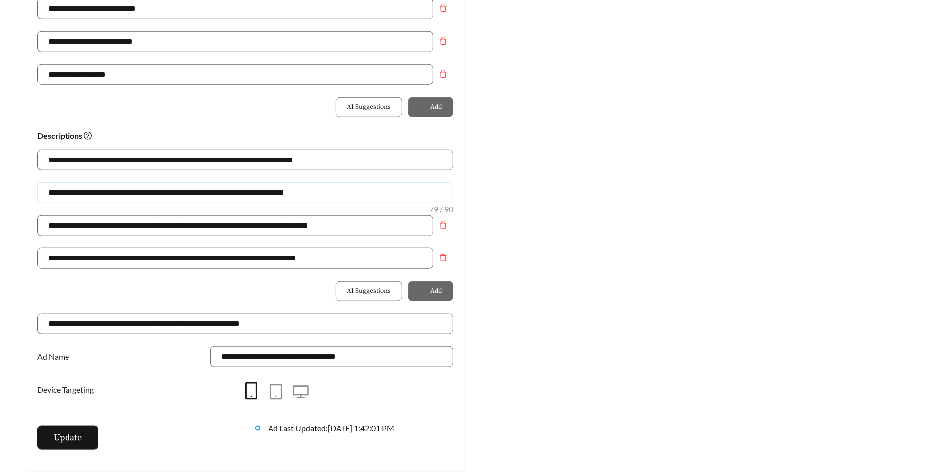
scroll to position [599, 0]
click at [77, 441] on span "Update" at bounding box center [68, 436] width 28 height 13
click at [311, 194] on input "**********" at bounding box center [245, 192] width 416 height 21
type input "**********"
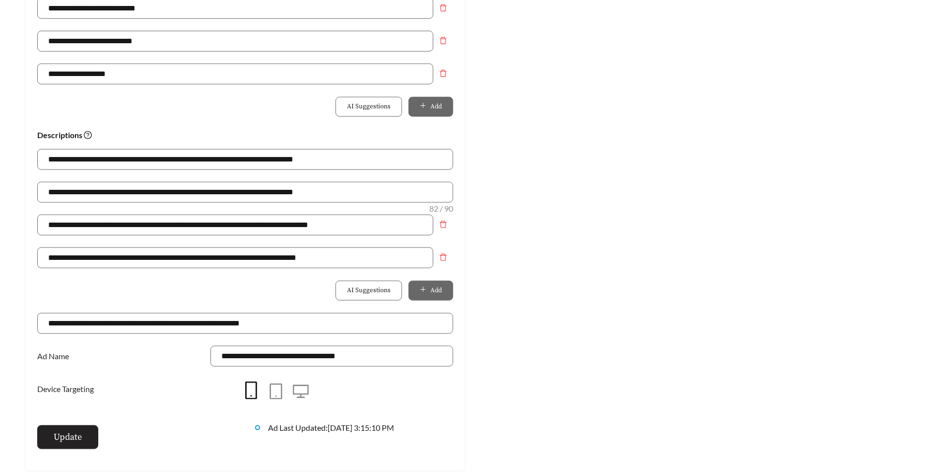
click at [65, 430] on span "Update" at bounding box center [68, 436] width 28 height 13
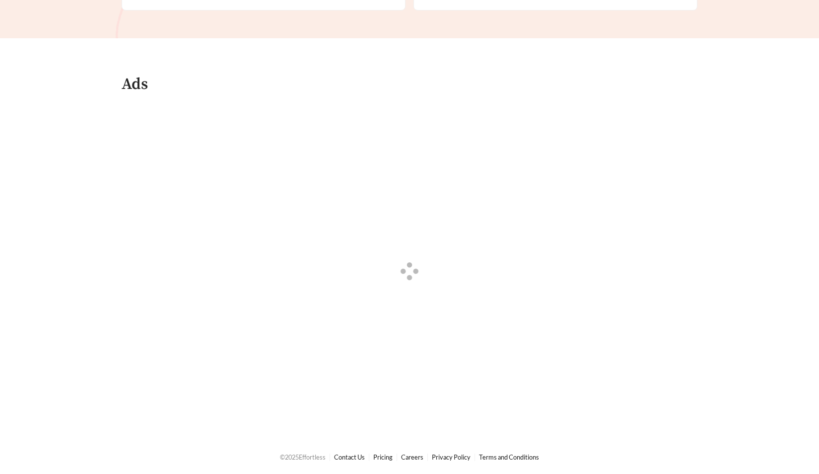
scroll to position [700, 0]
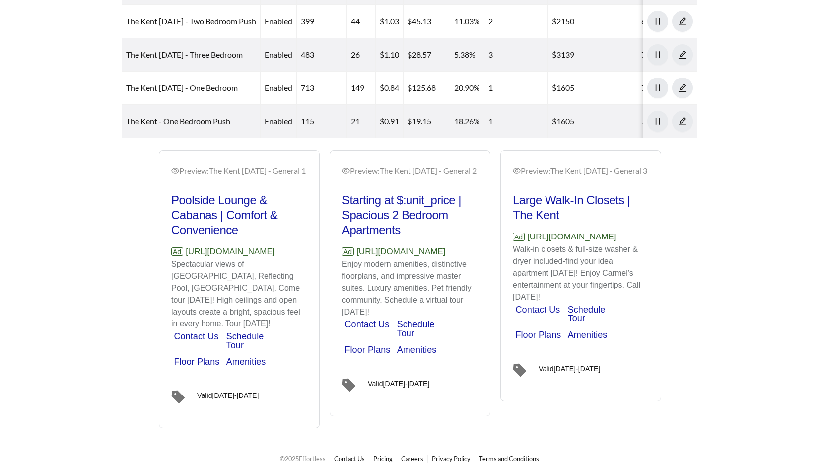
drag, startPoint x: 296, startPoint y: 264, endPoint x: 186, endPoint y: 264, distance: 110.2
click at [186, 258] on p "Ad [URL][DOMAIN_NAME]" at bounding box center [239, 251] width 136 height 13
copy p "[URL][DOMAIN_NAME]"
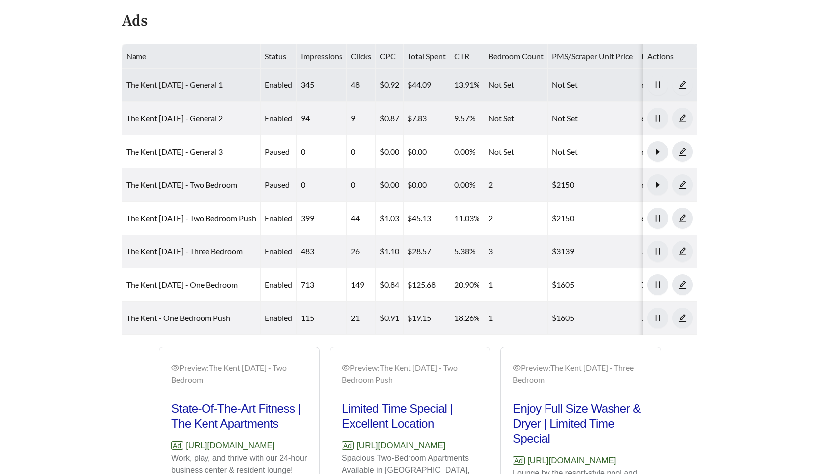
scroll to position [504, 0]
click at [167, 83] on link "The Kent [DATE] - General 1" at bounding box center [174, 83] width 97 height 9
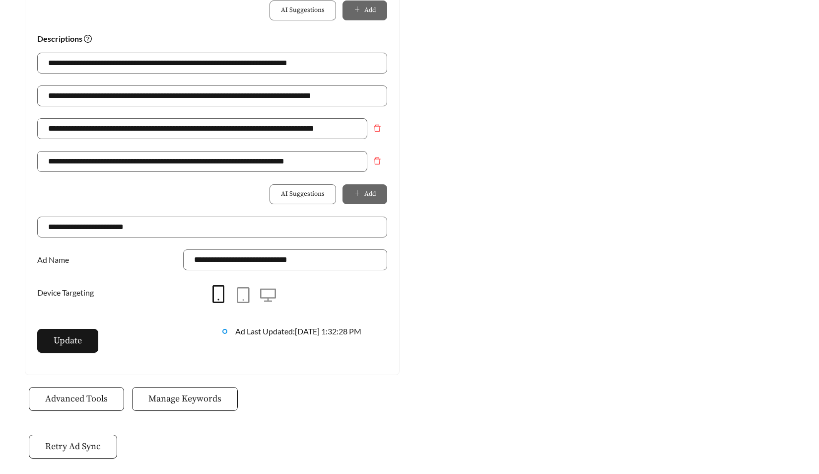
scroll to position [744, 0]
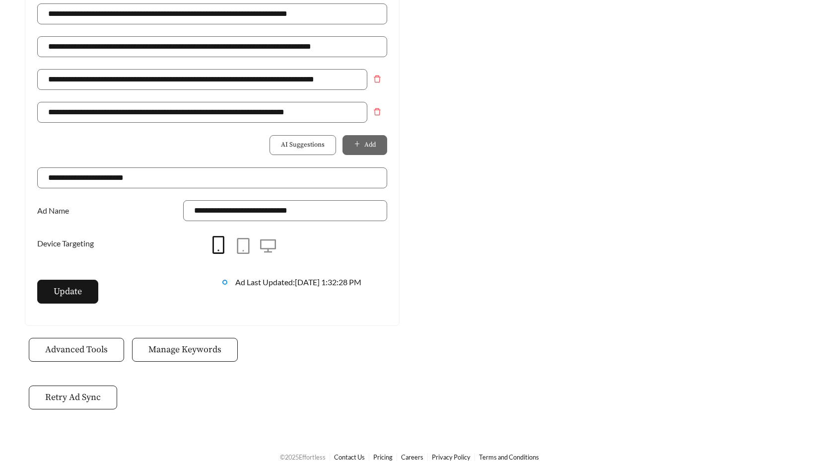
scroll to position [504, 0]
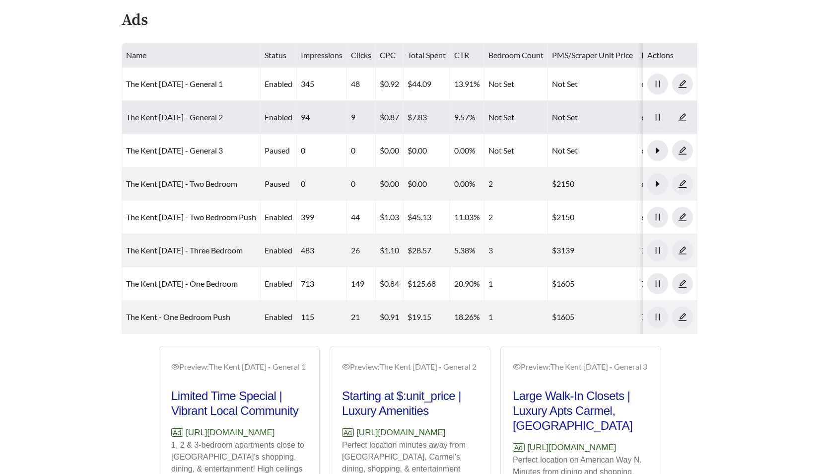
click at [195, 112] on link "The Kent [DATE] - General 2" at bounding box center [174, 116] width 97 height 9
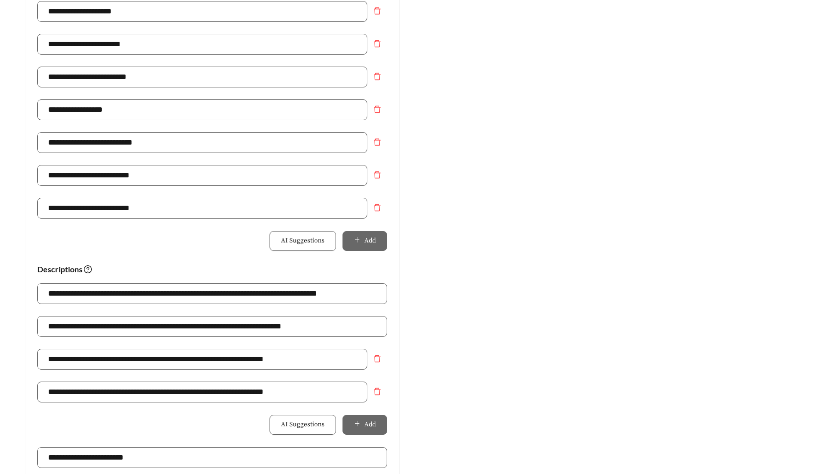
scroll to position [467, 0]
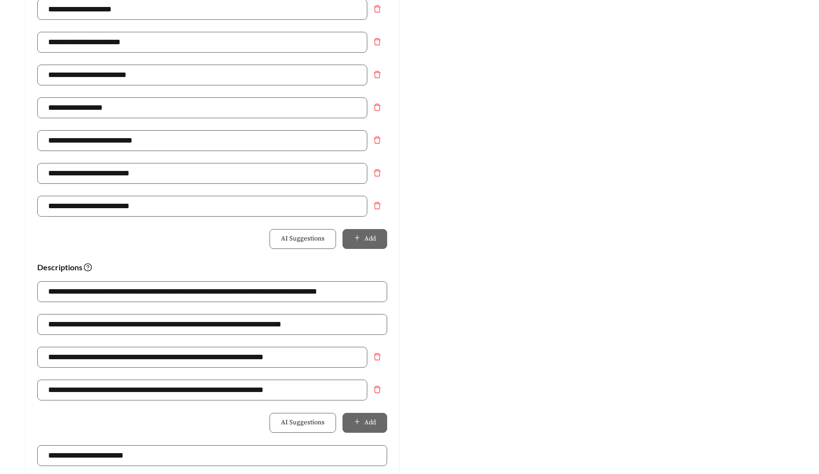
scroll to position [504, 0]
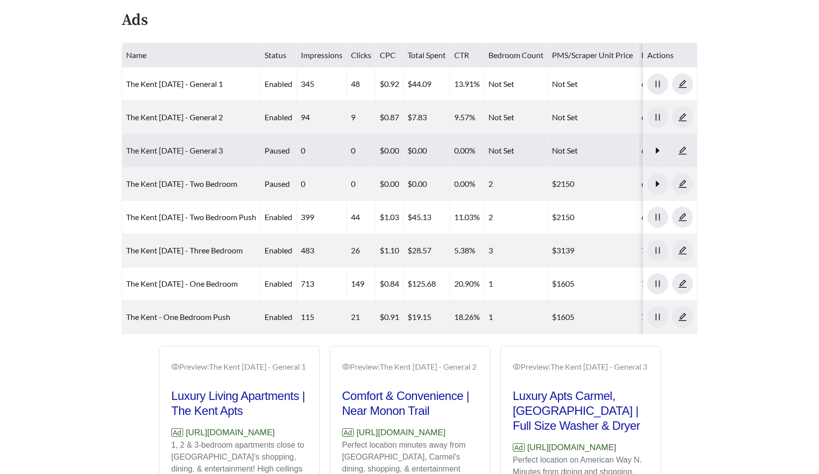
click at [179, 147] on link "The Kent [DATE] - General 3" at bounding box center [174, 149] width 97 height 9
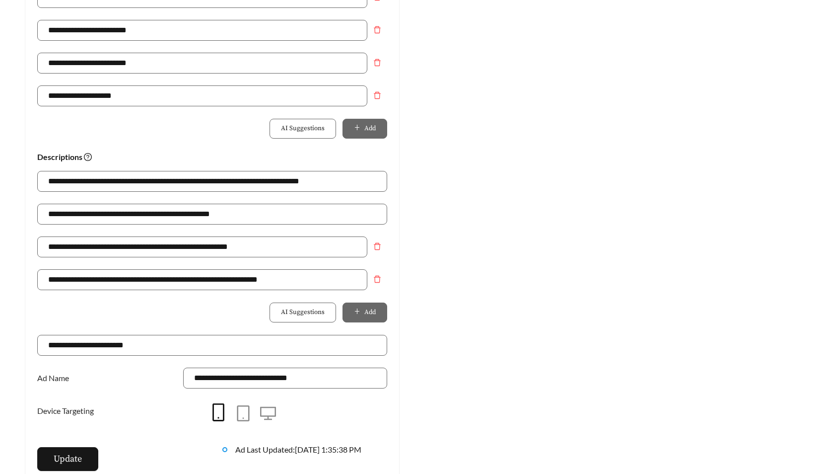
scroll to position [578, 0]
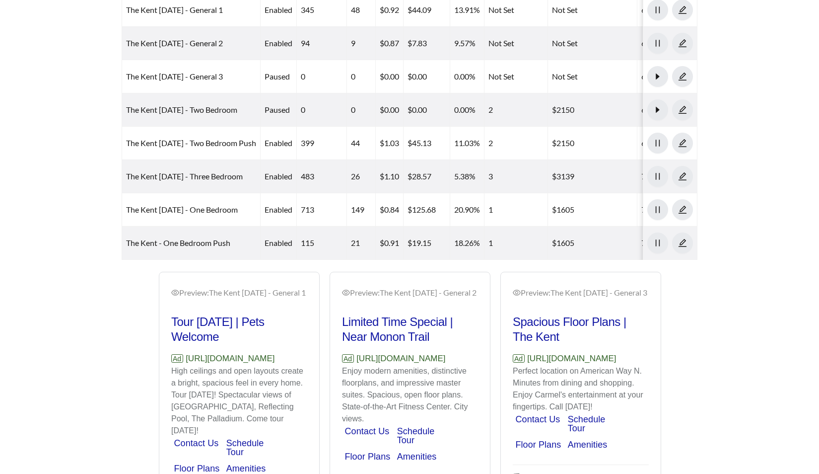
scroll to position [504, 0]
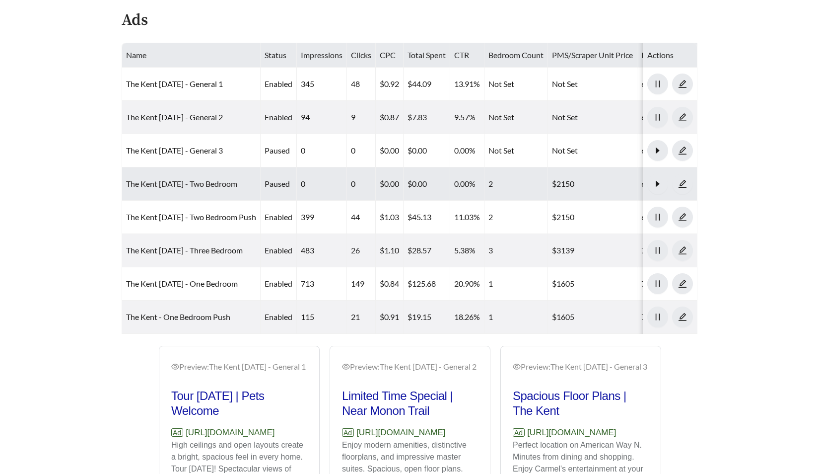
click at [205, 182] on link "The Kent [DATE] - Two Bedroom" at bounding box center [181, 183] width 111 height 9
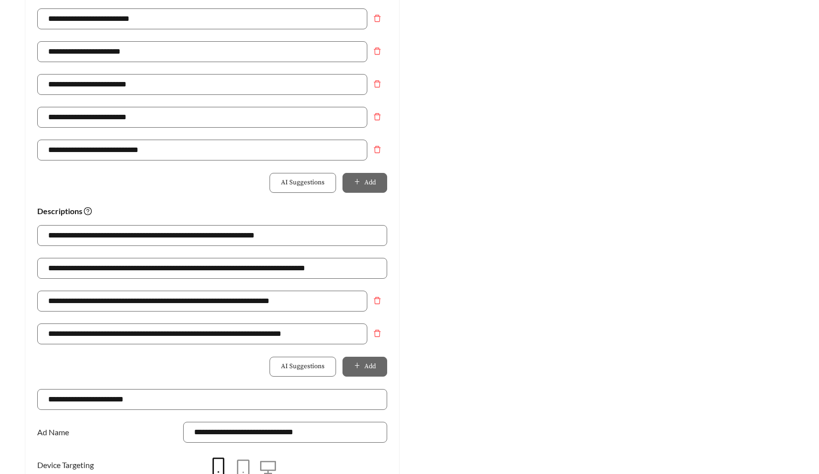
scroll to position [524, 0]
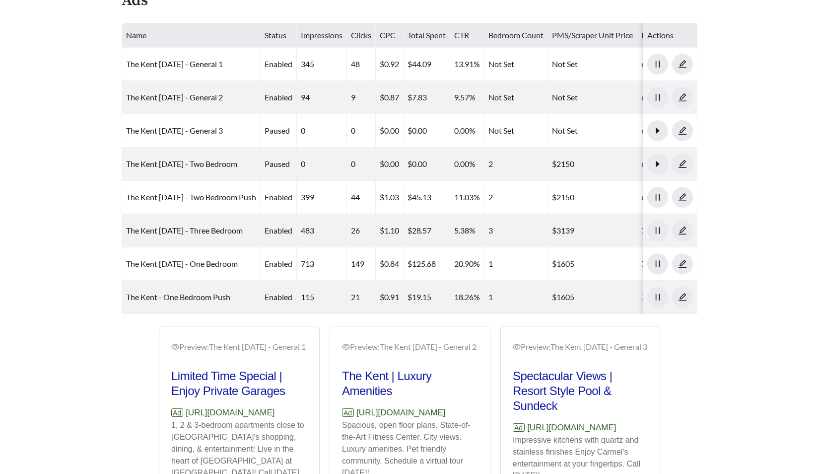
scroll to position [504, 0]
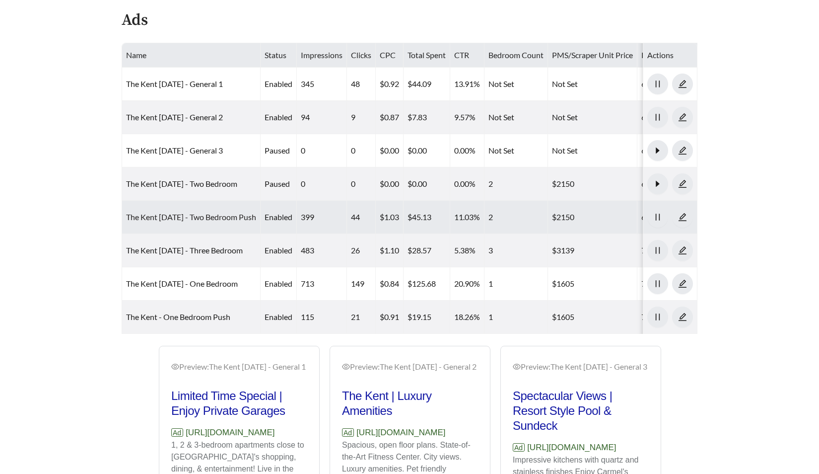
click at [145, 212] on link "The Kent 06/21/2021 - Two Bedroom Push" at bounding box center [191, 216] width 130 height 9
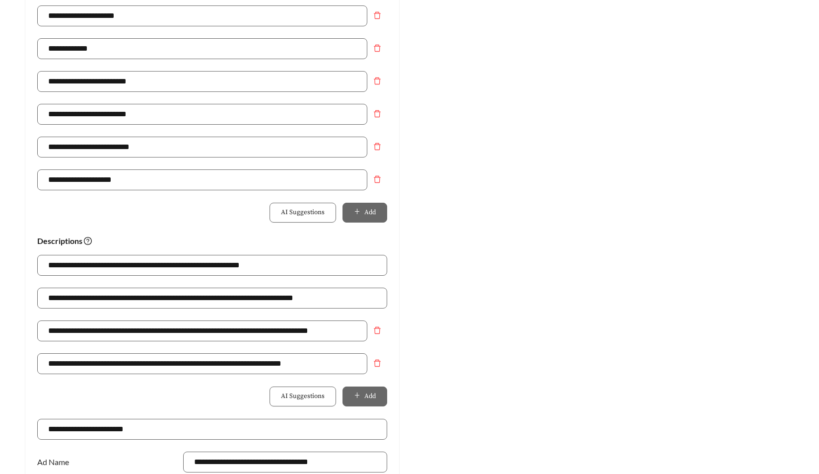
scroll to position [494, 0]
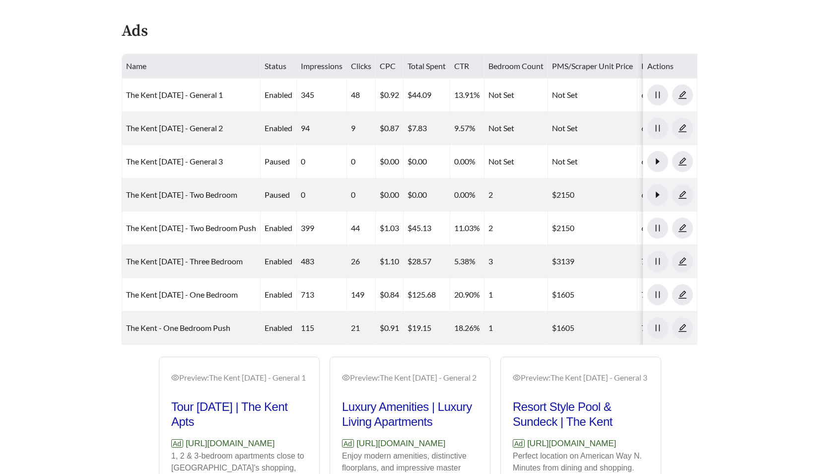
scroll to position [504, 0]
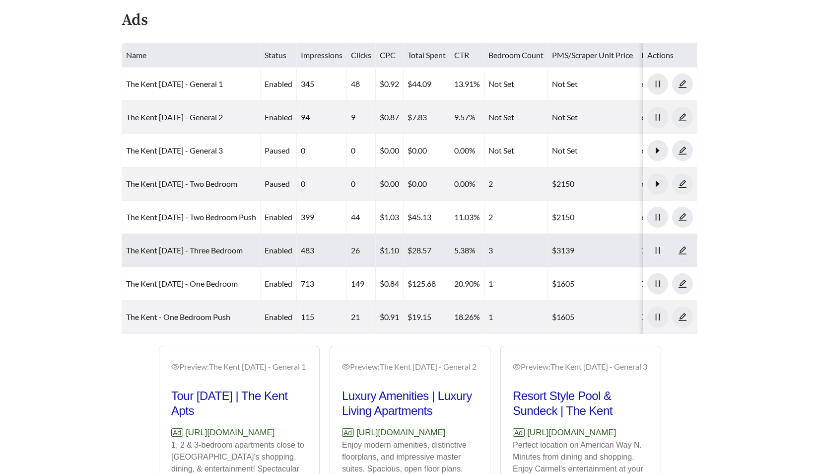
click at [188, 257] on td "The Kent [DATE] - Three Bedroom" at bounding box center [191, 250] width 139 height 33
click at [176, 248] on link "The Kent [DATE] - Three Bedroom" at bounding box center [184, 249] width 117 height 9
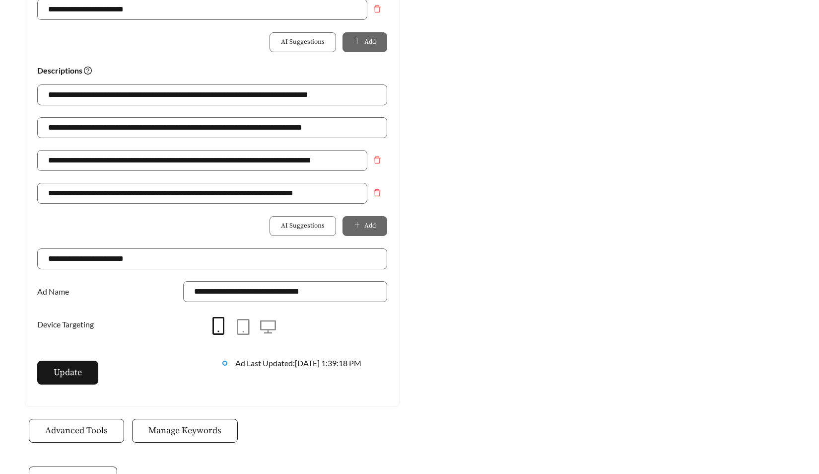
scroll to position [664, 0]
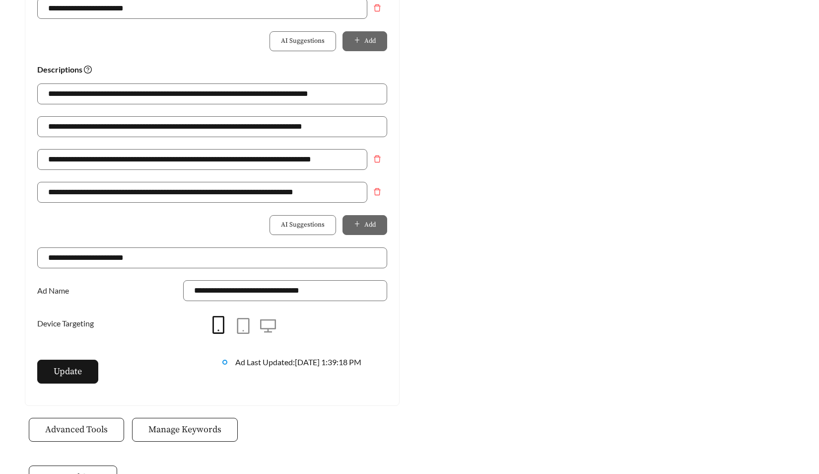
scroll to position [504, 0]
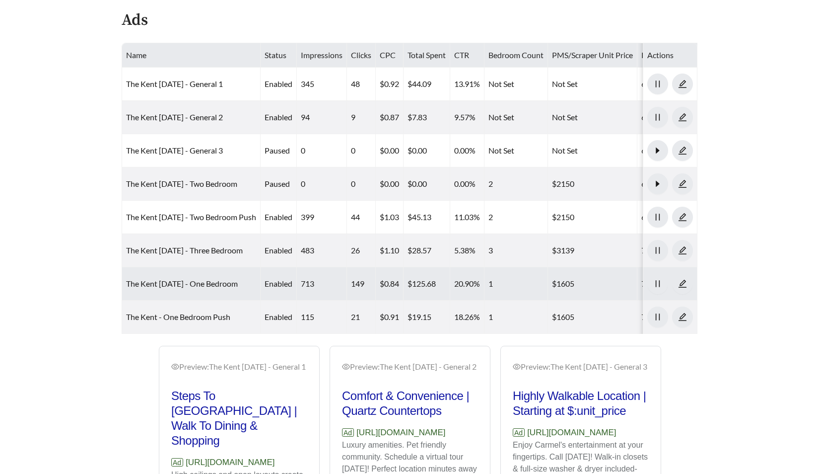
click at [197, 276] on td "The Kent [DATE] - One Bedroom" at bounding box center [191, 283] width 139 height 33
click at [190, 284] on link "The Kent [DATE] - One Bedroom" at bounding box center [182, 283] width 112 height 9
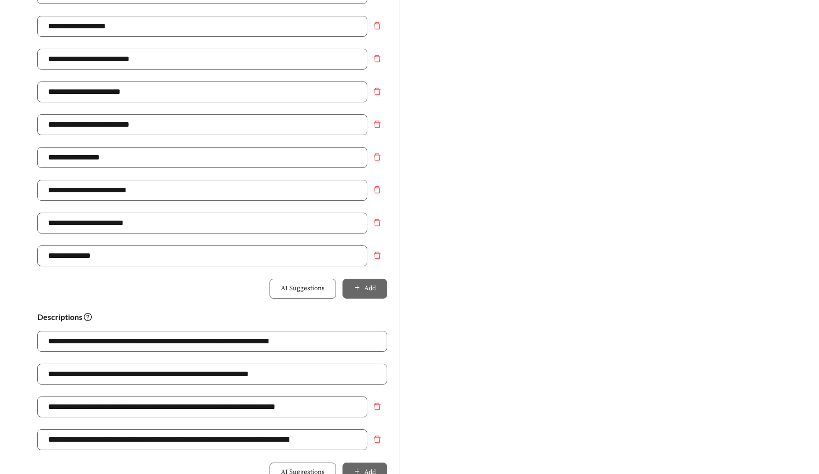
scroll to position [451, 0]
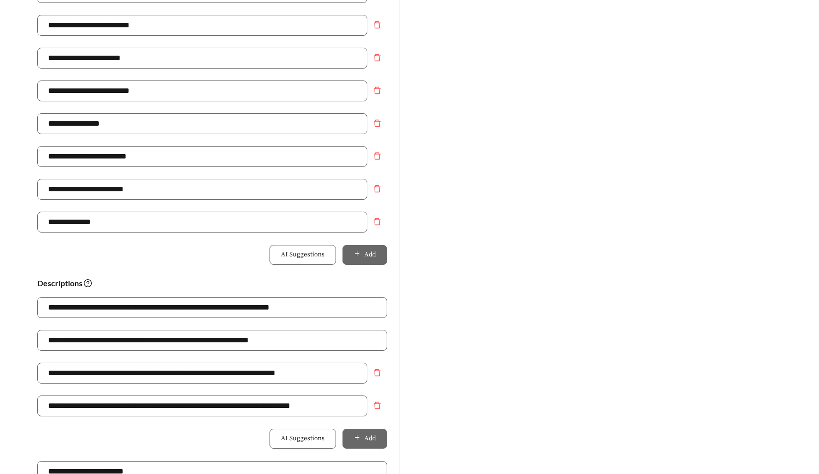
scroll to position [504, 0]
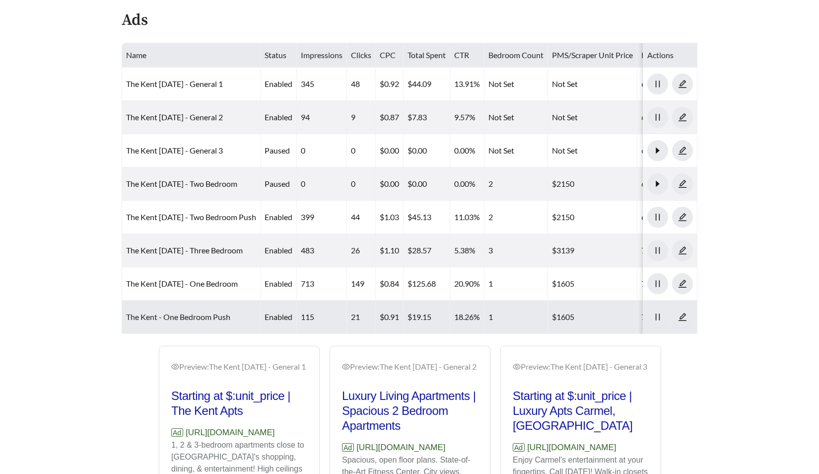
click at [138, 313] on link "The Kent - One Bedroom Push" at bounding box center [178, 316] width 104 height 9
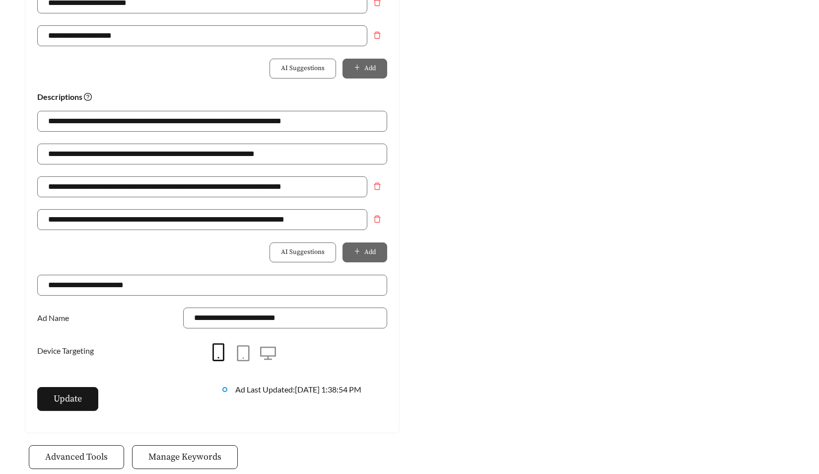
scroll to position [639, 0]
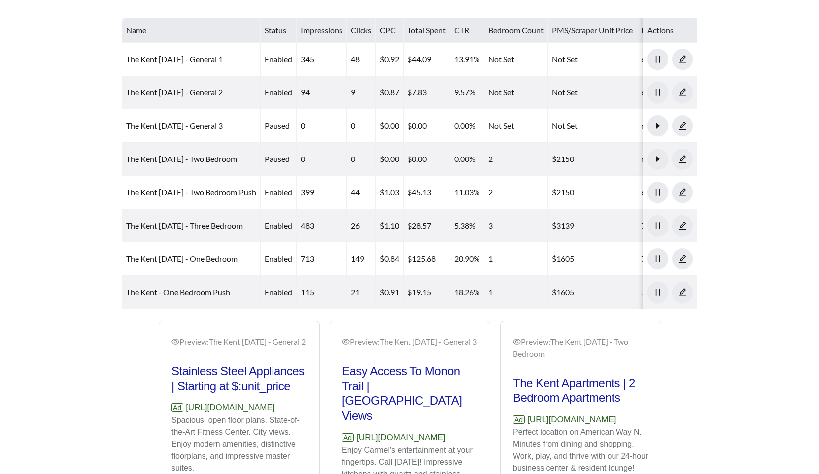
scroll to position [528, 0]
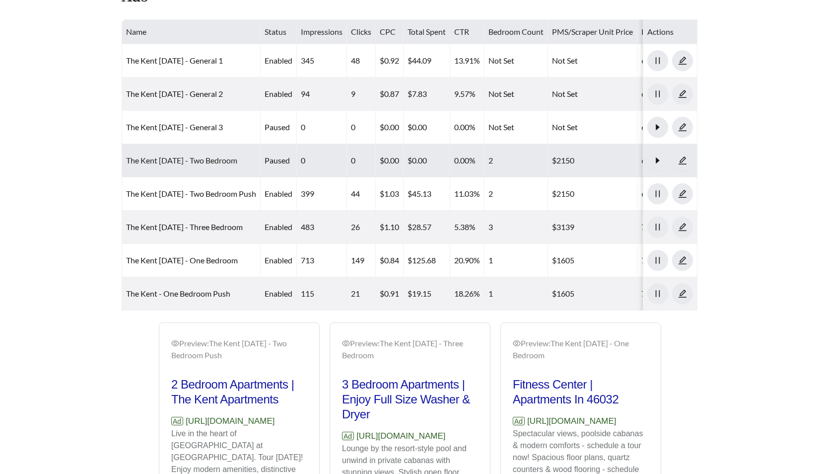
click at [229, 155] on link "The Kent [DATE] - Two Bedroom" at bounding box center [181, 159] width 111 height 9
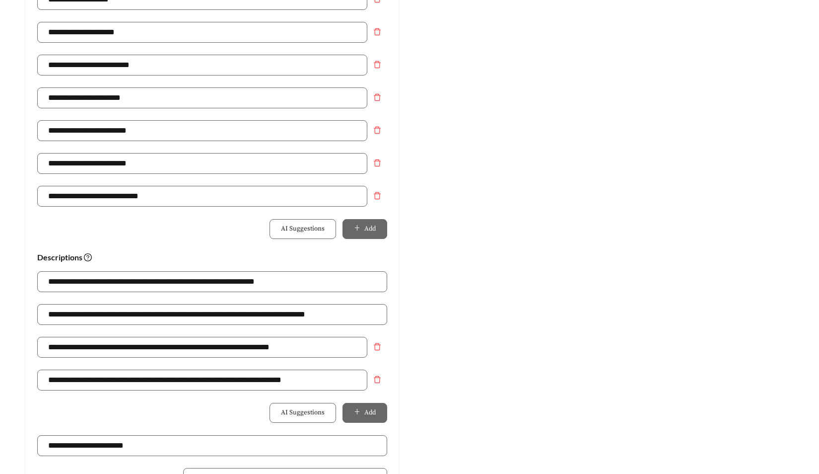
scroll to position [487, 0]
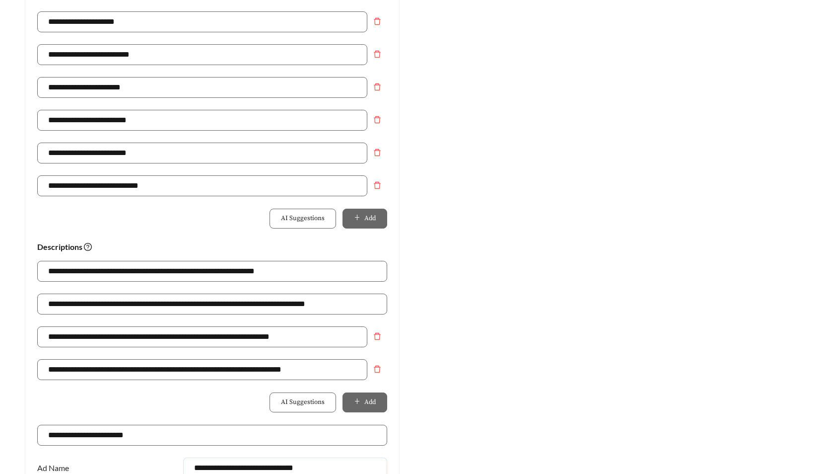
click at [339, 470] on input "**********" at bounding box center [285, 467] width 204 height 21
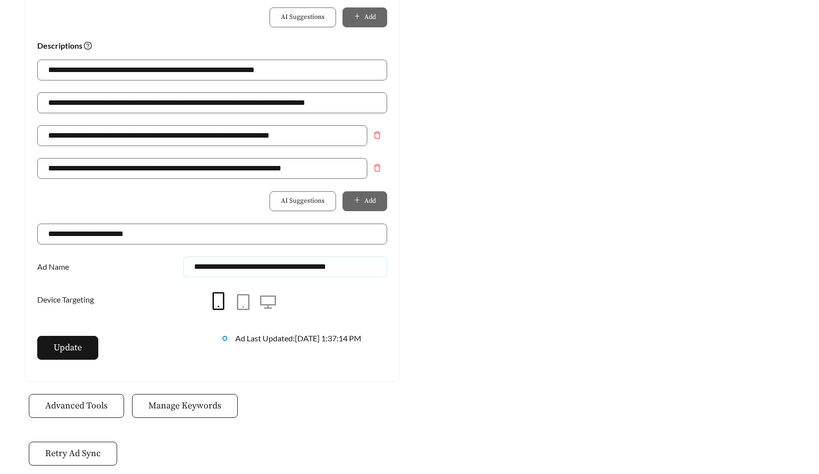
scroll to position [744, 0]
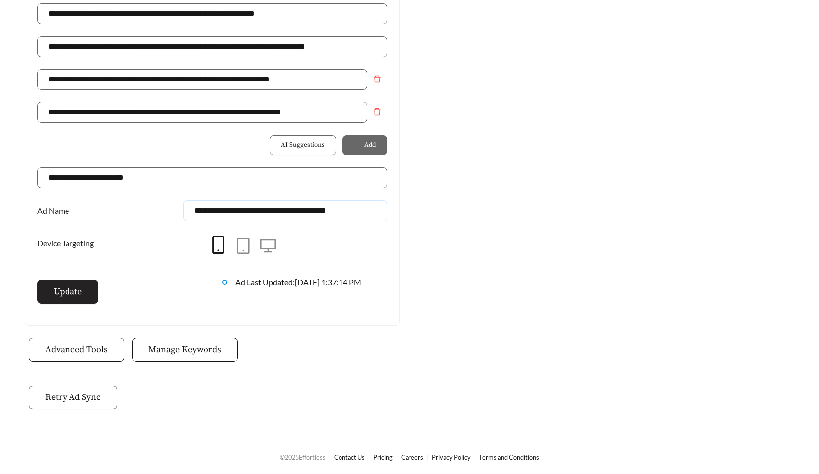
type input "**********"
click at [89, 280] on button "Update" at bounding box center [67, 292] width 61 height 24
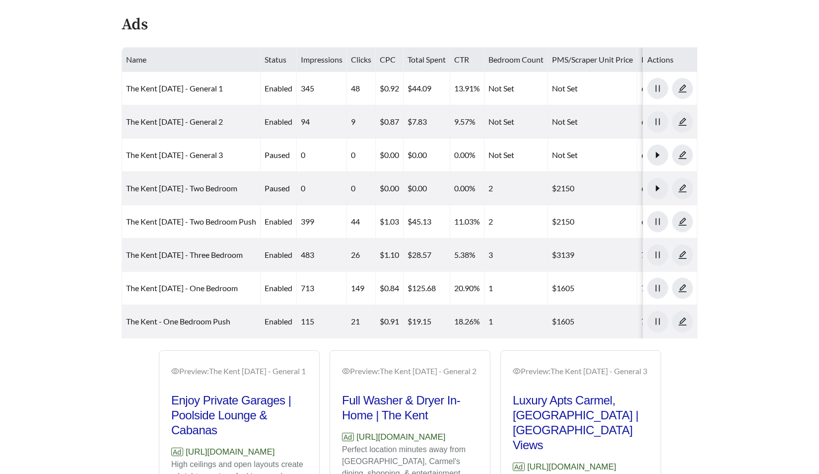
scroll to position [501, 0]
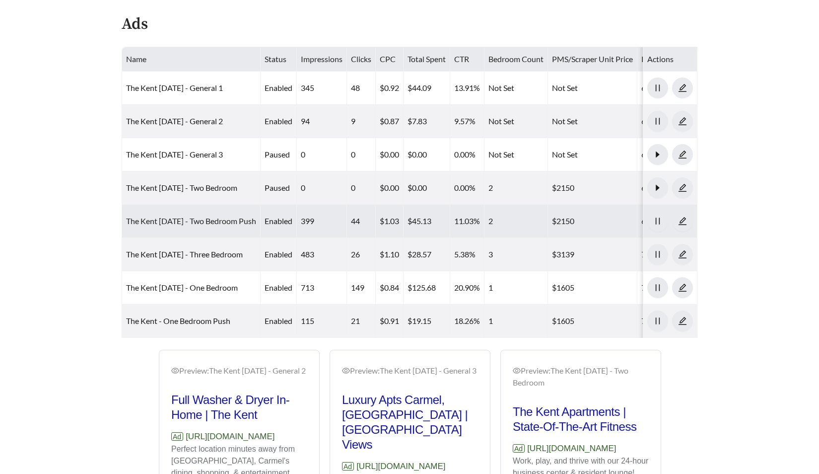
click at [213, 219] on link "The Kent 06/21/2021 - Two Bedroom Push" at bounding box center [191, 220] width 130 height 9
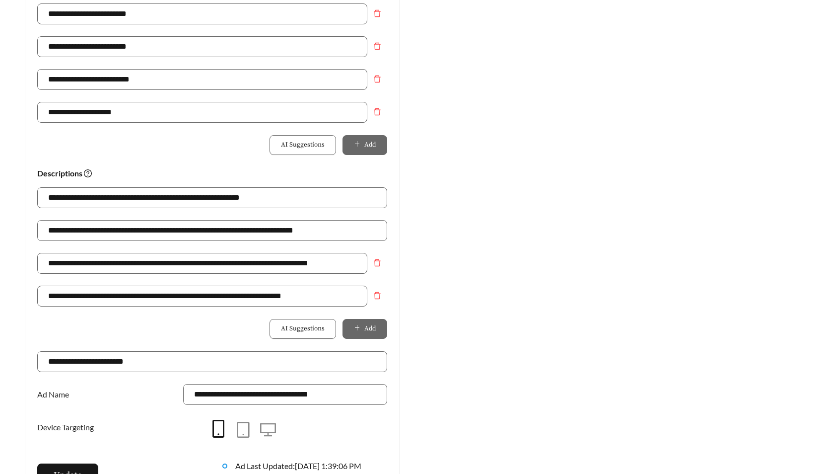
scroll to position [563, 0]
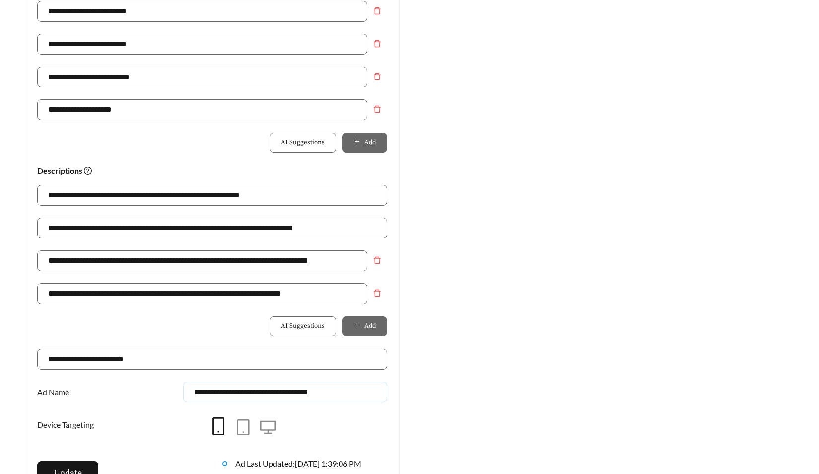
drag, startPoint x: 375, startPoint y: 390, endPoint x: 326, endPoint y: 390, distance: 49.7
click at [325, 390] on input "**********" at bounding box center [285, 391] width 204 height 21
type input "**********"
click at [70, 469] on span "Update" at bounding box center [68, 472] width 28 height 13
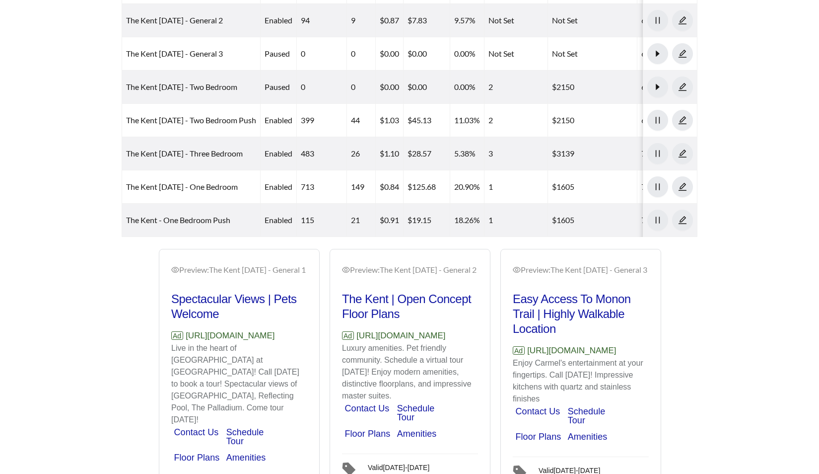
scroll to position [605, 0]
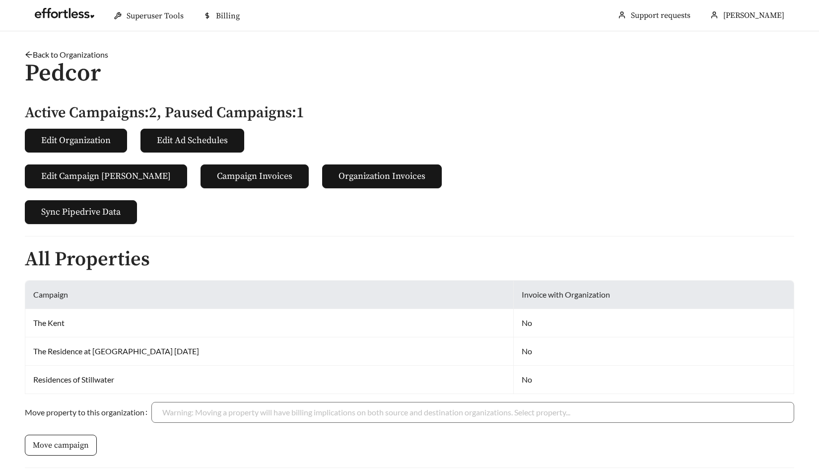
scroll to position [380, 0]
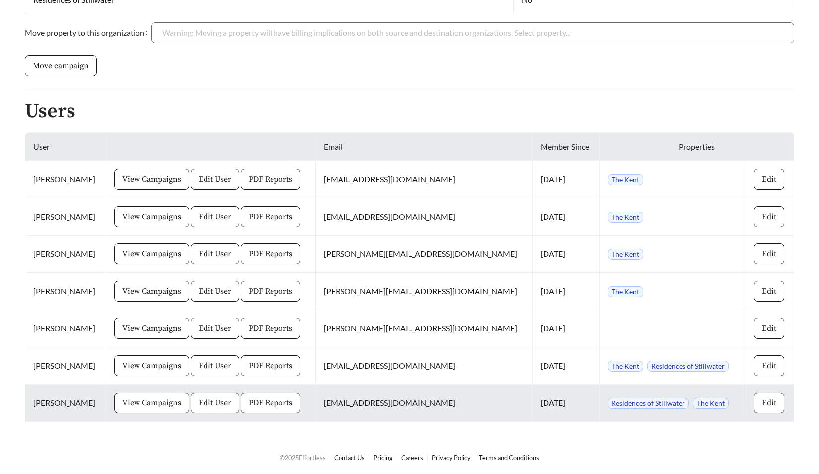
click at [148, 401] on span "View Campaigns" at bounding box center [151, 403] width 59 height 12
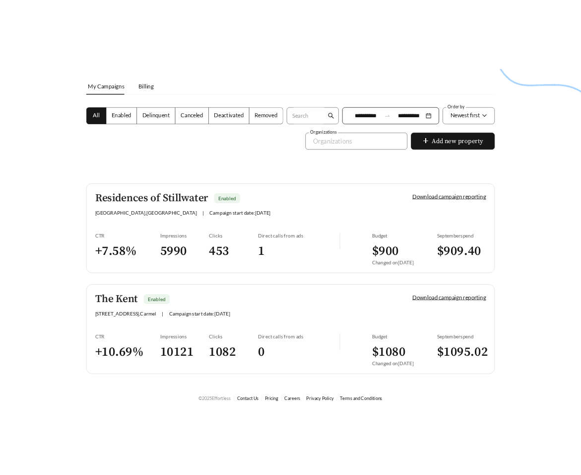
scroll to position [147, 0]
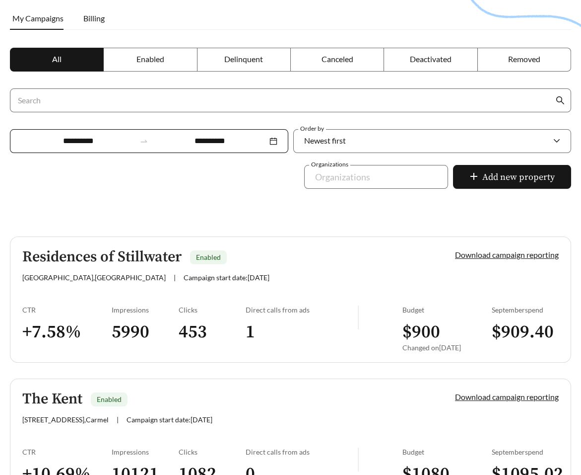
click at [104, 134] on div "**********" at bounding box center [149, 141] width 279 height 24
click at [418, 219] on div at bounding box center [290, 121] width 581 height 475
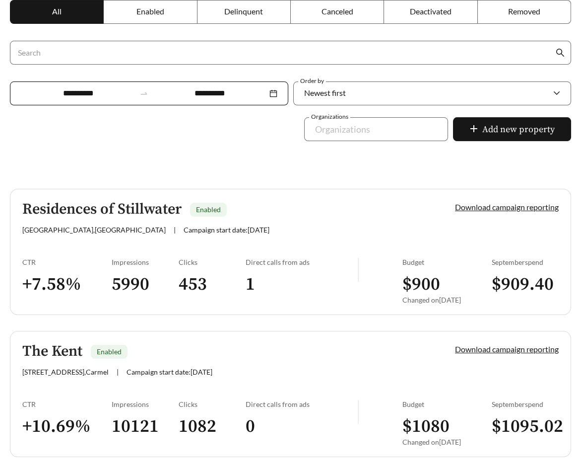
scroll to position [228, 0]
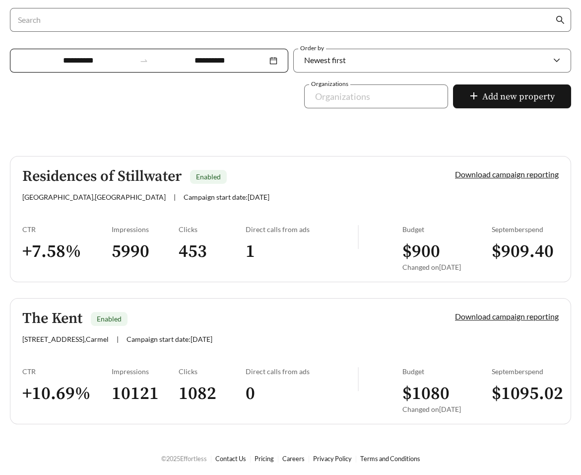
click at [293, 407] on div "Residences of Stillwater Enabled [STREET_ADDRESS] | Campaign start date: [DATE]…" at bounding box center [291, 290] width 562 height 268
click at [287, 401] on h3 "0" at bounding box center [302, 393] width 112 height 22
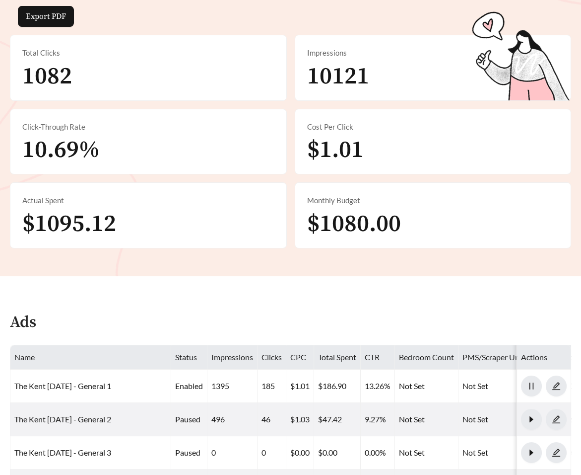
scroll to position [202, 0]
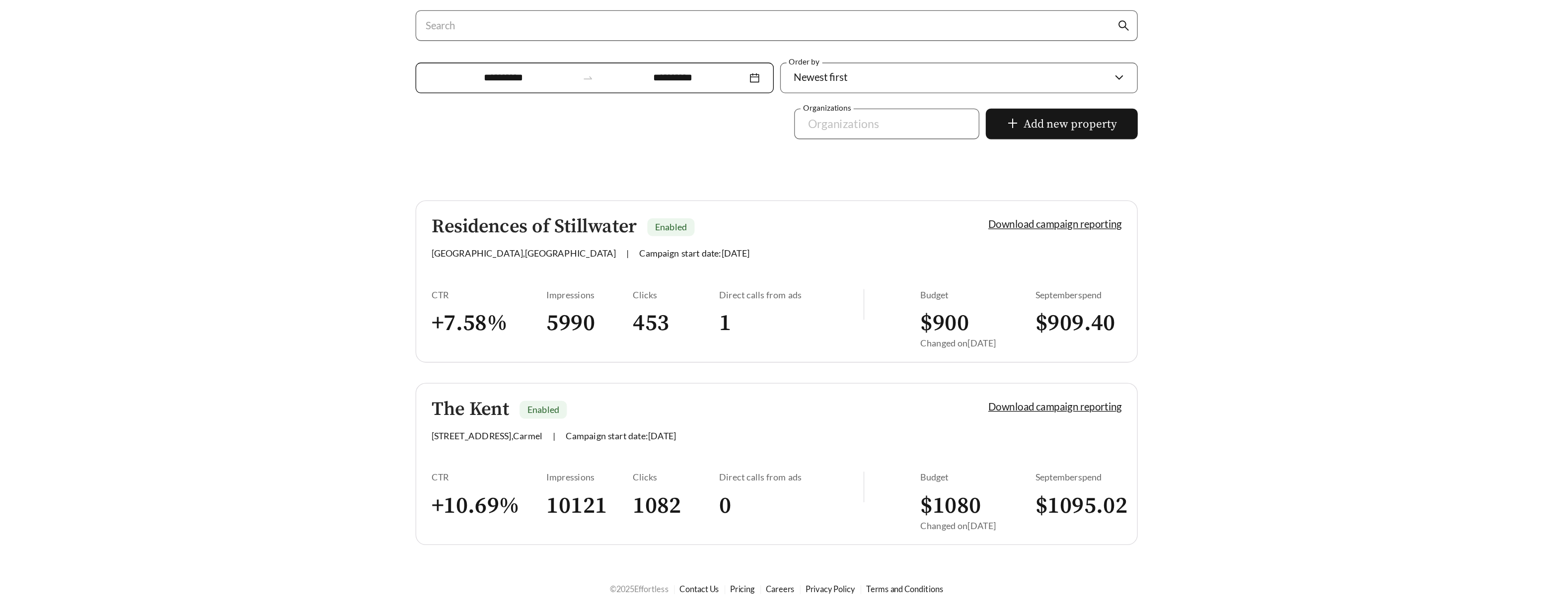
scroll to position [31, 0]
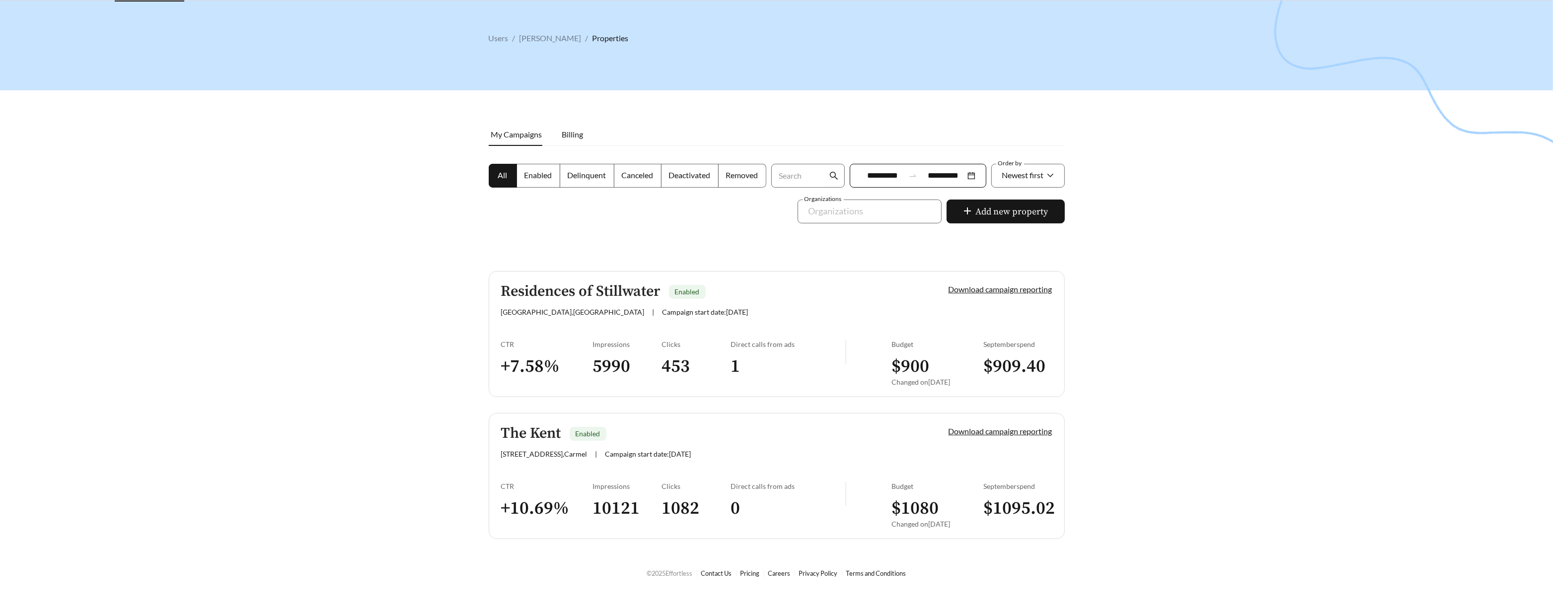
click at [535, 470] on link "The Kent Enabled [STREET_ADDRESS] | Campaign start date: [DATE] Download campai…" at bounding box center [777, 476] width 576 height 126
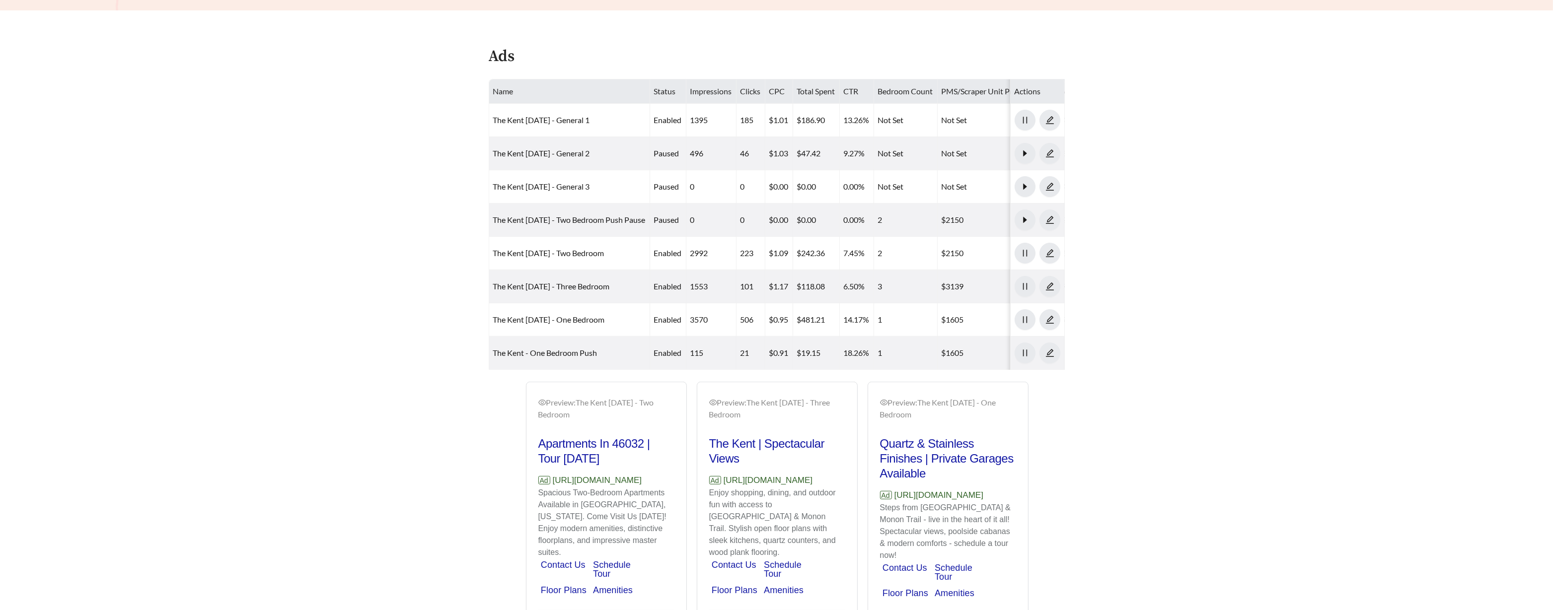
scroll to position [437, 0]
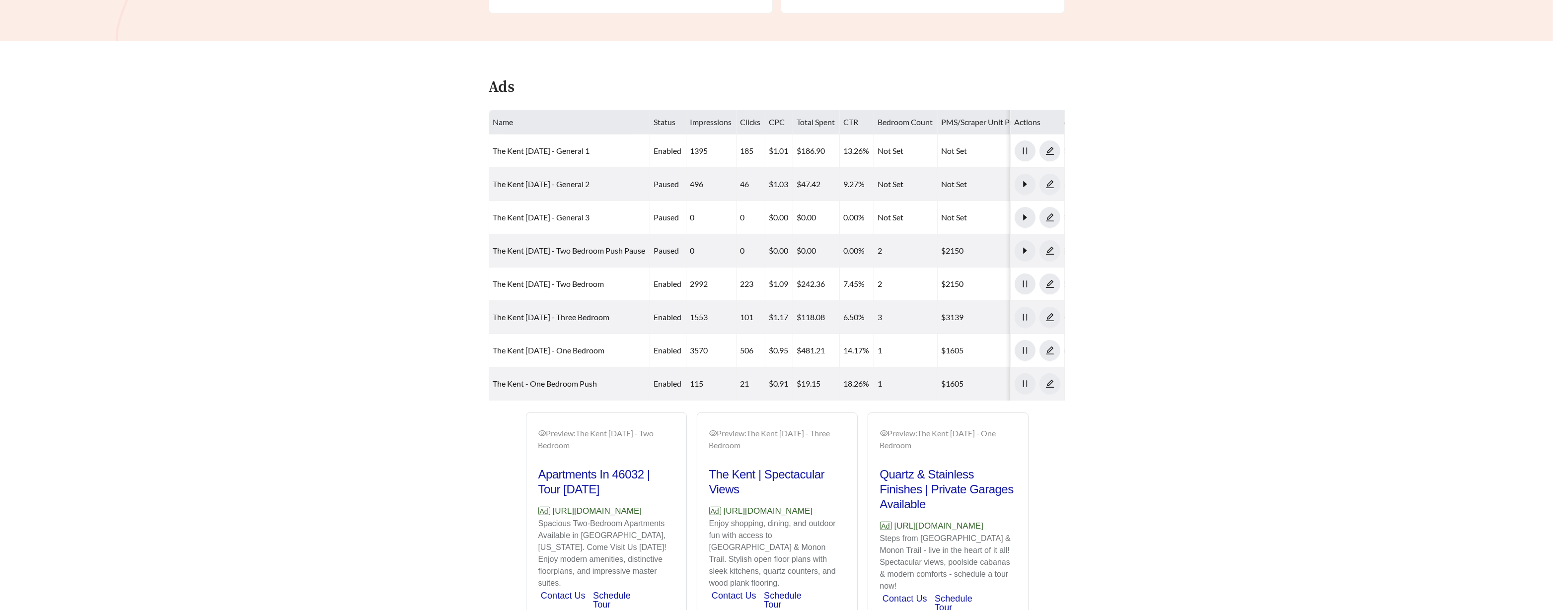
drag, startPoint x: 661, startPoint y: 510, endPoint x: 552, endPoint y: 509, distance: 109.2
click at [552, 473] on p "Ad [URL][DOMAIN_NAME]" at bounding box center [606, 511] width 136 height 13
copy p "[URL][DOMAIN_NAME]"
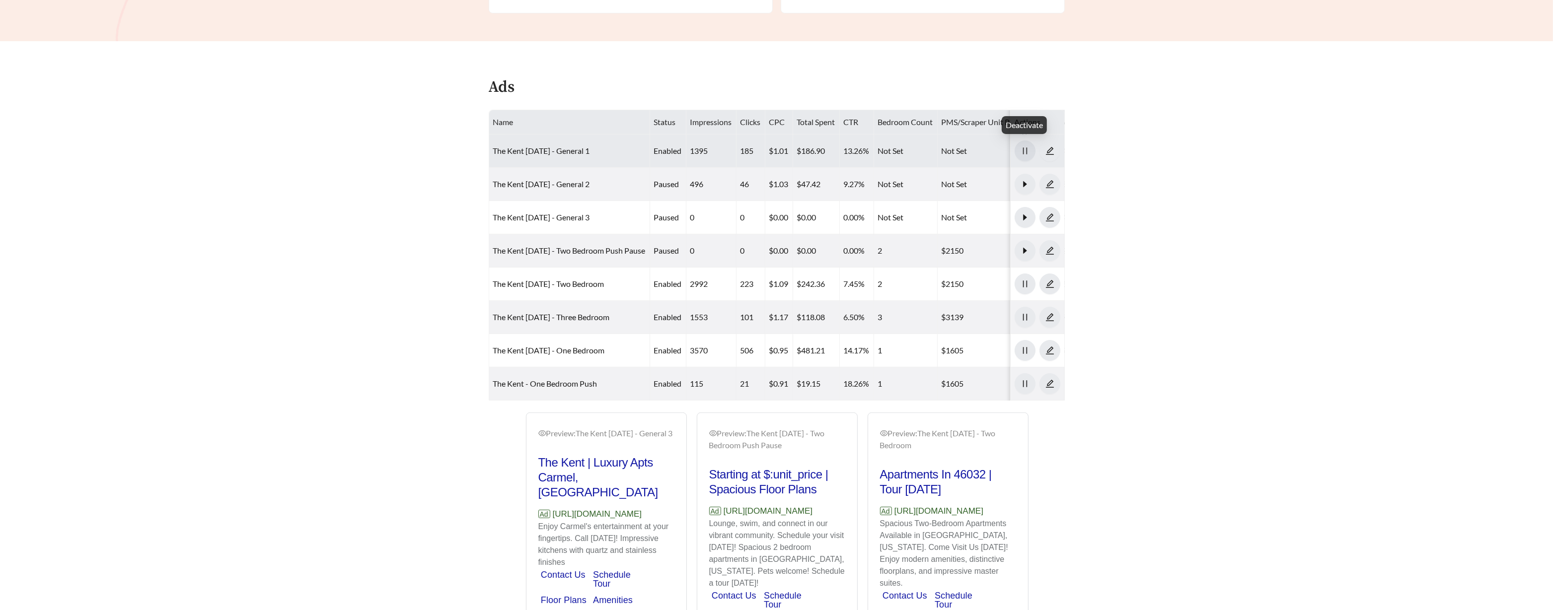
click at [819, 151] on icon "pause" at bounding box center [1024, 150] width 9 height 9
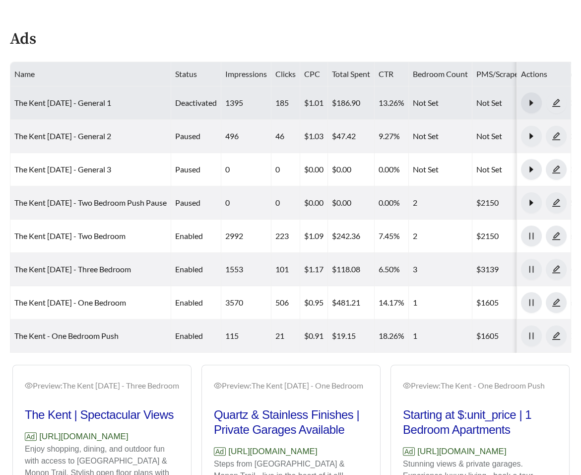
scroll to position [487, 0]
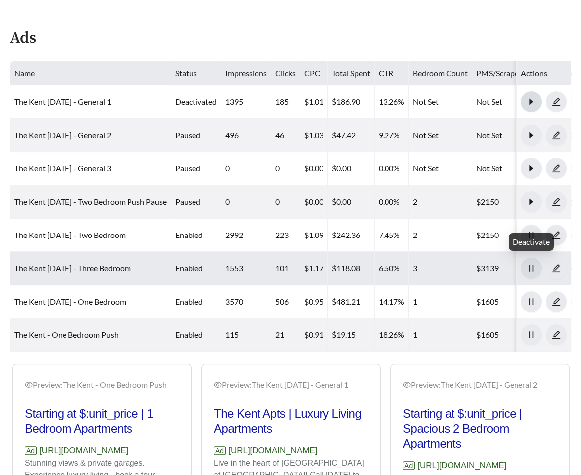
click at [528, 269] on icon "pause" at bounding box center [531, 268] width 9 height 9
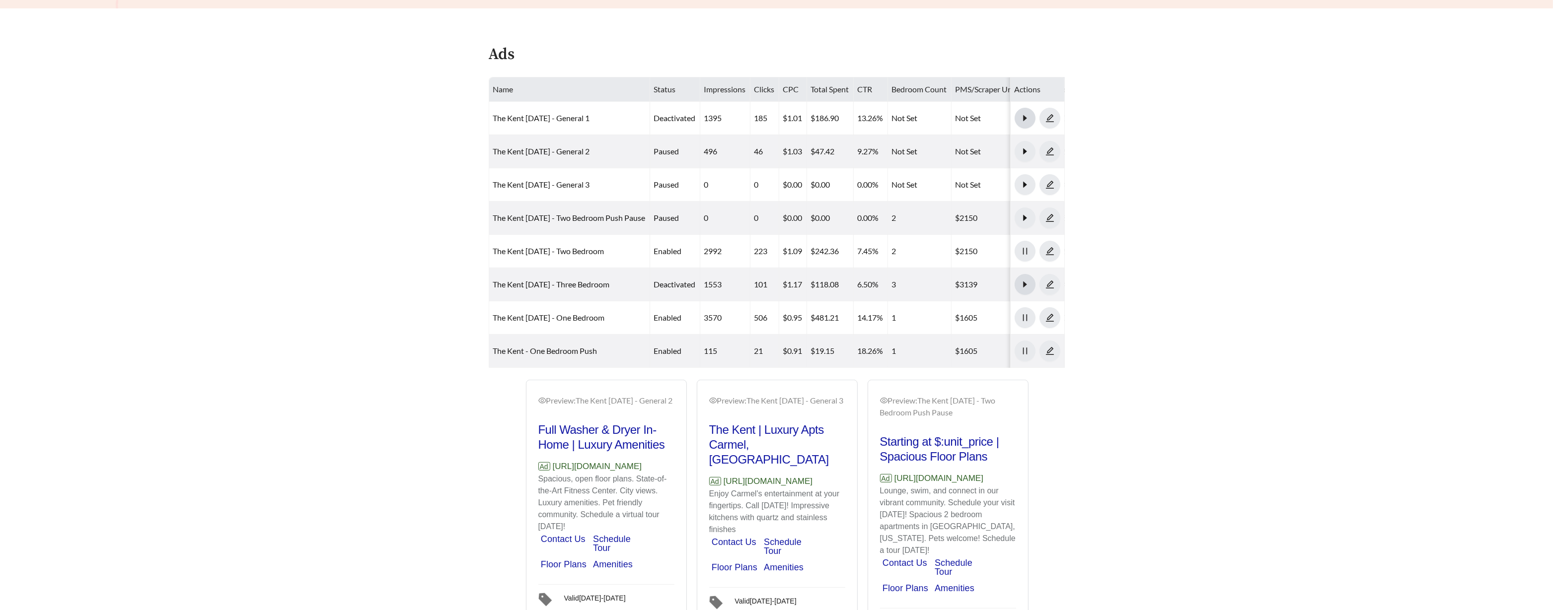
scroll to position [471, 0]
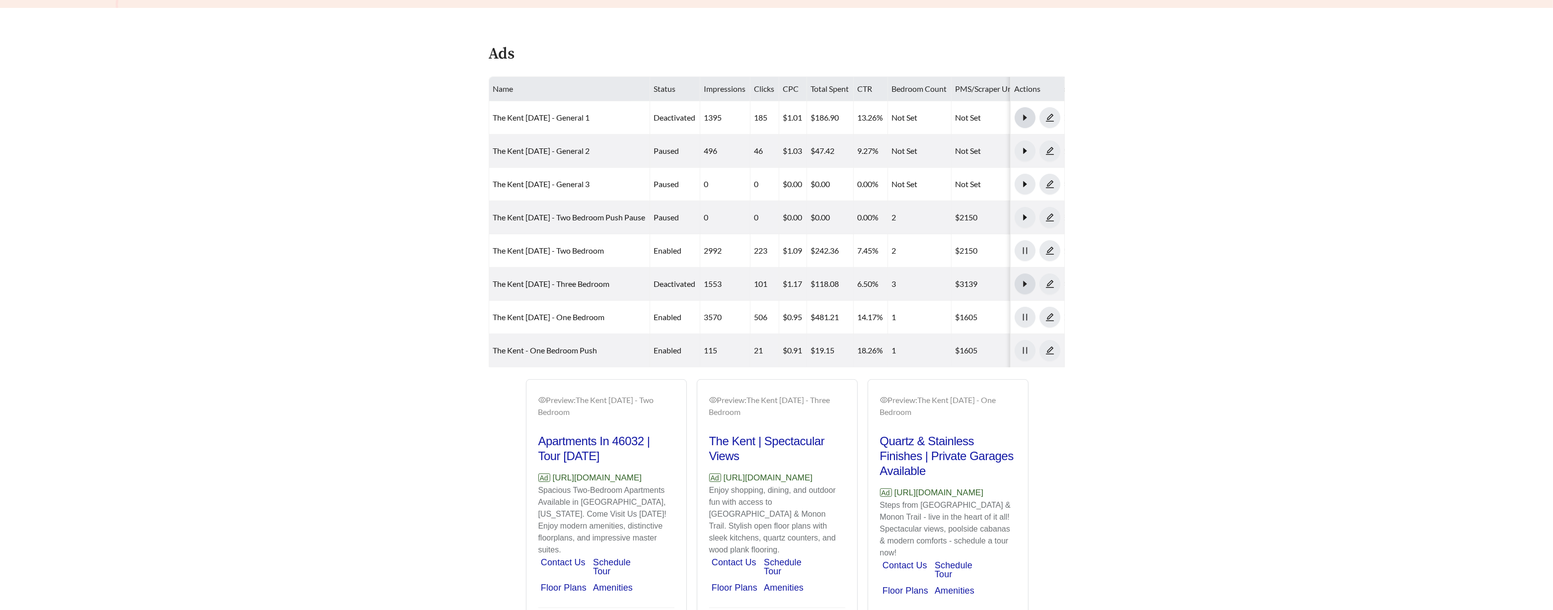
click at [437, 303] on main "**********" at bounding box center [776, 115] width 1553 height 1108
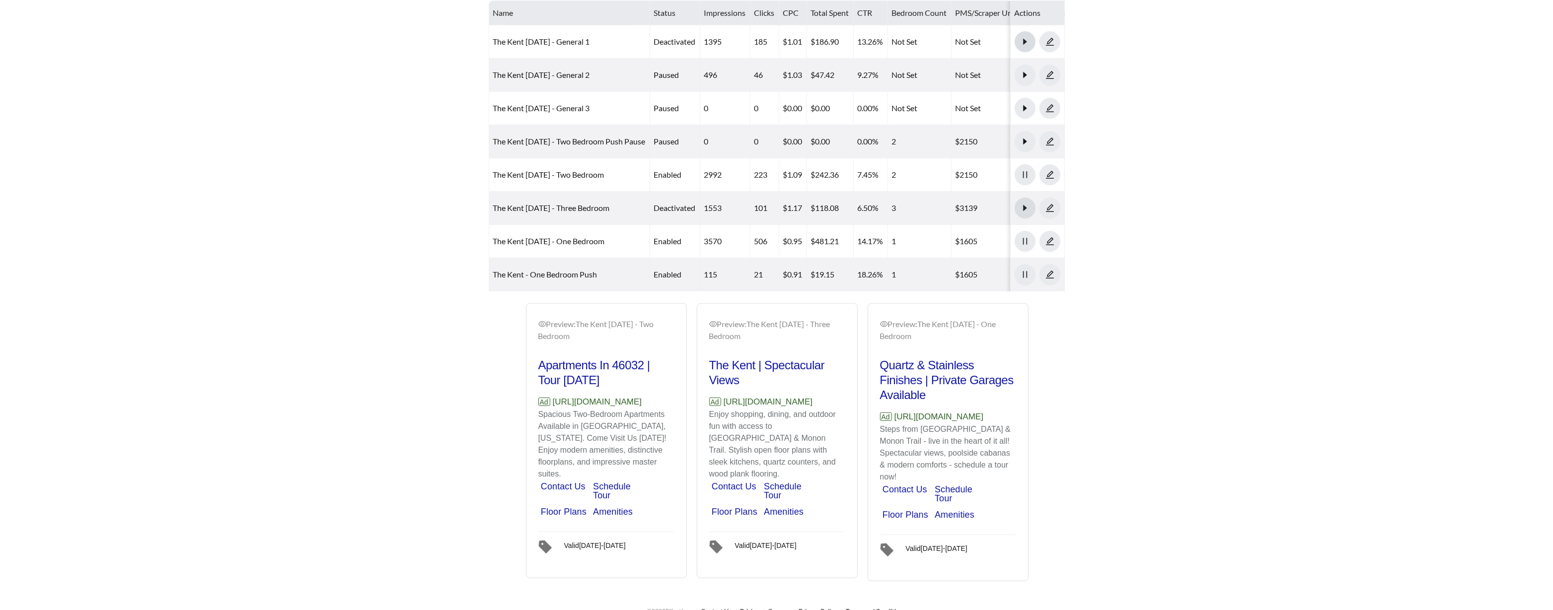
scroll to position [552, 0]
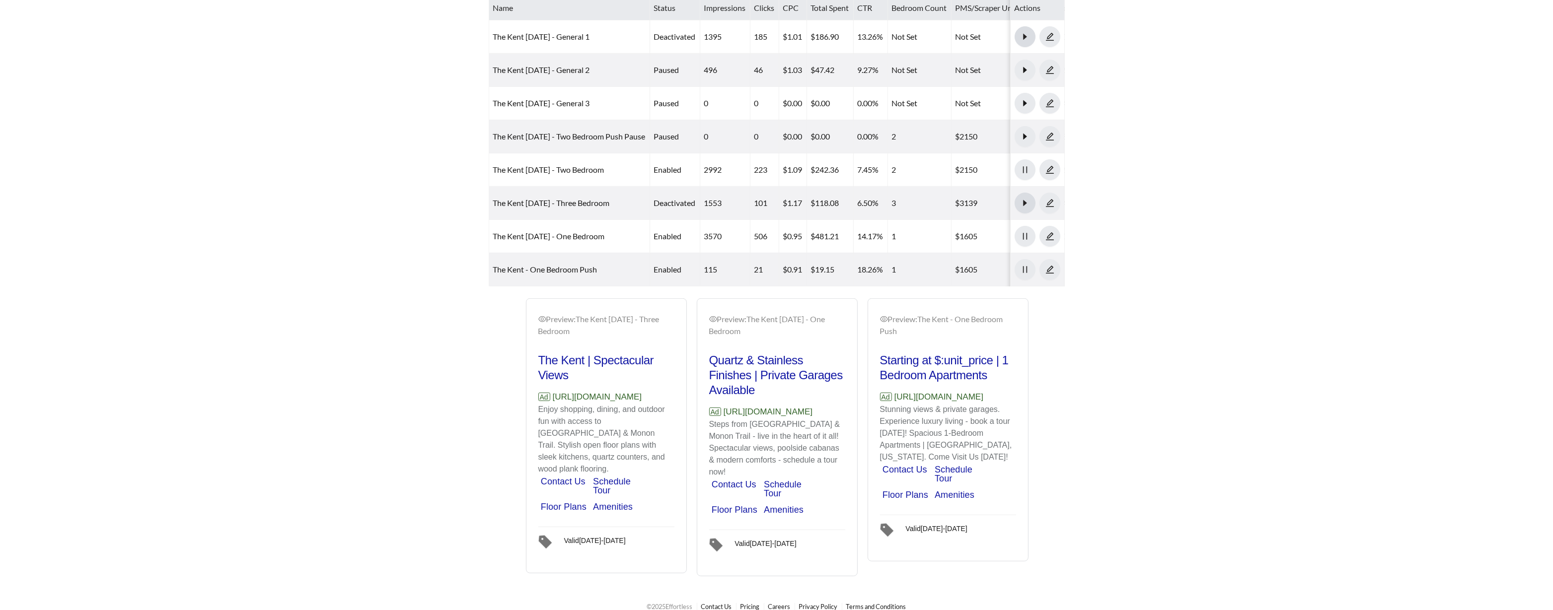
click at [636, 441] on p "Enjoy shopping, dining, and outdoor fun with access to Carmel City Center & Mon…" at bounding box center [606, 440] width 136 height 72
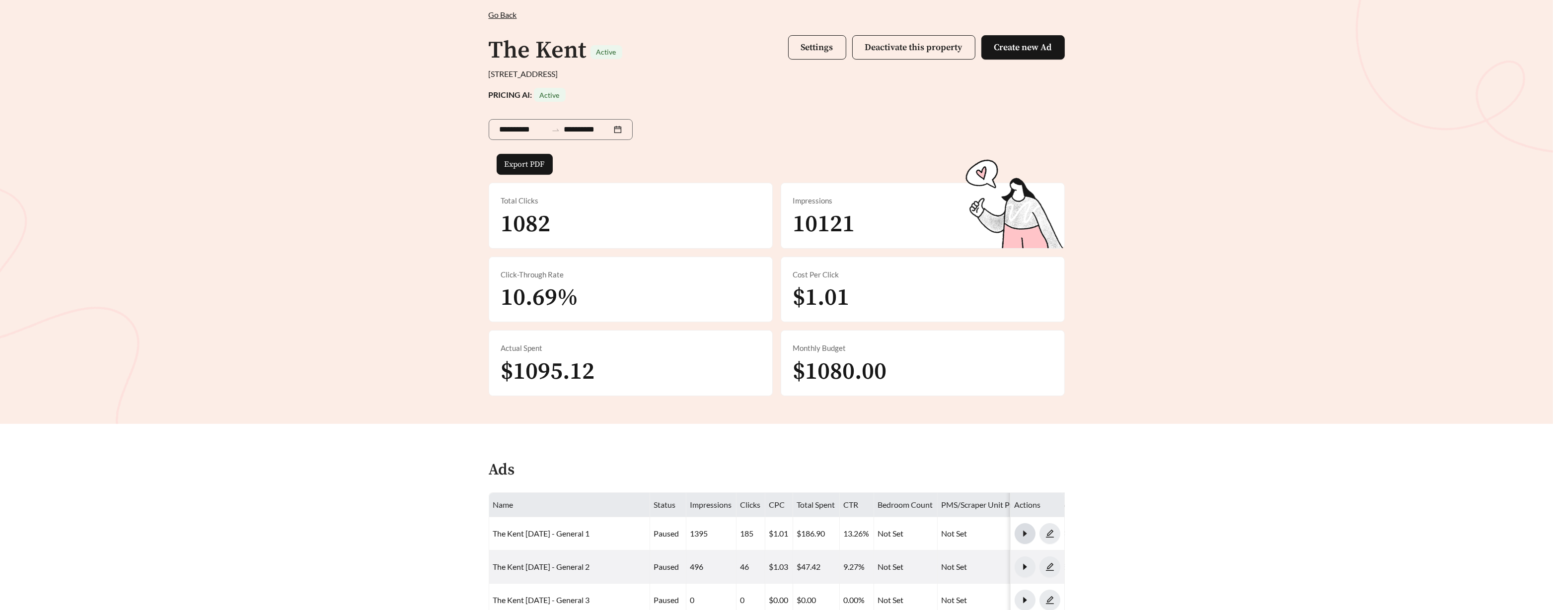
scroll to position [51, 0]
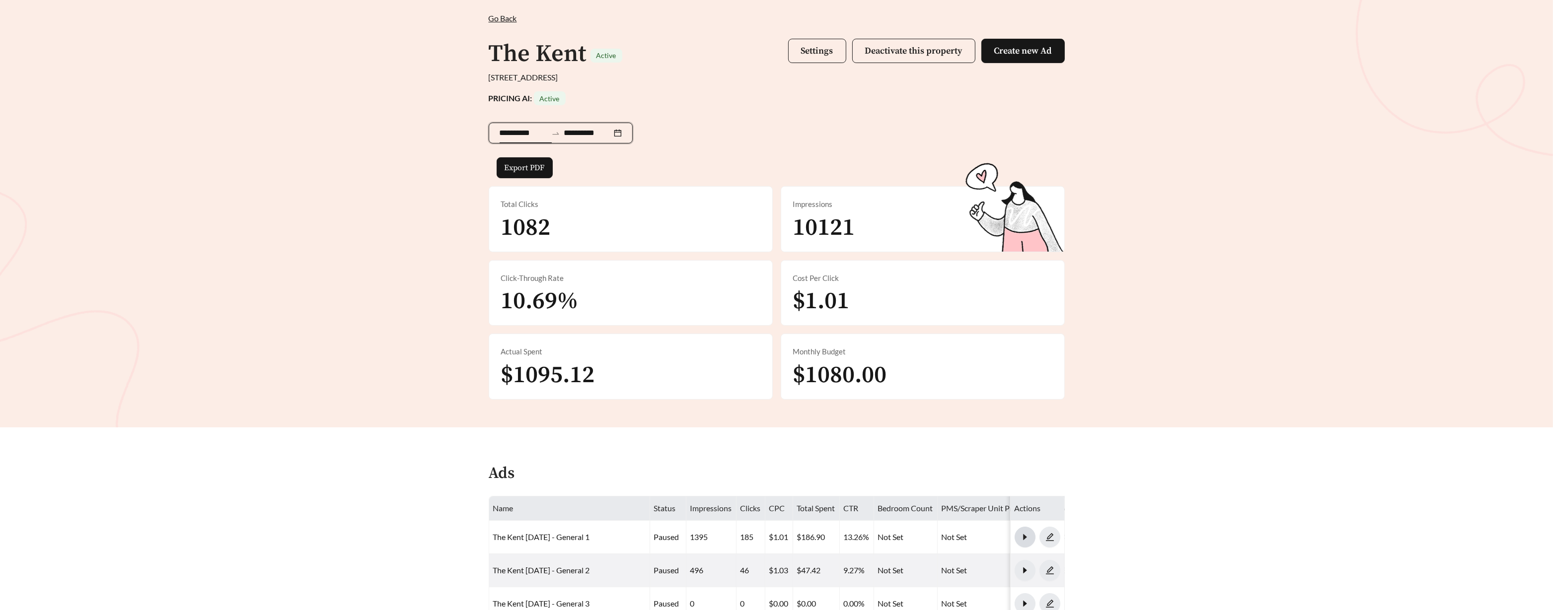
click at [523, 136] on input "**********" at bounding box center [524, 133] width 48 height 12
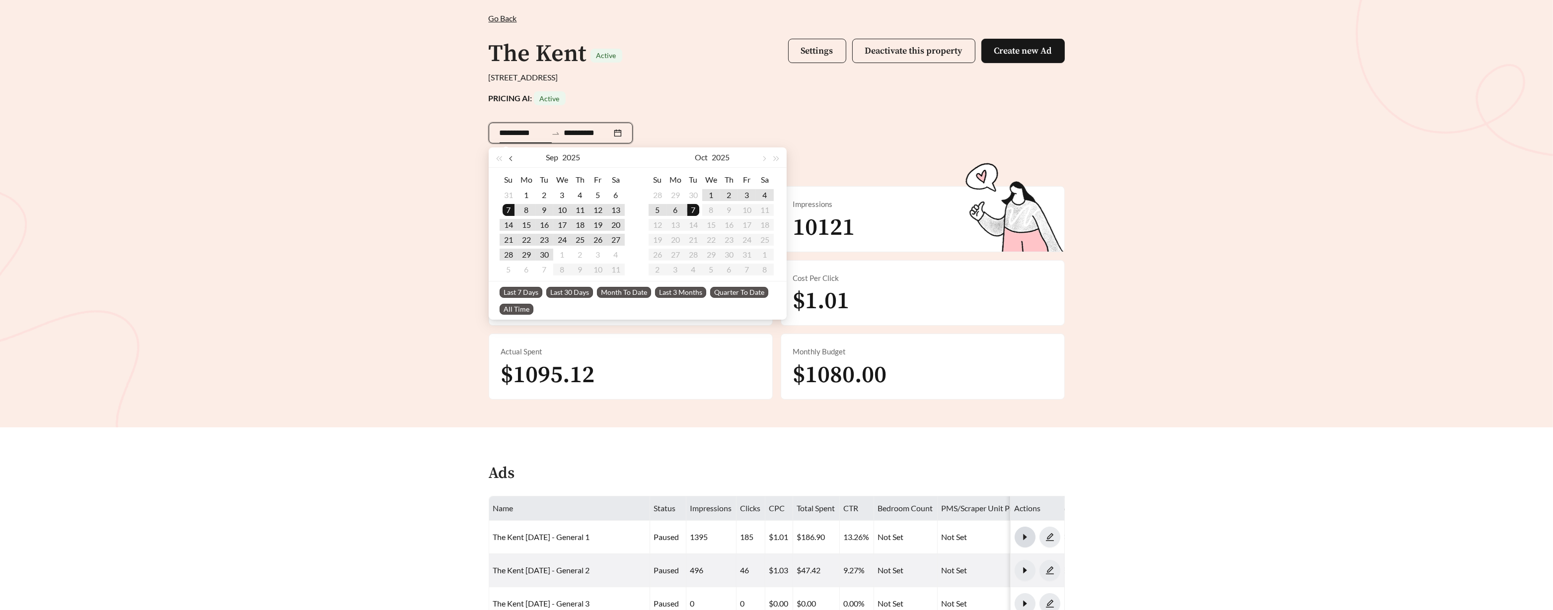
click at [514, 161] on button "button" at bounding box center [511, 157] width 13 height 20
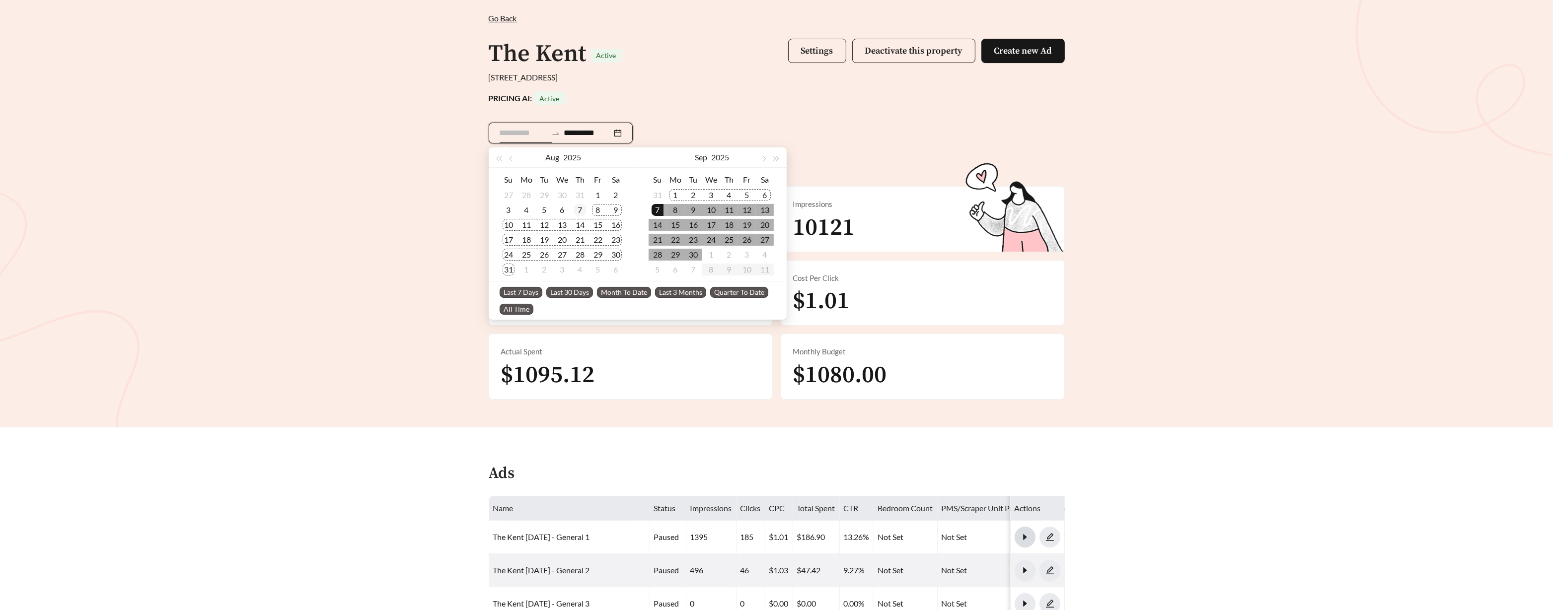
type input "**********"
click at [580, 213] on div "7" at bounding box center [580, 210] width 12 height 12
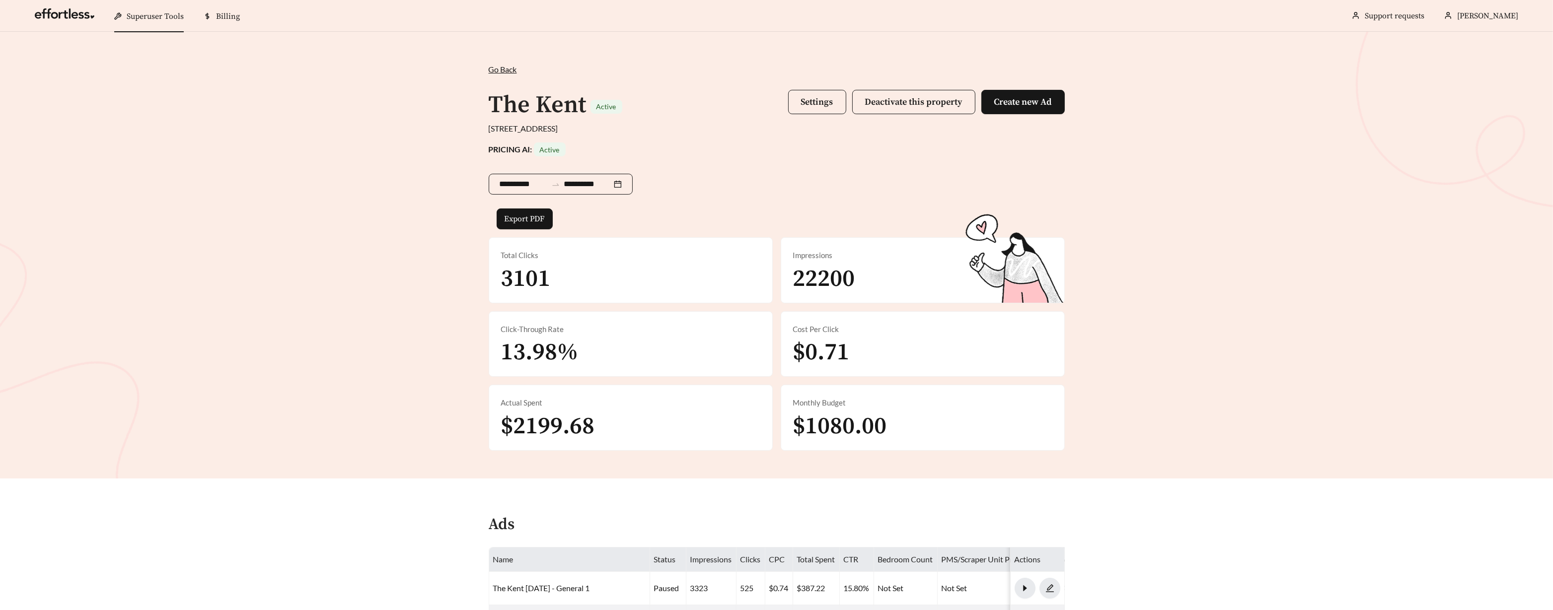
click at [584, 189] on input "**********" at bounding box center [588, 184] width 48 height 12
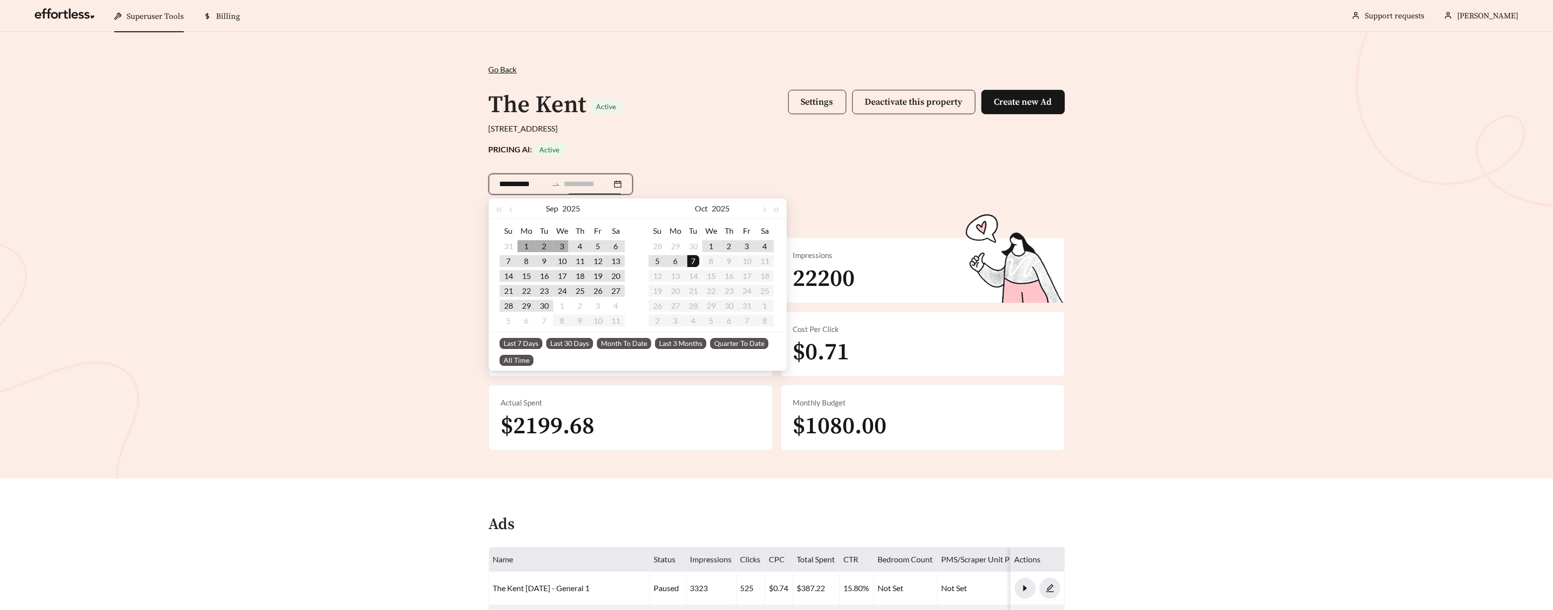
type input "**********"
click at [519, 179] on input "**********" at bounding box center [524, 184] width 48 height 12
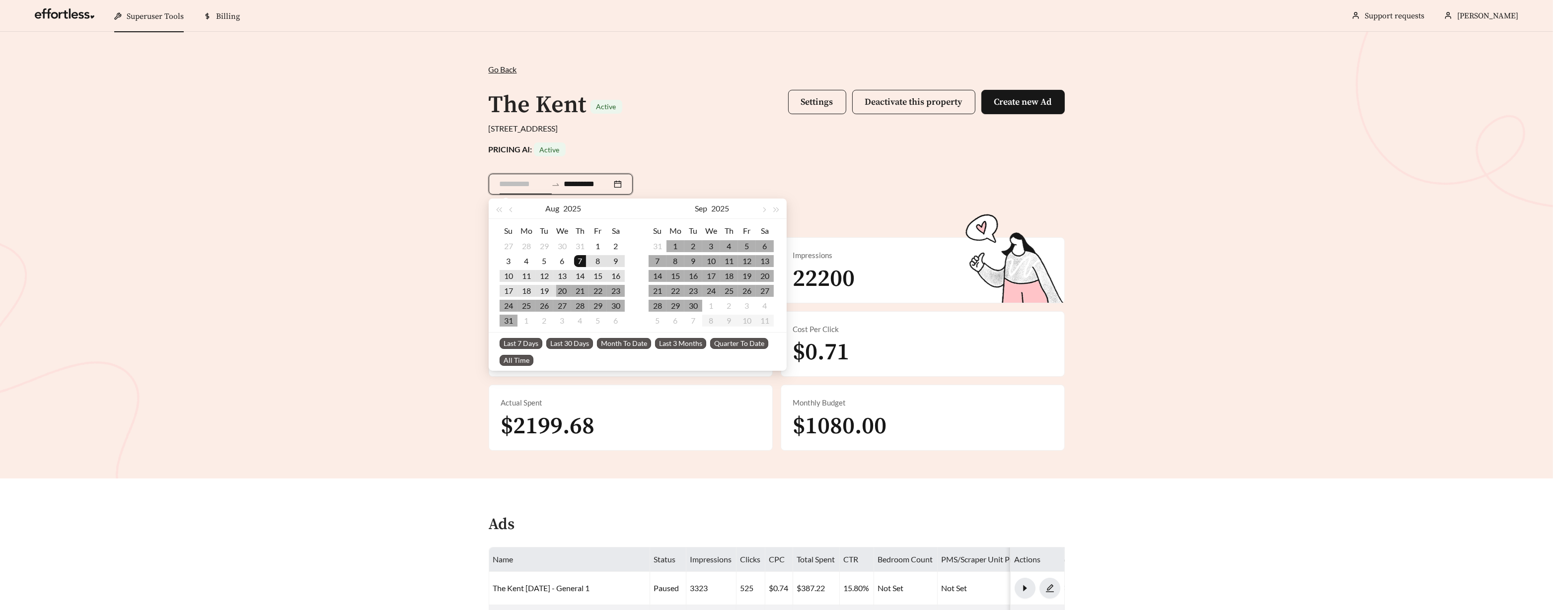
type input "**********"
click at [580, 259] on div "7" at bounding box center [580, 261] width 12 height 12
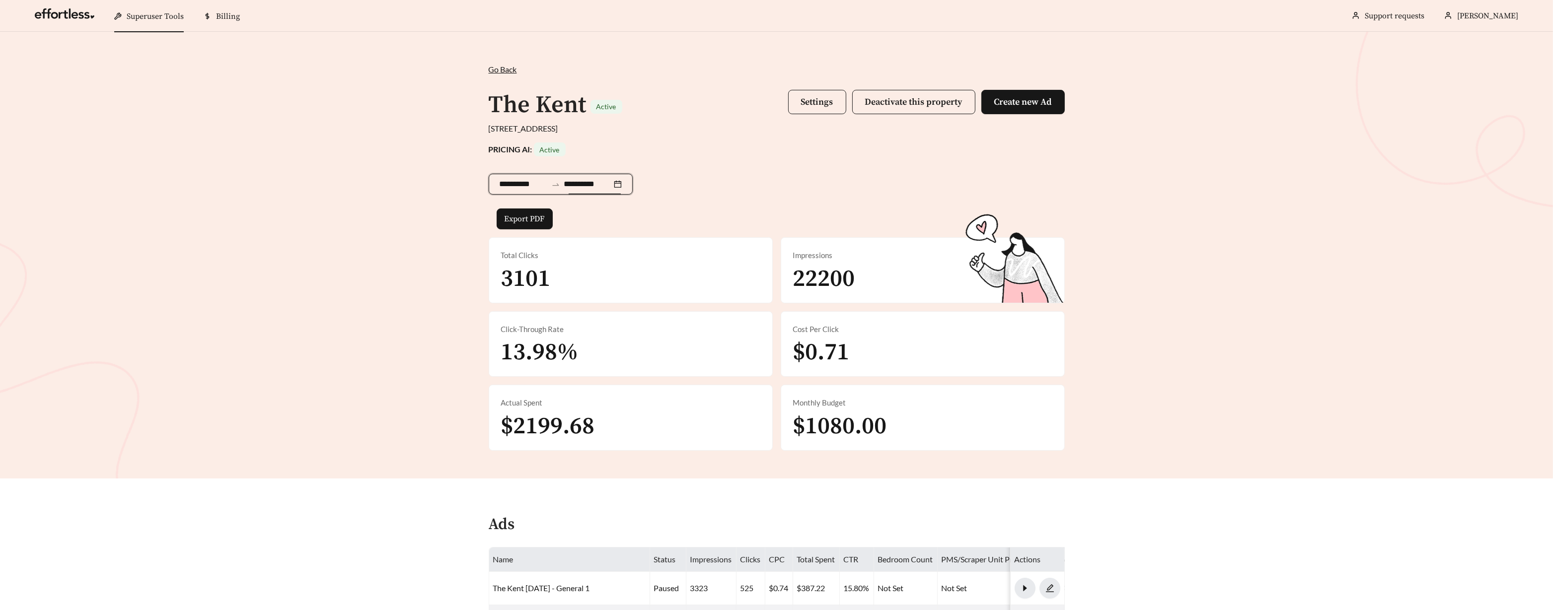
click at [593, 186] on input "**********" at bounding box center [588, 184] width 48 height 12
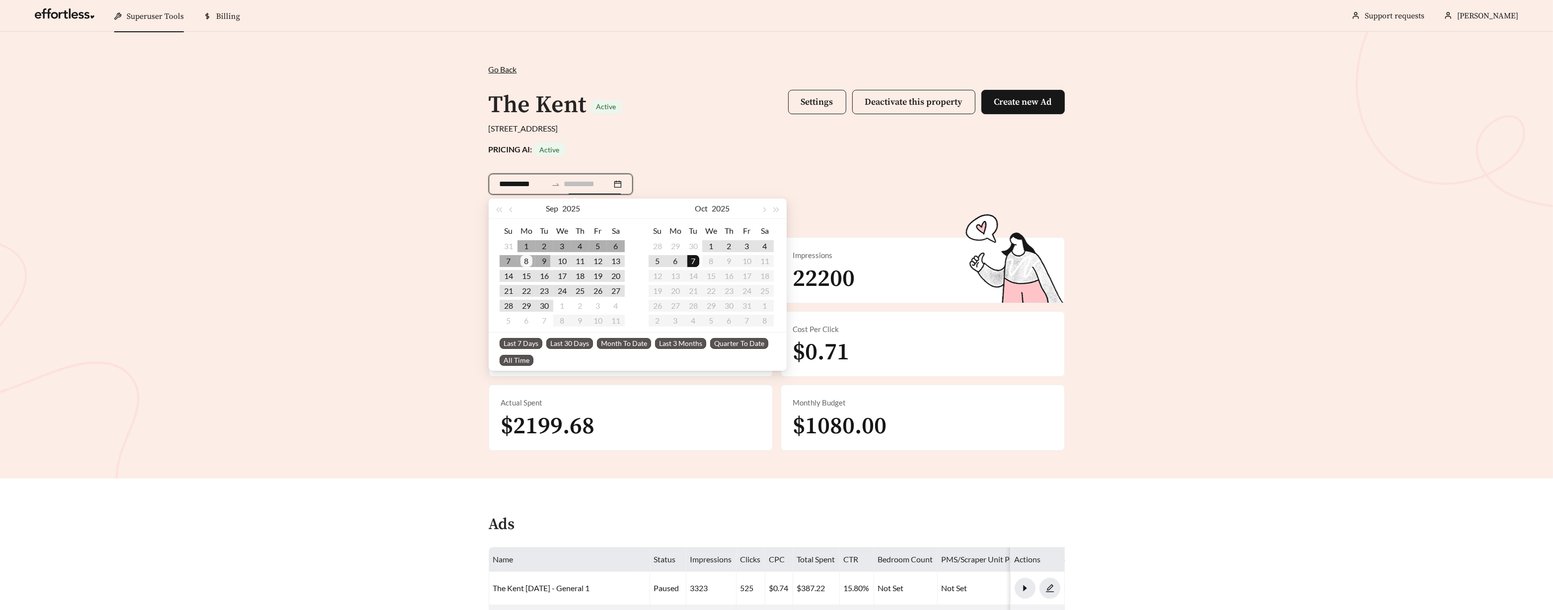
type input "**********"
click at [530, 260] on div "8" at bounding box center [526, 261] width 12 height 12
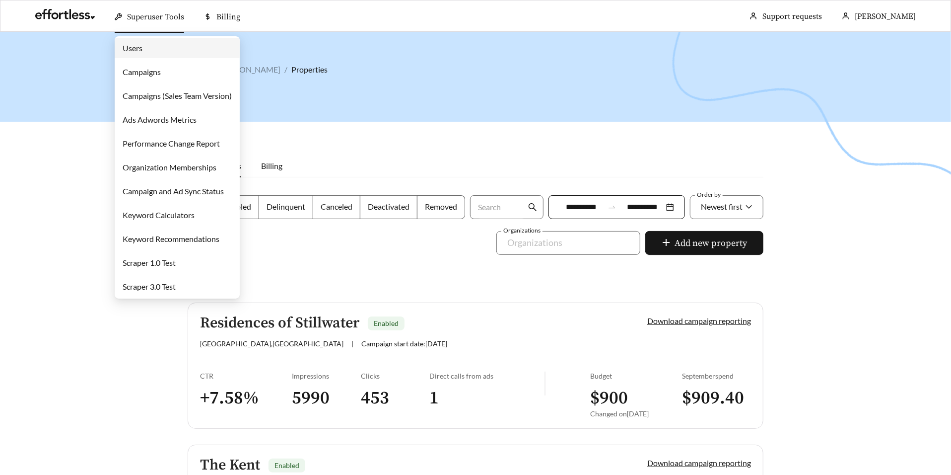
click at [161, 76] on link "Campaigns" at bounding box center [142, 71] width 38 height 9
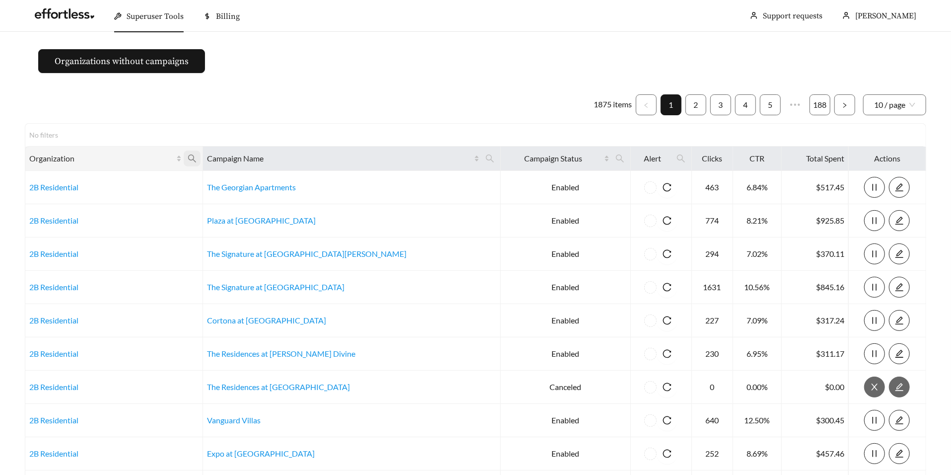
click at [196, 156] on icon "search" at bounding box center [192, 158] width 8 height 8
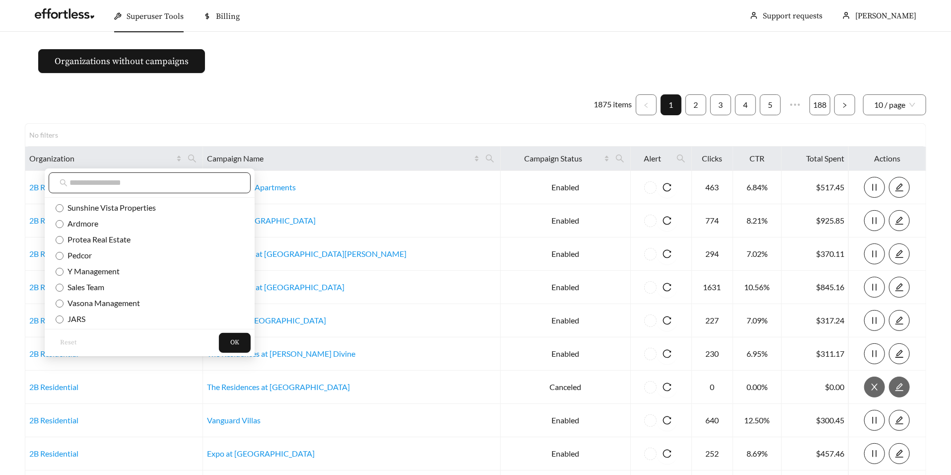
click at [183, 190] on span at bounding box center [150, 182] width 202 height 21
click at [176, 186] on input "text" at bounding box center [155, 183] width 170 height 12
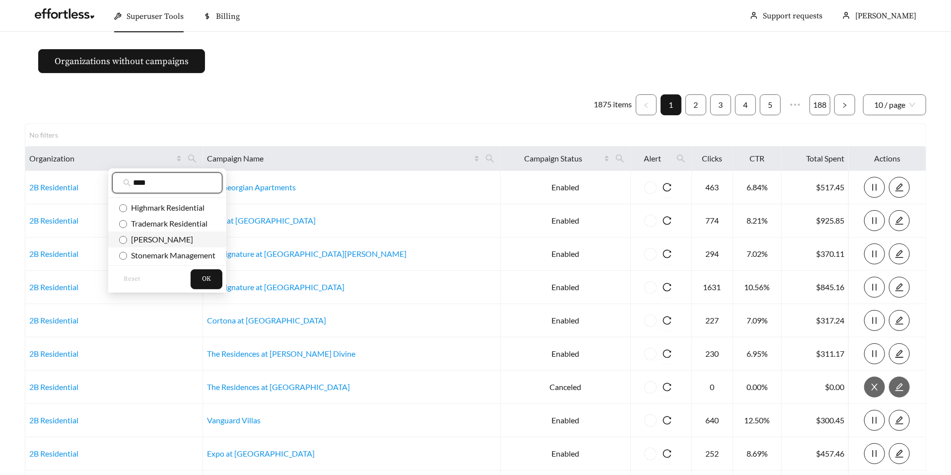
type input "****"
click at [164, 243] on span "Mark-Taylor" at bounding box center [160, 238] width 66 height 9
click at [215, 278] on button "OK" at bounding box center [207, 279] width 32 height 20
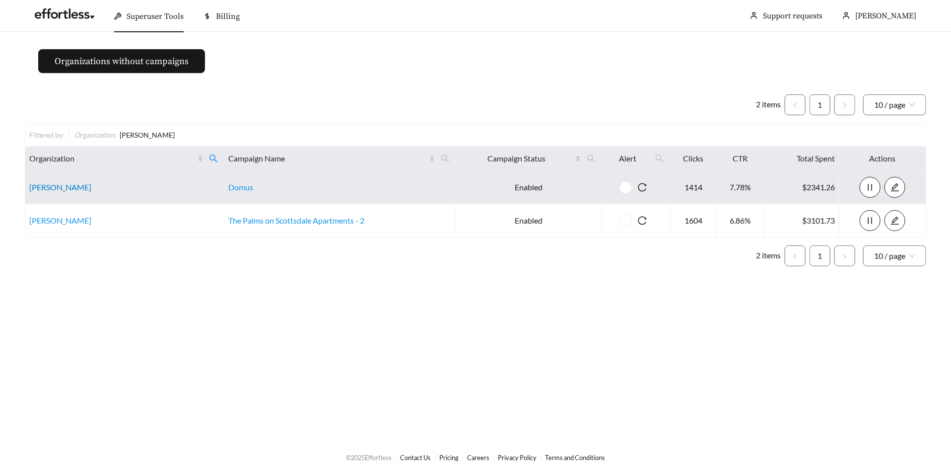
click at [51, 187] on link "[PERSON_NAME]" at bounding box center [60, 186] width 62 height 9
click at [42, 190] on link "[PERSON_NAME]" at bounding box center [60, 186] width 62 height 9
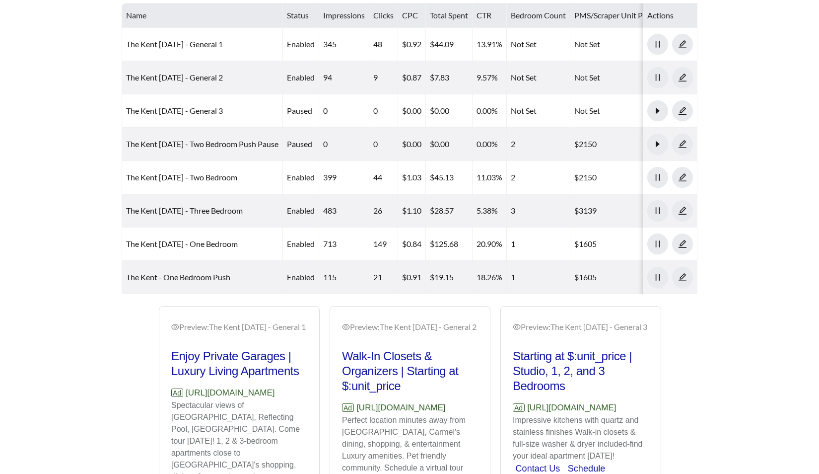
scroll to position [543, 0]
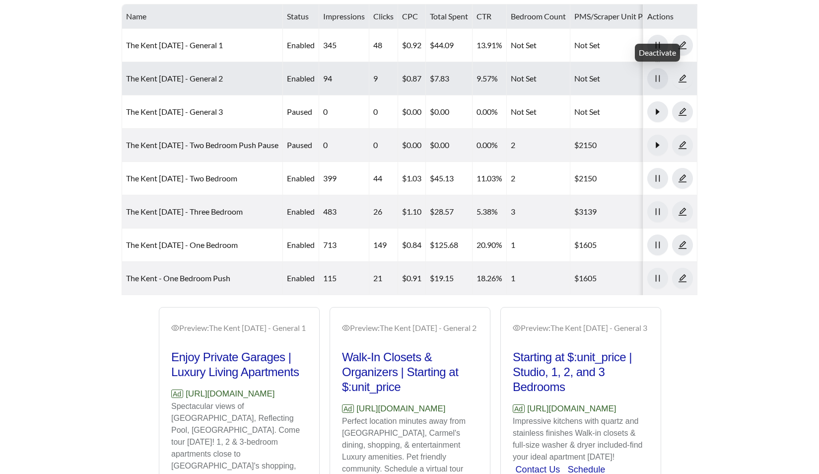
click at [660, 77] on icon "pause" at bounding box center [658, 78] width 4 height 7
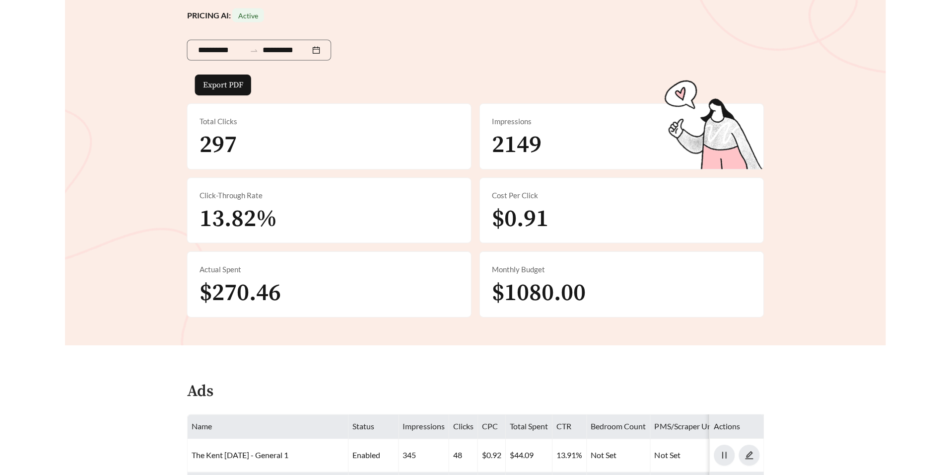
scroll to position [131, 0]
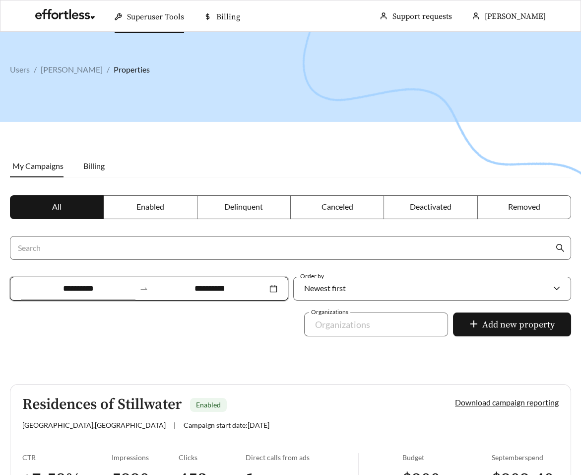
click at [86, 285] on input "**********" at bounding box center [78, 289] width 115 height 12
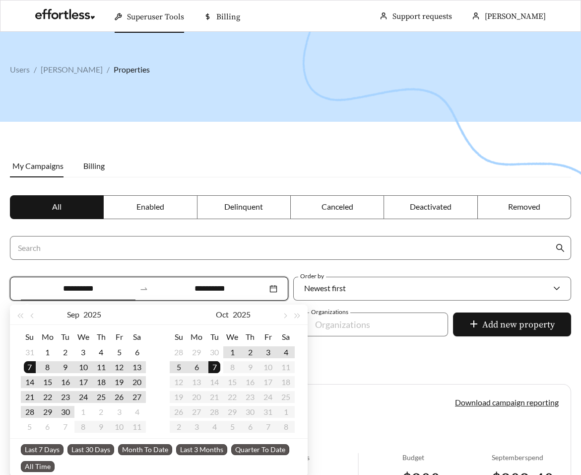
click at [40, 313] on div "[DATE]" at bounding box center [84, 314] width 90 height 20
click at [32, 315] on span "button" at bounding box center [32, 315] width 5 height 5
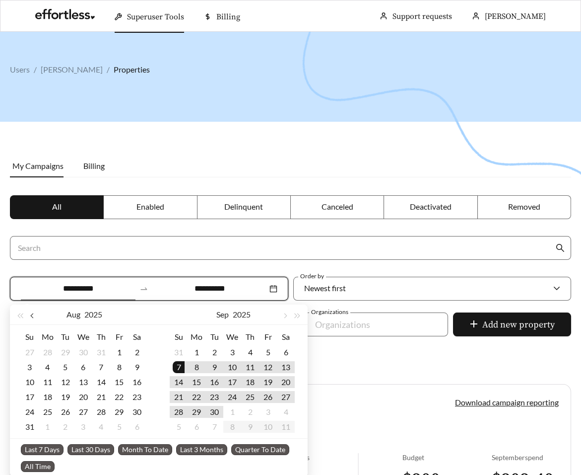
click at [32, 315] on span "button" at bounding box center [32, 315] width 5 height 5
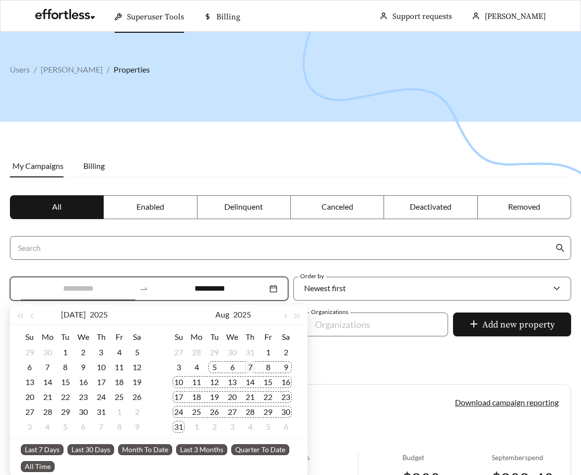
type input "**********"
click at [247, 362] on div "7" at bounding box center [250, 367] width 12 height 12
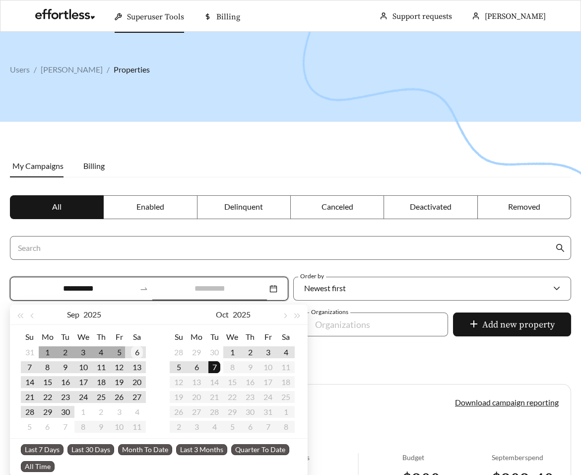
type input "**********"
click at [133, 350] on div "6" at bounding box center [137, 352] width 12 height 12
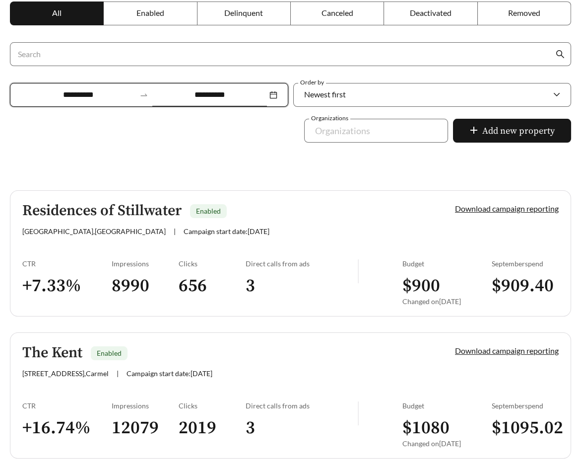
scroll to position [228, 0]
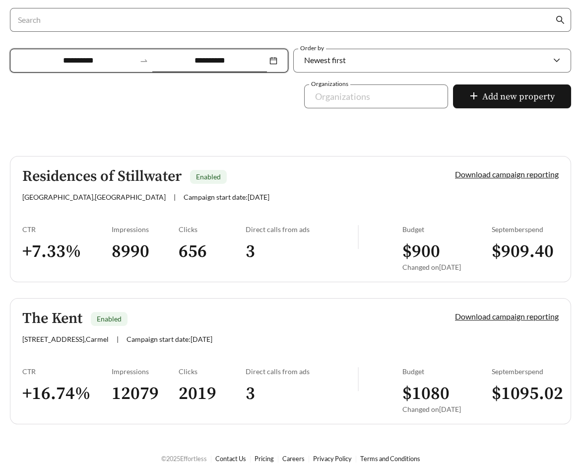
click at [90, 392] on h3 "+ 16.74 %" at bounding box center [66, 393] width 89 height 22
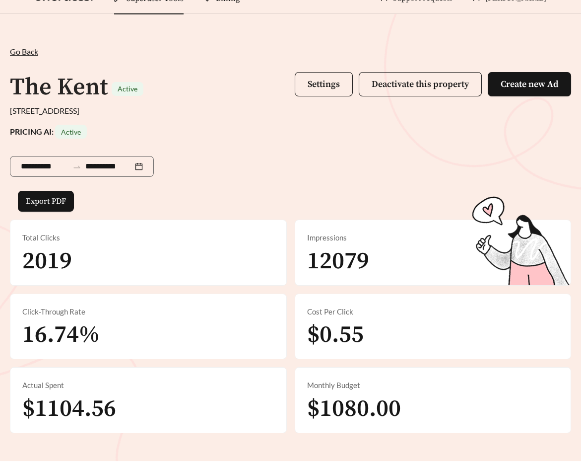
scroll to position [23, 0]
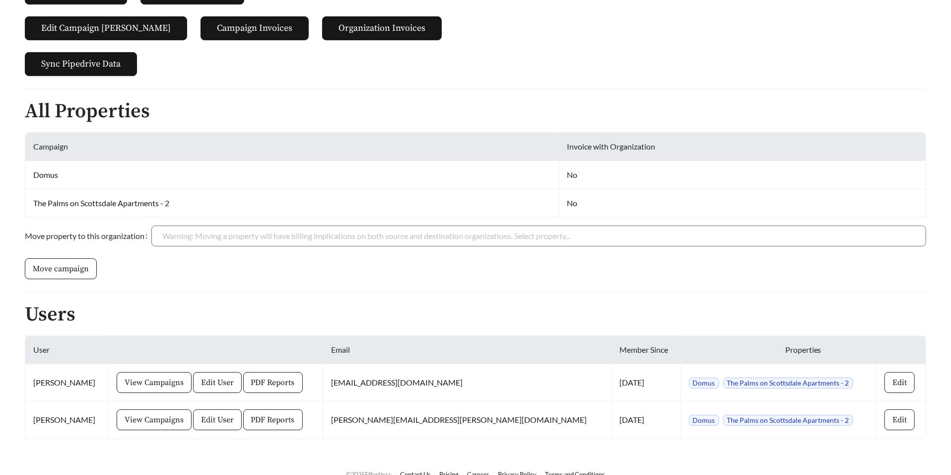
scroll to position [164, 0]
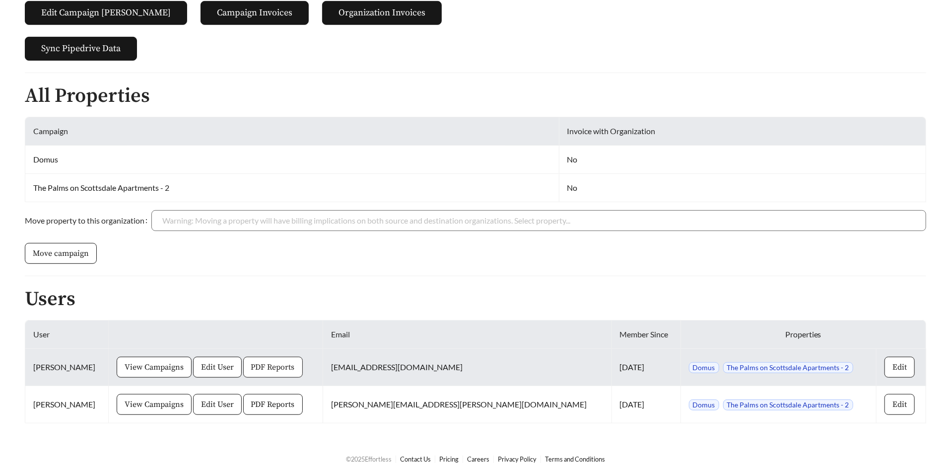
click at [269, 361] on span "PDF Reports" at bounding box center [273, 367] width 44 height 12
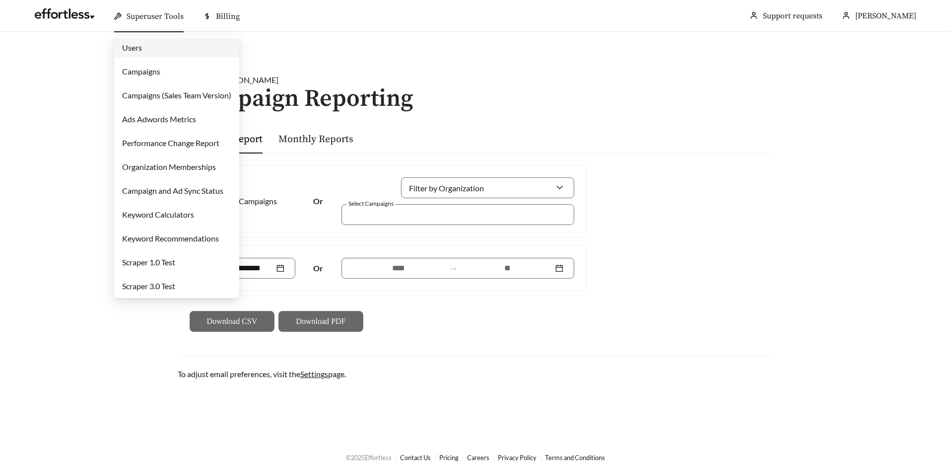
click at [160, 76] on link "Campaigns" at bounding box center [141, 71] width 38 height 9
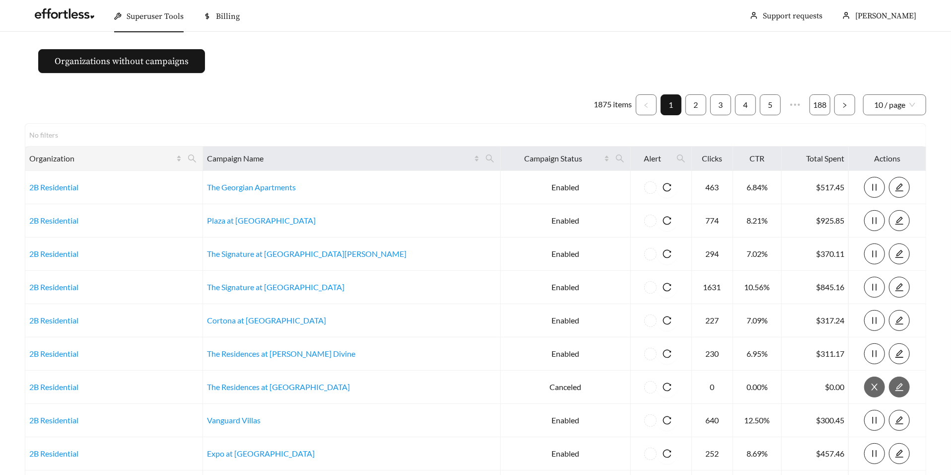
click at [203, 168] on th "Organization" at bounding box center [114, 158] width 178 height 24
click at [197, 158] on icon "search" at bounding box center [192, 158] width 9 height 9
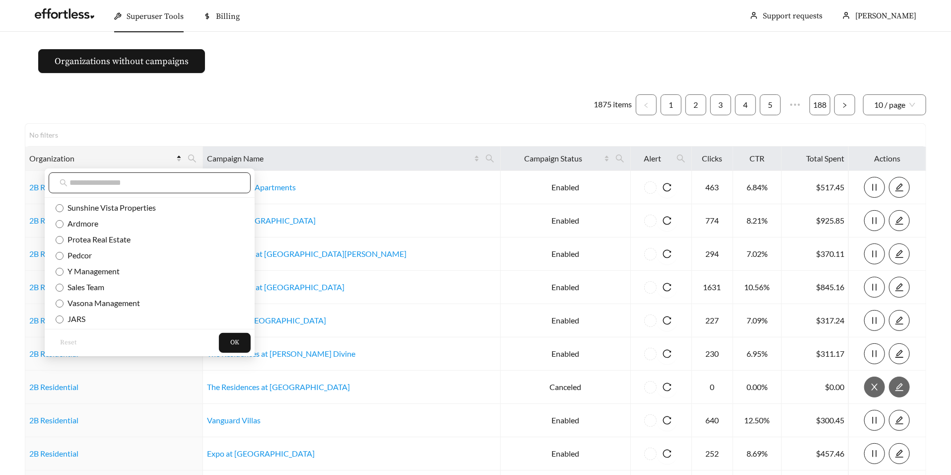
click at [206, 179] on input "text" at bounding box center [155, 183] width 170 height 12
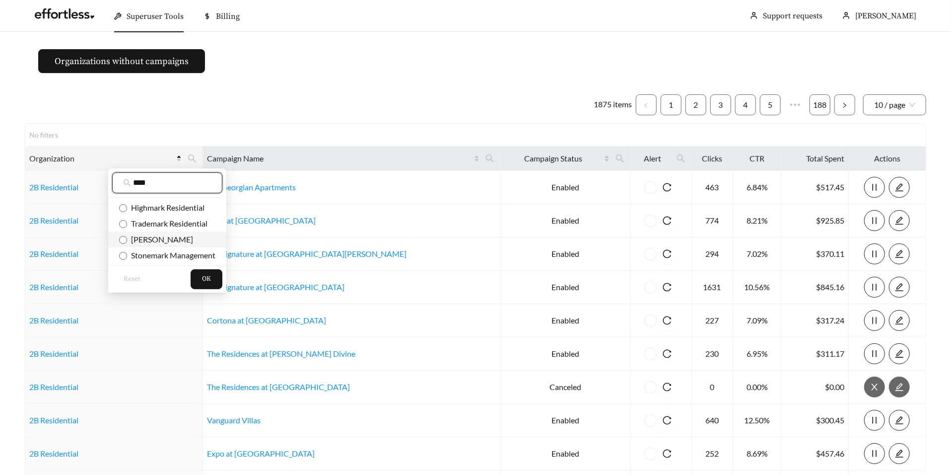
type input "****"
click at [159, 241] on span "[PERSON_NAME]" at bounding box center [160, 238] width 66 height 9
click at [215, 280] on button "OK" at bounding box center [207, 279] width 32 height 20
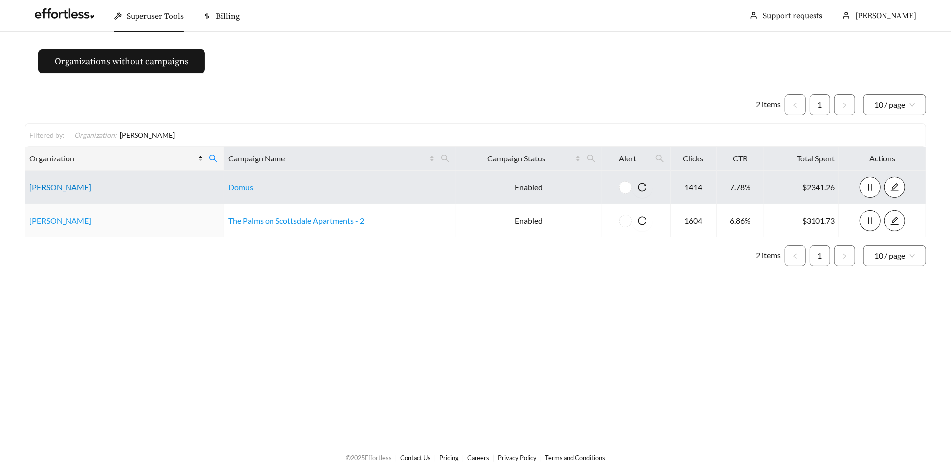
click at [51, 188] on link "[PERSON_NAME]" at bounding box center [60, 186] width 62 height 9
click at [240, 186] on link "Domus" at bounding box center [240, 186] width 25 height 9
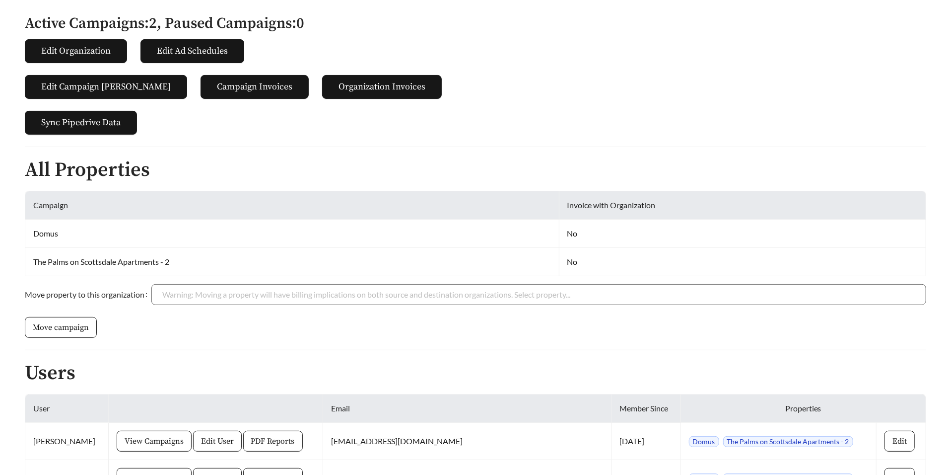
scroll to position [164, 0]
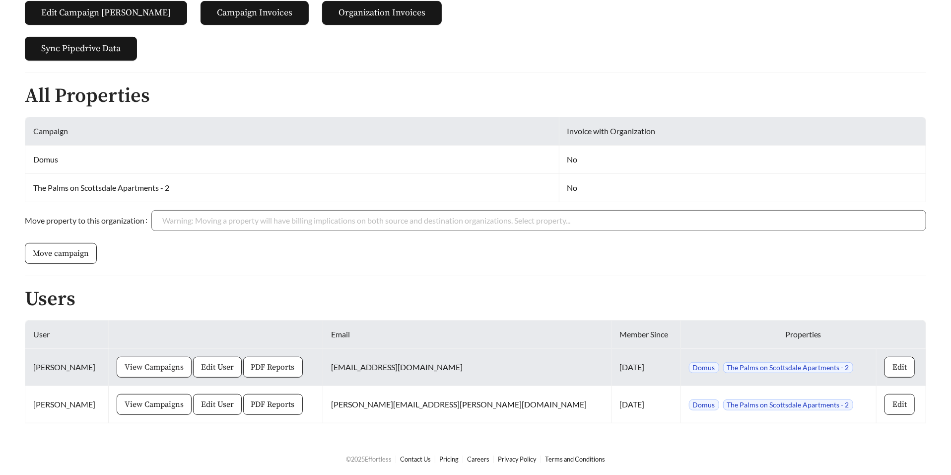
click at [176, 367] on span "View Campaigns" at bounding box center [154, 367] width 59 height 12
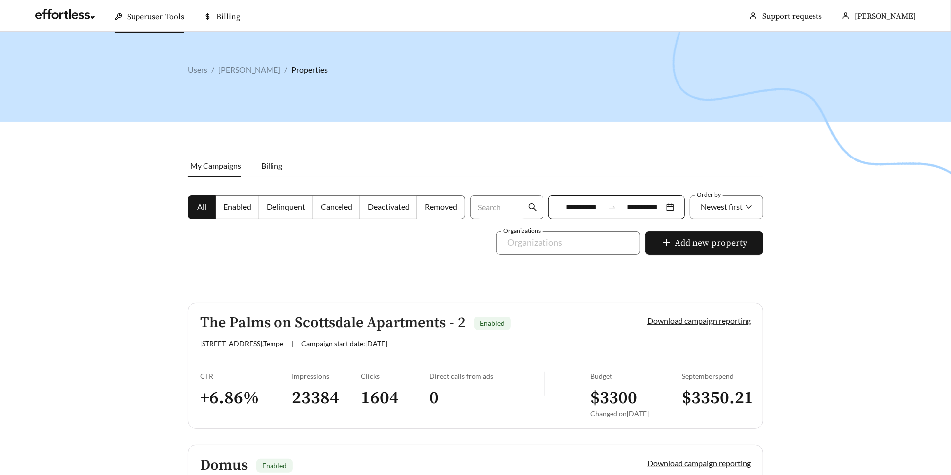
scroll to position [146, 0]
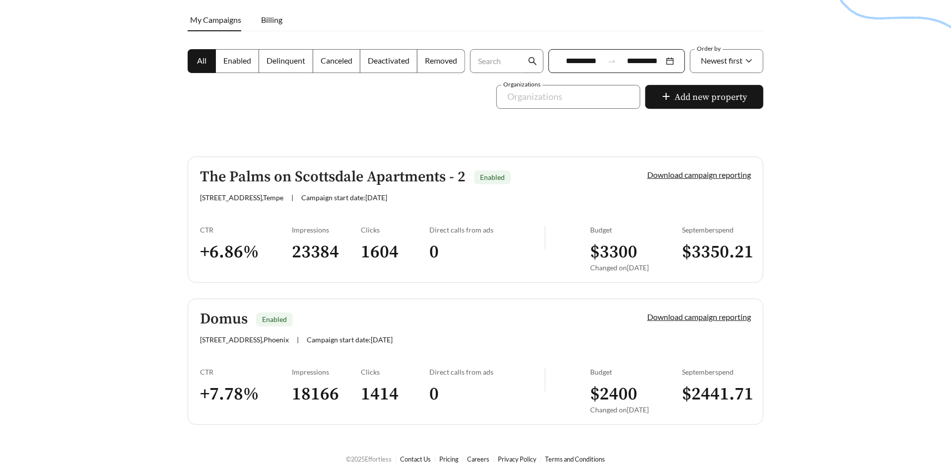
click at [260, 221] on link "The Palms on Scottsdale Apartments - 2 Enabled 1535 N Scottsdale Rd , Tempe | C…" at bounding box center [476, 219] width 576 height 126
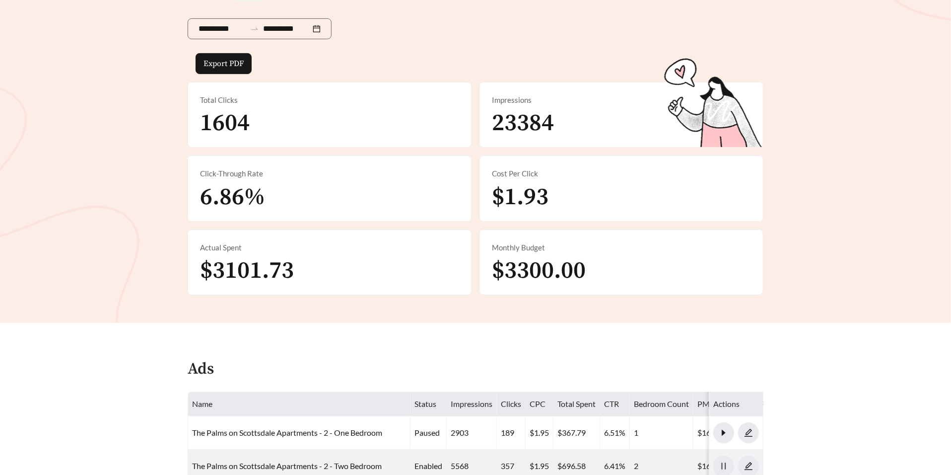
scroll to position [632, 0]
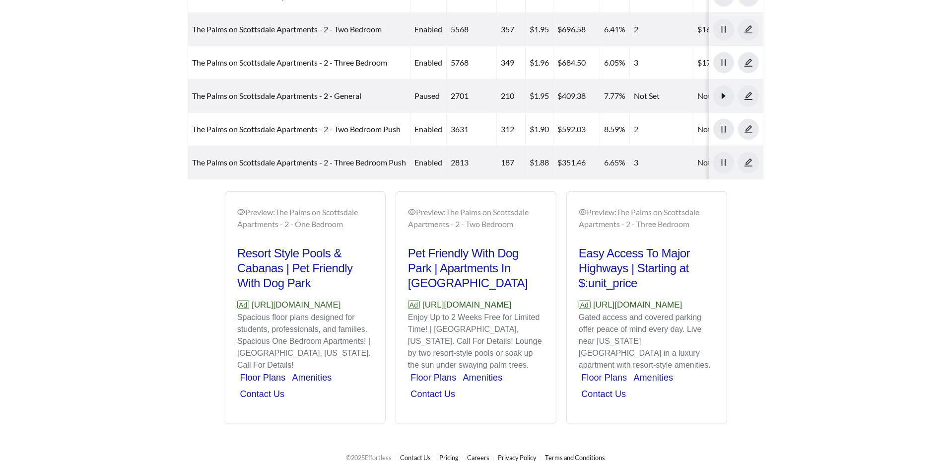
drag, startPoint x: 328, startPoint y: 318, endPoint x: 253, endPoint y: 295, distance: 78.9
click at [252, 298] on p "Ad https://www.mark-taylor.com/apartments/az/tempe/the-palms-on-scottsdale" at bounding box center [305, 304] width 136 height 13
copy p "https://www.mark-taylor.com/apartments/az/tempe/the-palms-on-scottsdale"
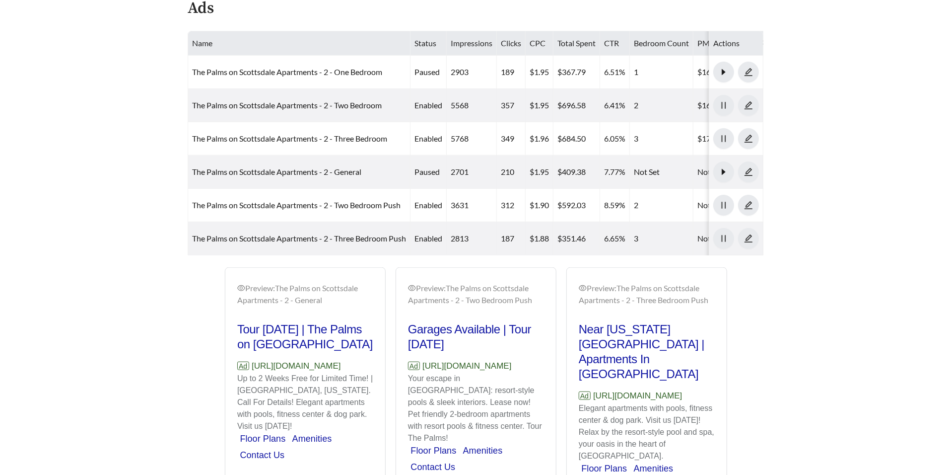
scroll to position [566, 0]
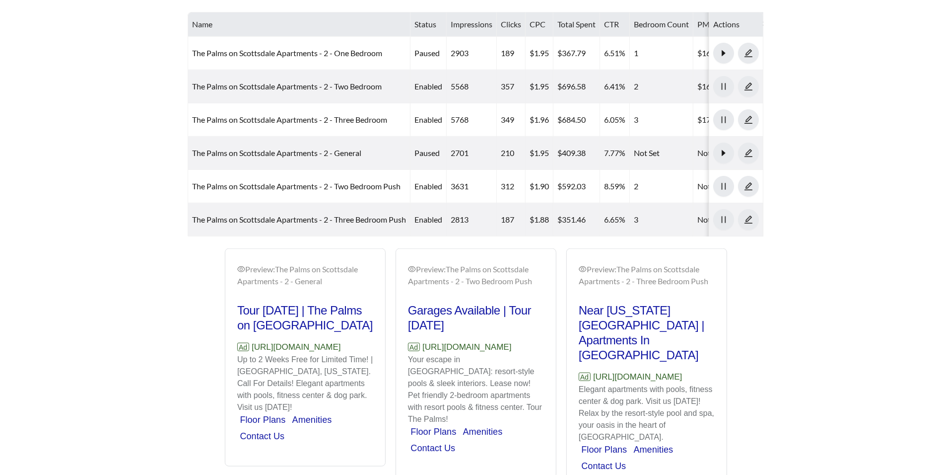
drag, startPoint x: 330, startPoint y: 371, endPoint x: 230, endPoint y: 358, distance: 100.6
click at [230, 358] on div "Preview: The Palms on Scottsdale Apartments - 2 - General Tour Today | The Palm…" at bounding box center [305, 358] width 160 height 215
drag, startPoint x: 252, startPoint y: 345, endPoint x: 327, endPoint y: 367, distance: 77.6
click at [327, 354] on p "Ad https://www.mark-taylor.com/apartments/az/tempe/the-palms-on-scottsdale" at bounding box center [305, 347] width 136 height 13
copy p "https://www.mark-taylor.com/apartments/az/tempe/the-palms-on-scottsdale"
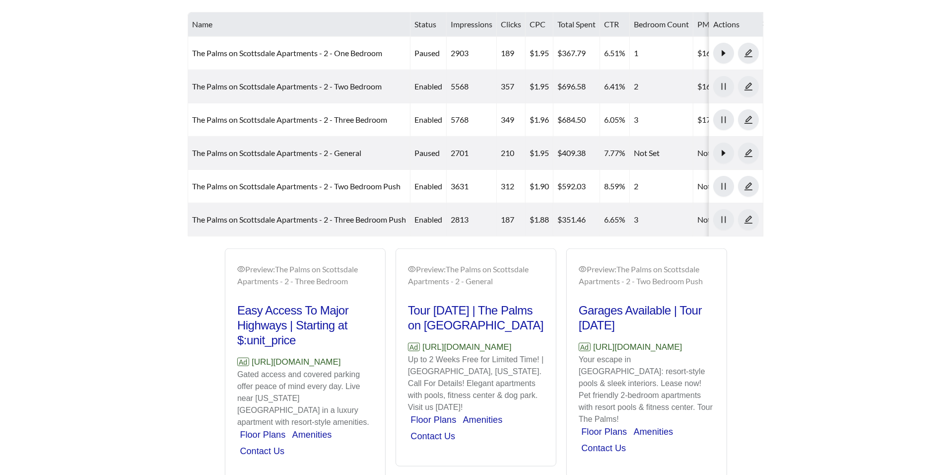
scroll to position [546, 0]
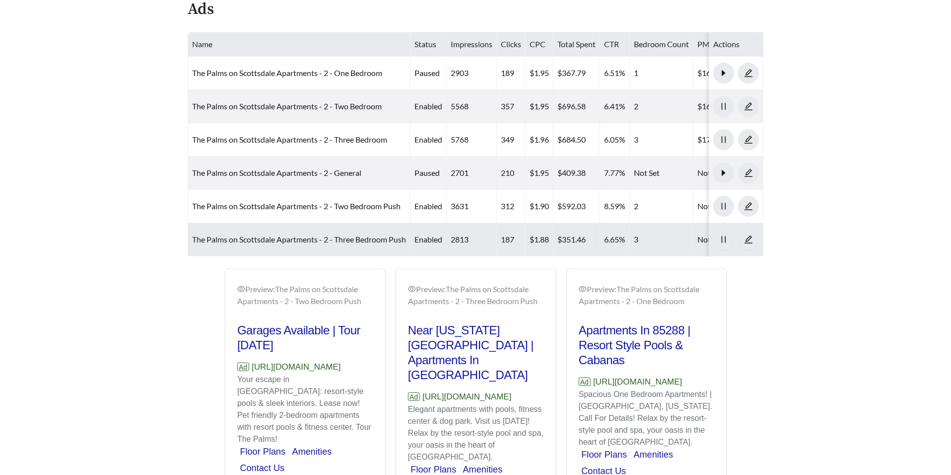
click at [255, 237] on link "The Palms on Scottsdale Apartments - 2 - Three Bedroom Push" at bounding box center [299, 238] width 214 height 9
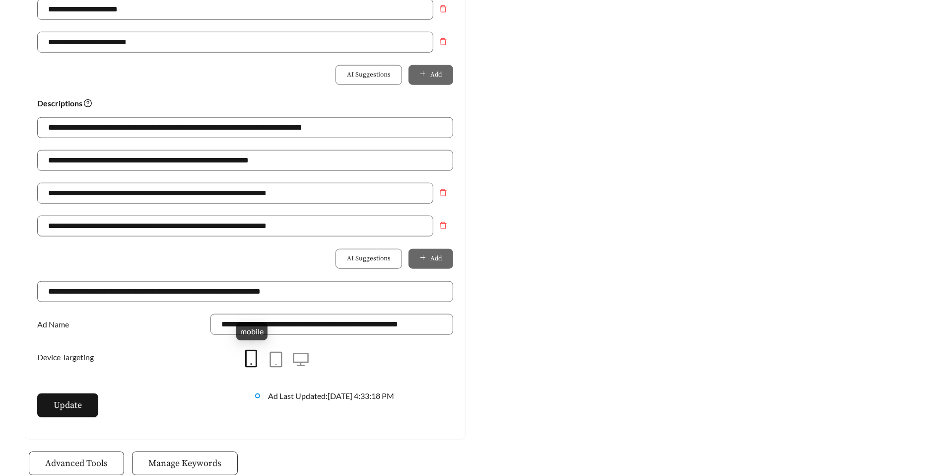
scroll to position [629, 0]
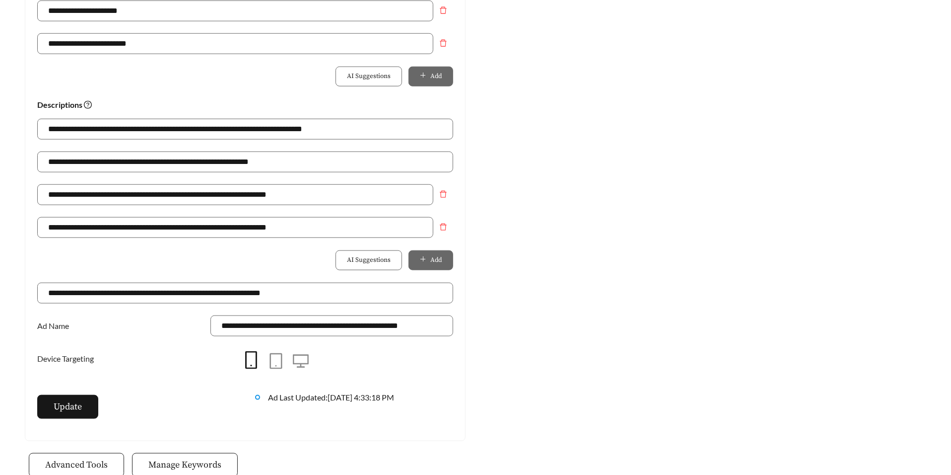
scroll to position [546, 0]
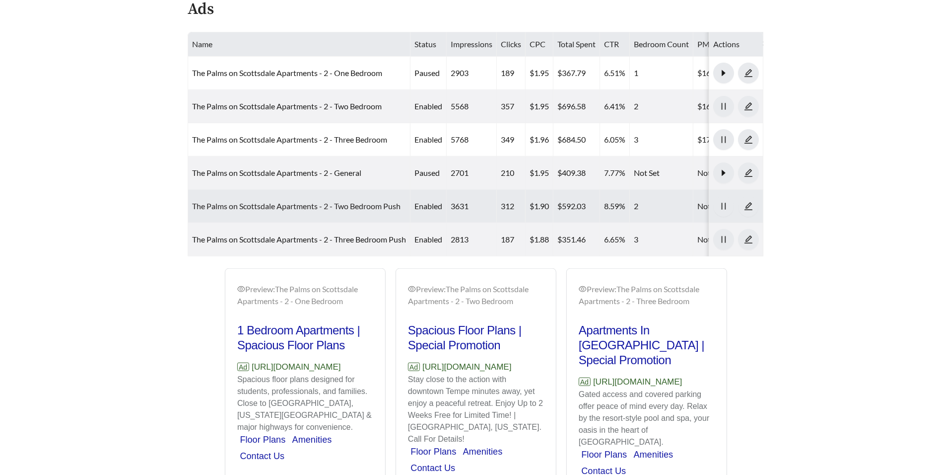
click at [219, 204] on link "The Palms on Scottsdale Apartments - 2 - Two Bedroom Push" at bounding box center [296, 205] width 209 height 9
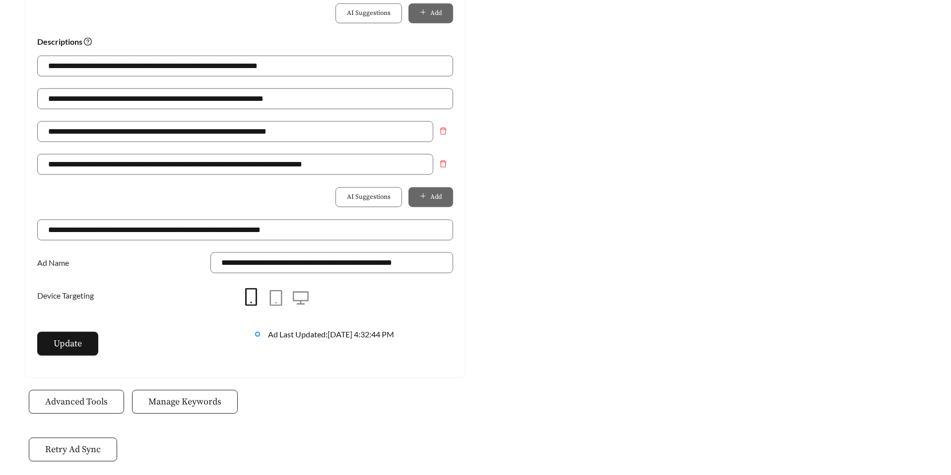
scroll to position [694, 0]
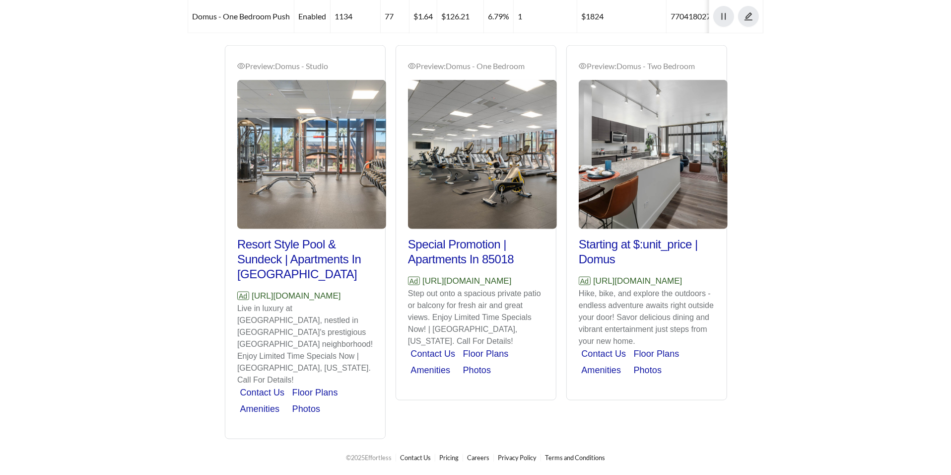
scroll to position [717, 0]
drag, startPoint x: 274, startPoint y: 307, endPoint x: 254, endPoint y: 283, distance: 31.3
click at [254, 289] on p "Ad https://www.mark-taylor.com/apartments/az/phoenix/domus" at bounding box center [305, 295] width 136 height 13
copy p "https://www.mark-taylor.com/apartments/az/phoenix/domus"
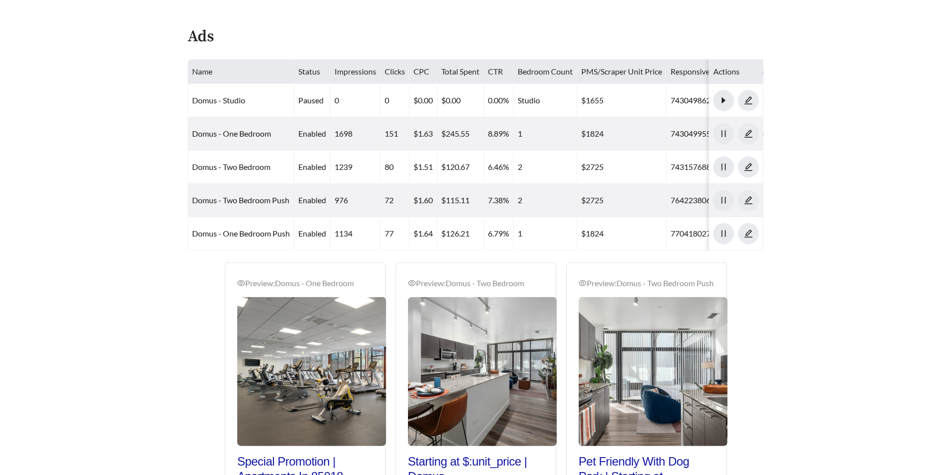
scroll to position [487, 0]
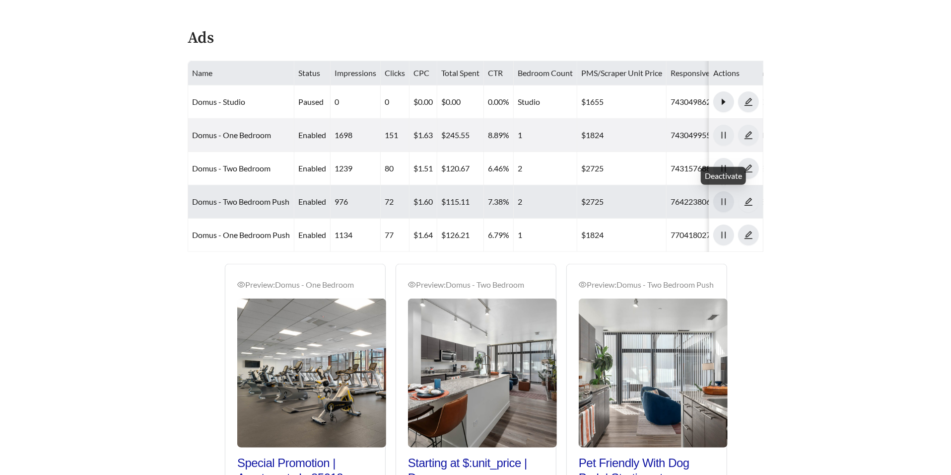
click at [729, 202] on span "pause" at bounding box center [724, 201] width 20 height 9
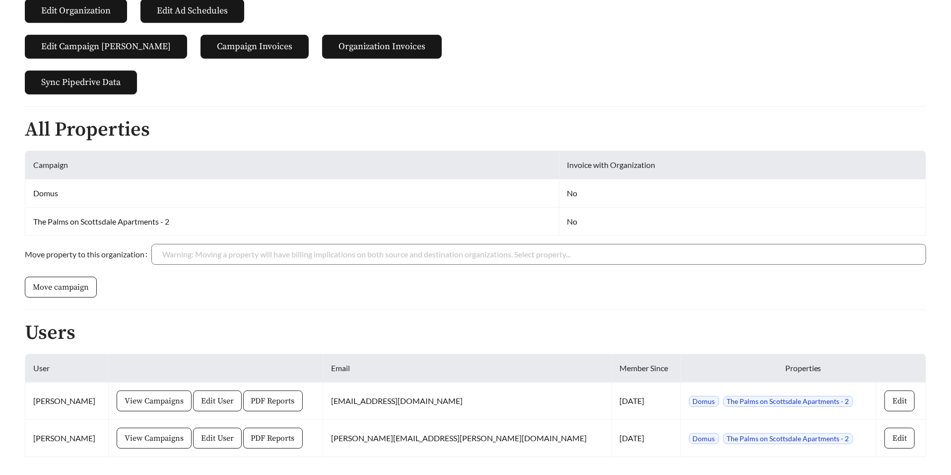
scroll to position [164, 0]
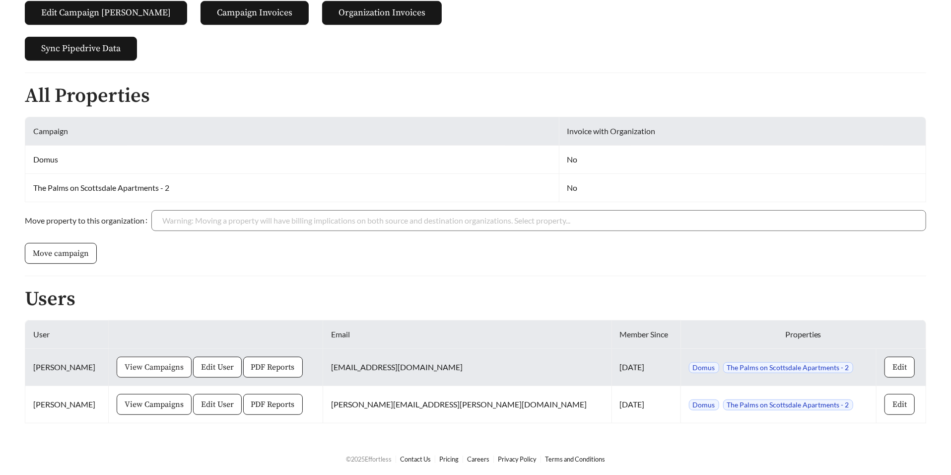
click at [155, 362] on span "View Campaigns" at bounding box center [154, 367] width 59 height 12
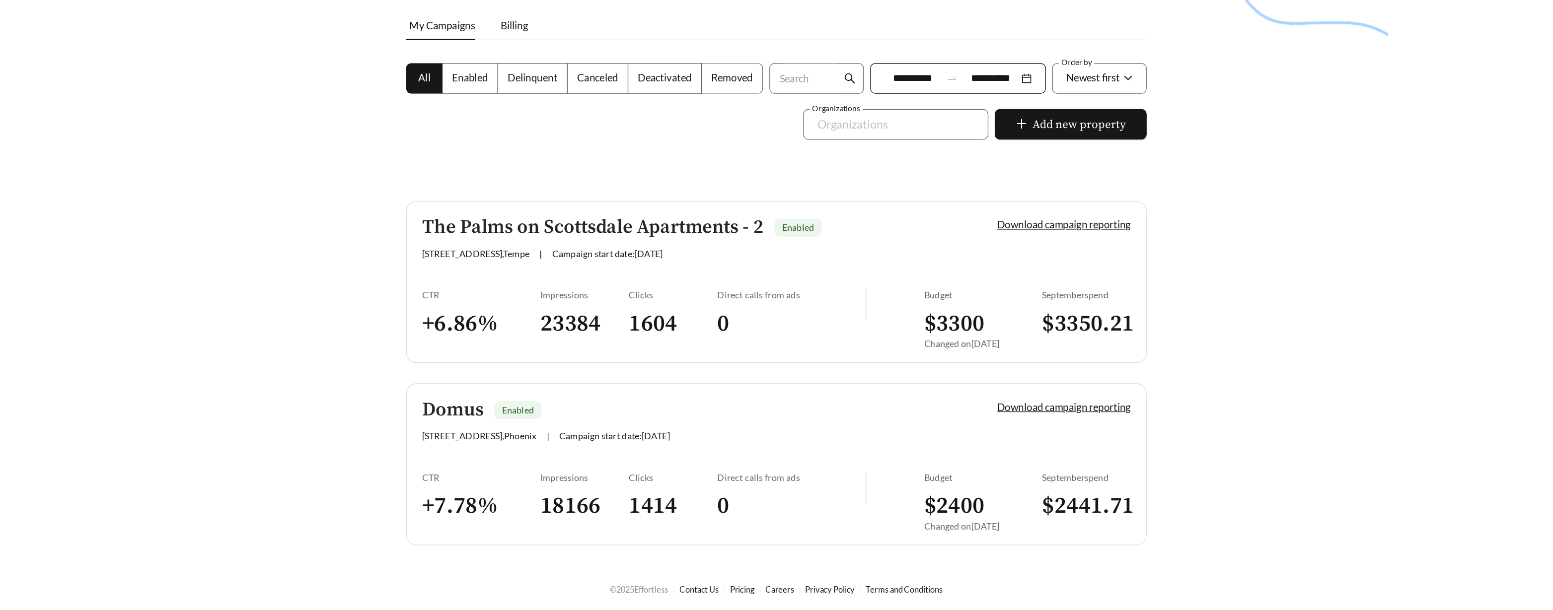
scroll to position [31, 0]
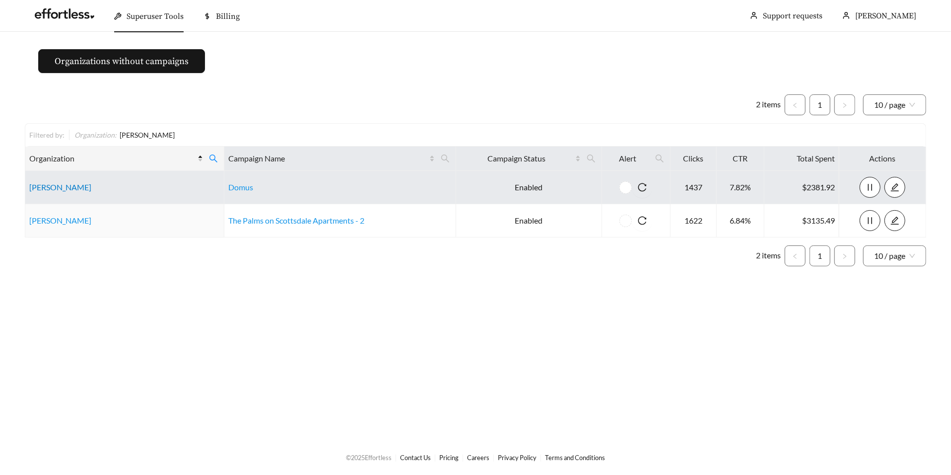
click at [65, 189] on link "[PERSON_NAME]" at bounding box center [60, 186] width 62 height 9
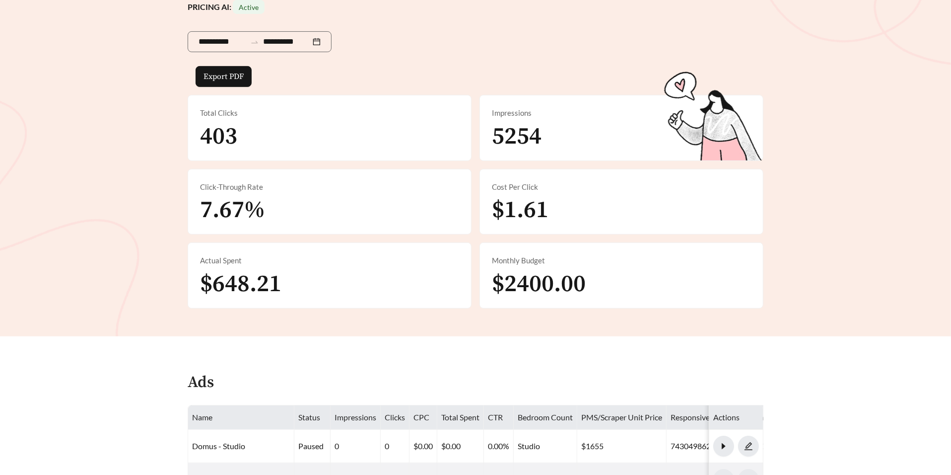
scroll to position [149, 0]
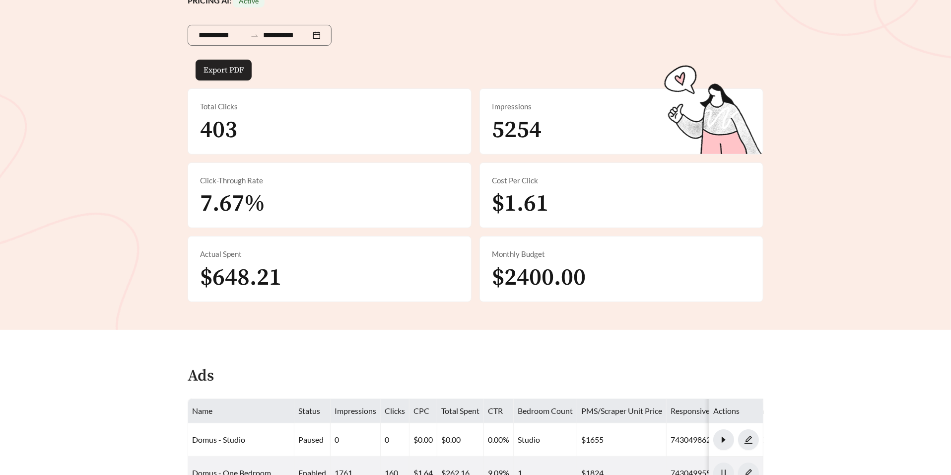
click at [235, 61] on button "Export PDF" at bounding box center [224, 70] width 56 height 21
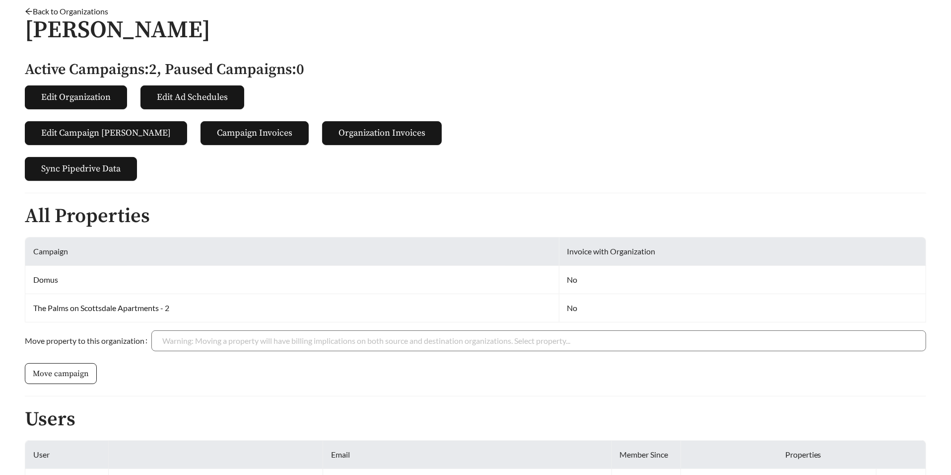
scroll to position [164, 0]
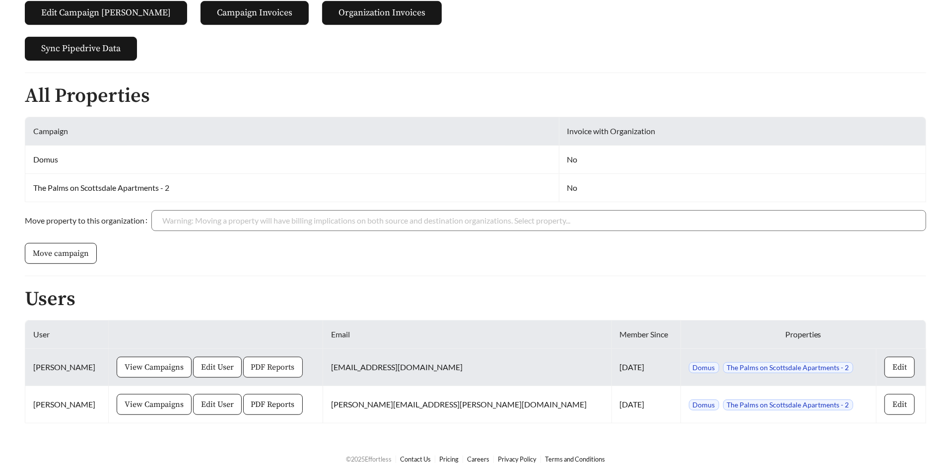
click at [295, 363] on span "PDF Reports" at bounding box center [273, 367] width 44 height 12
